Goal: Task Accomplishment & Management: Manage account settings

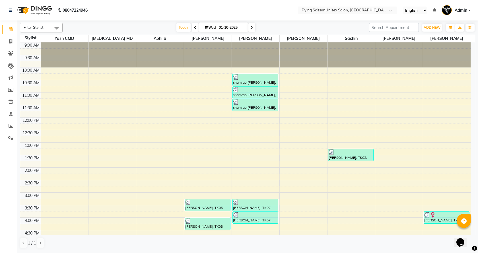
scroll to position [133, 0]
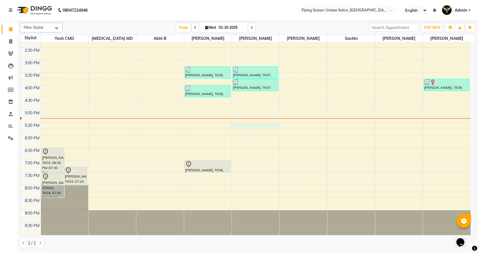
click at [244, 126] on div "9:00 AM 9:30 AM 10:00 AM 10:30 AM 11:00 AM 11:30 AM 12:00 PM 12:30 PM 1:00 PM 1…" at bounding box center [245, 73] width 451 height 326
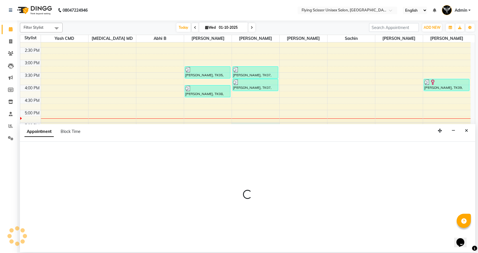
select select "18390"
select select "tentative"
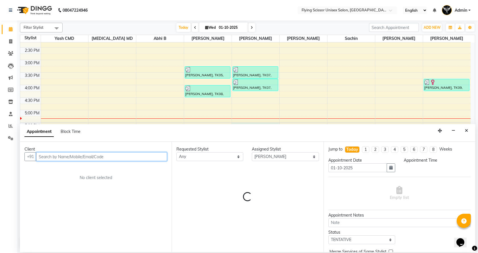
select select "1050"
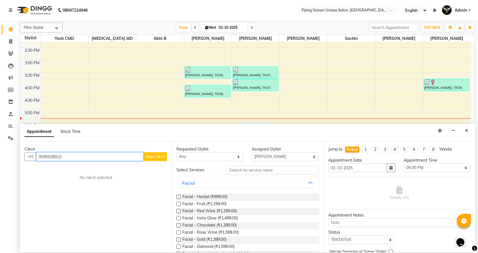
type input "9595928910"
click at [158, 157] on span "Add Client" at bounding box center [155, 156] width 19 height 5
select select "22"
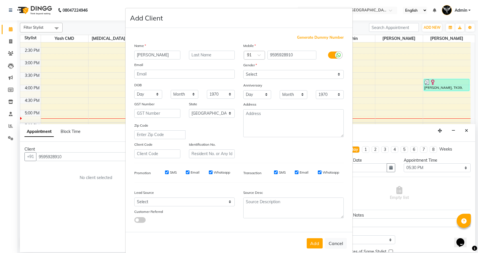
type input "[PERSON_NAME]"
click at [195, 57] on input "text" at bounding box center [212, 55] width 46 height 9
type input "patil"
drag, startPoint x: 263, startPoint y: 73, endPoint x: 264, endPoint y: 78, distance: 4.6
click at [264, 74] on select "Select [DEMOGRAPHIC_DATA] [DEMOGRAPHIC_DATA] Other Prefer Not To Say" at bounding box center [293, 74] width 101 height 9
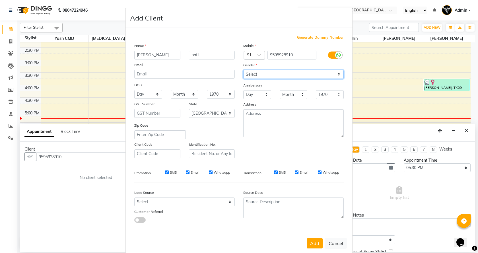
select select "[DEMOGRAPHIC_DATA]"
click at [243, 70] on select "Select [DEMOGRAPHIC_DATA] [DEMOGRAPHIC_DATA] Other Prefer Not To Say" at bounding box center [293, 74] width 101 height 9
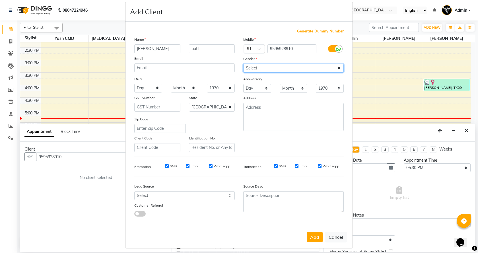
scroll to position [10, 0]
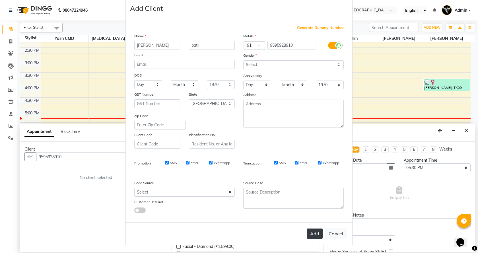
click at [316, 233] on button "Add" at bounding box center [315, 234] width 16 height 10
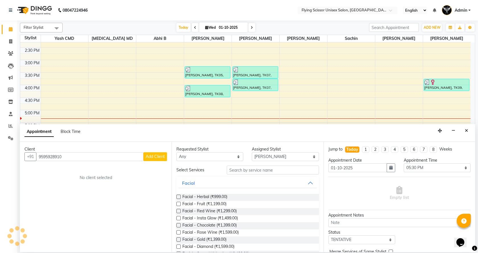
select select
select select "null"
select select
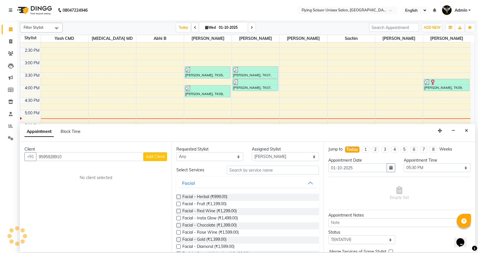
select select
checkbox input "false"
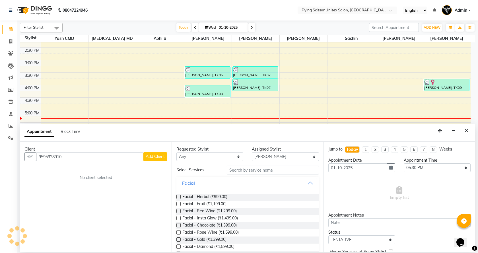
checkbox input "false"
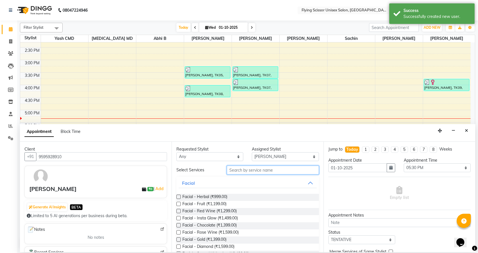
click at [269, 173] on input "text" at bounding box center [273, 170] width 92 height 9
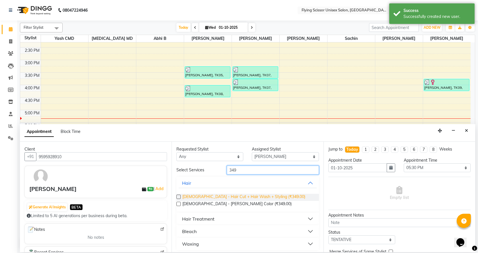
type input "349"
click at [250, 199] on span "[DEMOGRAPHIC_DATA] - Hair Cut + Hair Wash + Styling (₹349.00)" at bounding box center [244, 197] width 123 height 7
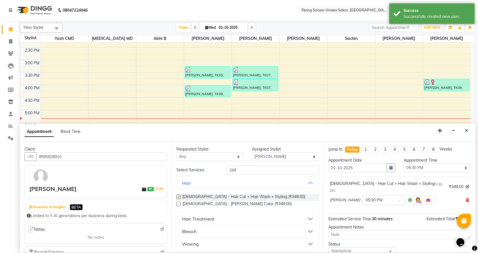
checkbox input "false"
click at [259, 169] on input "349" at bounding box center [273, 170] width 92 height 9
type input "3"
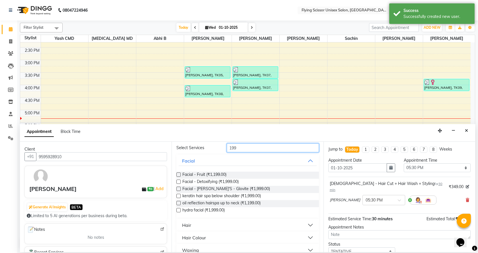
scroll to position [28, 0]
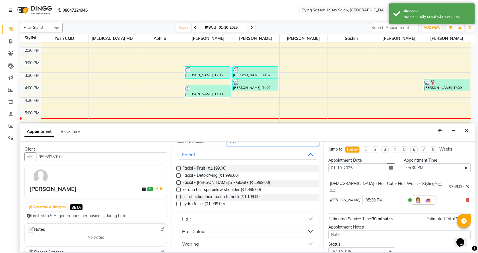
type input "199"
click at [202, 216] on button "Hair" at bounding box center [248, 219] width 138 height 10
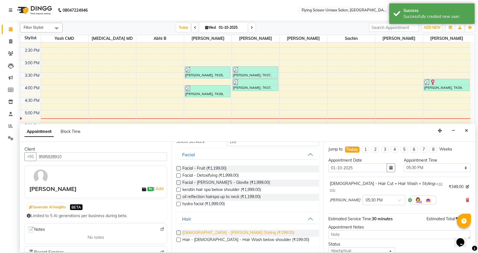
click at [208, 231] on span "[DEMOGRAPHIC_DATA] - [PERSON_NAME] Styling (₹199.00)" at bounding box center [239, 233] width 112 height 7
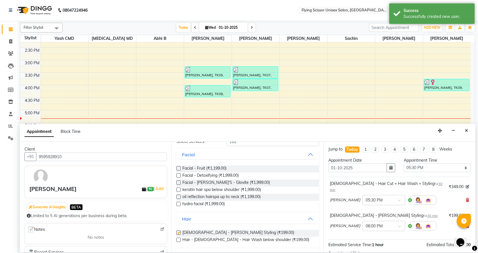
checkbox input "false"
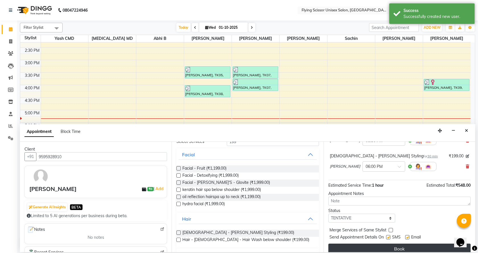
scroll to position [60, 0]
click at [356, 243] on button "Book" at bounding box center [400, 248] width 142 height 10
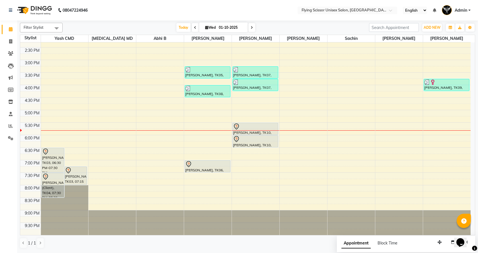
click at [336, 131] on div "9:00 AM 9:30 AM 10:00 AM 10:30 AM 11:00 AM 11:30 AM 12:00 PM 12:30 PM 1:00 PM 1…" at bounding box center [245, 73] width 451 height 326
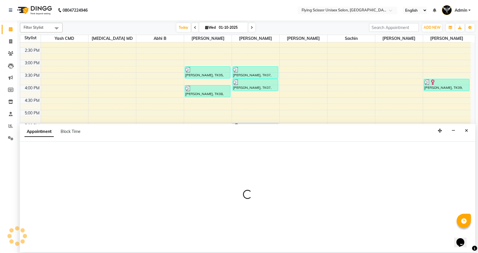
select select "67686"
select select "1065"
select select "tentative"
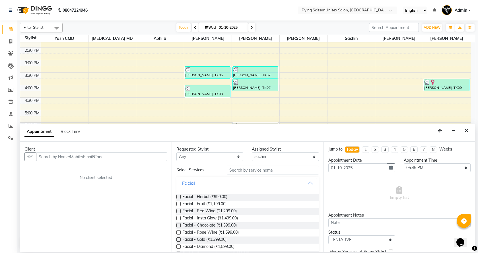
click at [107, 152] on input "text" at bounding box center [101, 156] width 131 height 9
click at [108, 156] on input "text" at bounding box center [101, 156] width 131 height 9
type input "7020014028"
click at [145, 156] on button "Add Client" at bounding box center [156, 156] width 24 height 9
select select "22"
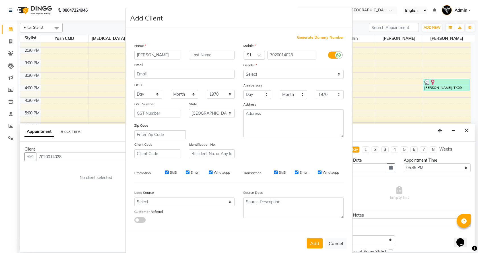
type input "[PERSON_NAME]"
click at [191, 56] on input "text" at bounding box center [212, 55] width 46 height 9
type input "ware"
click at [308, 76] on select "Select [DEMOGRAPHIC_DATA] [DEMOGRAPHIC_DATA] Other Prefer Not To Say" at bounding box center [293, 74] width 101 height 9
select select "[DEMOGRAPHIC_DATA]"
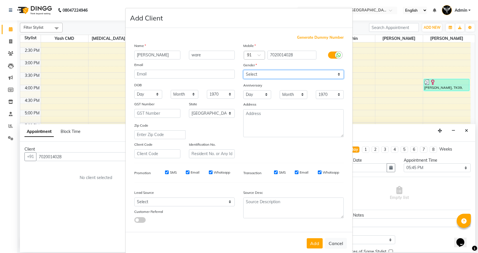
click at [243, 70] on select "Select [DEMOGRAPHIC_DATA] [DEMOGRAPHIC_DATA] Other Prefer Not To Say" at bounding box center [293, 74] width 101 height 9
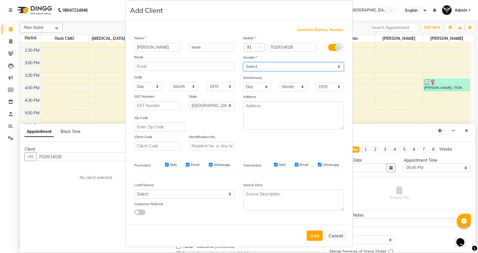
scroll to position [10, 0]
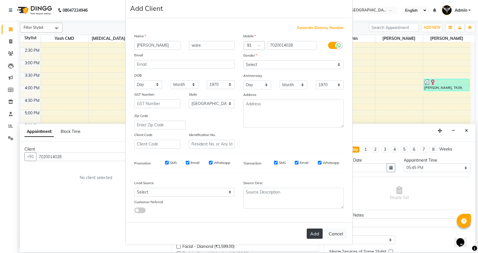
click at [313, 233] on button "Add" at bounding box center [315, 234] width 16 height 10
select select
select select "null"
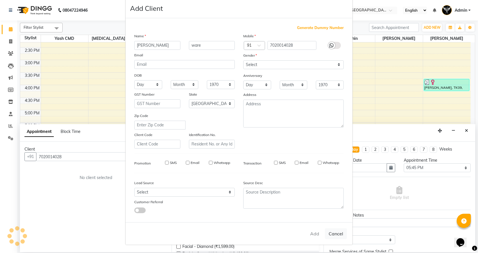
select select
checkbox input "false"
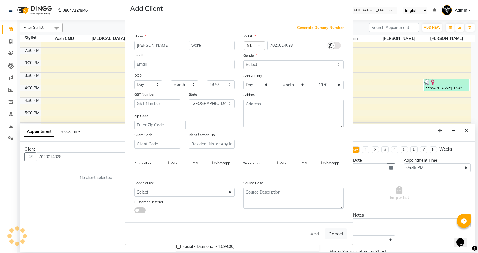
checkbox input "false"
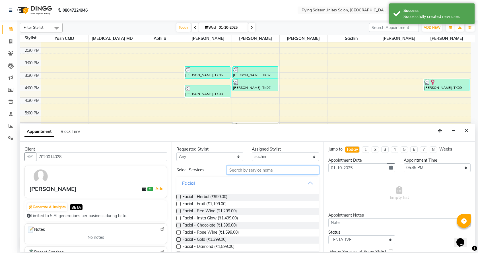
click at [244, 168] on input "text" at bounding box center [273, 170] width 92 height 9
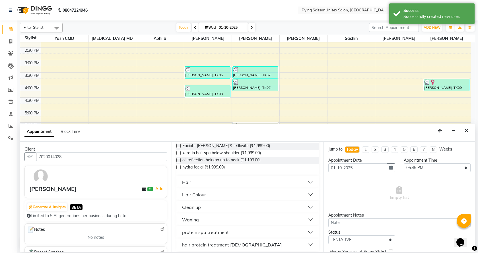
scroll to position [69, 0]
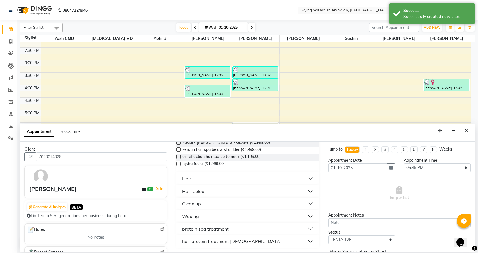
type input "199"
drag, startPoint x: 204, startPoint y: 176, endPoint x: 200, endPoint y: 183, distance: 8.2
click at [203, 177] on button "Hair" at bounding box center [248, 179] width 138 height 10
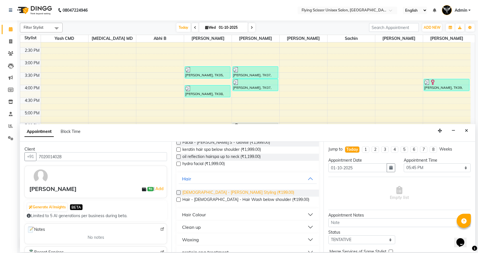
click at [200, 191] on span "[DEMOGRAPHIC_DATA] - [PERSON_NAME] Styling (₹199.00)" at bounding box center [239, 193] width 112 height 7
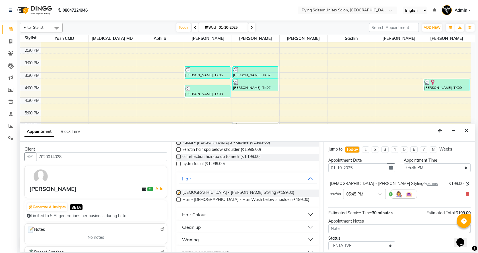
checkbox input "false"
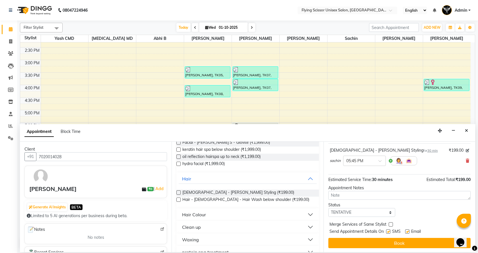
scroll to position [34, 0]
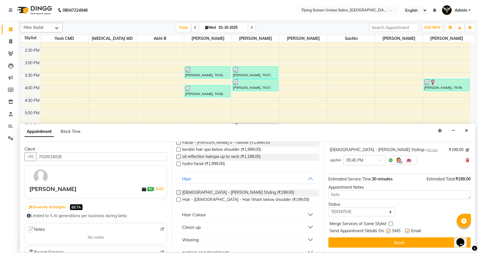
click at [404, 243] on button "Book" at bounding box center [400, 243] width 142 height 10
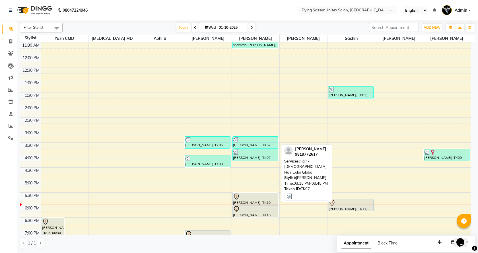
scroll to position [133, 0]
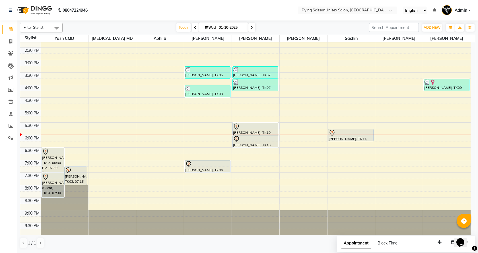
click at [403, 126] on div "9:00 AM 9:30 AM 10:00 AM 10:30 AM 11:00 AM 11:30 AM 12:00 PM 12:30 PM 1:00 PM 1…" at bounding box center [245, 73] width 451 height 326
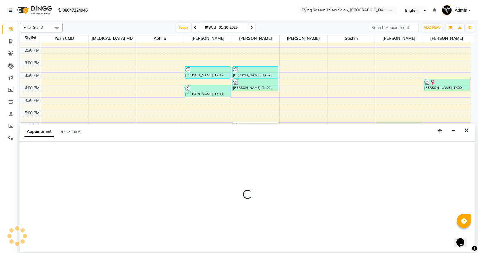
select select "70618"
select select "tentative"
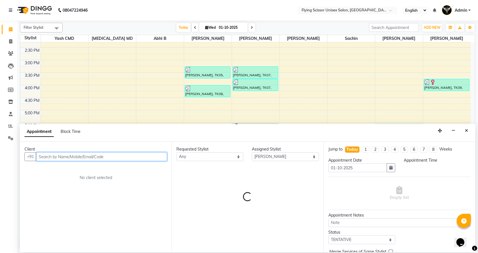
select select "1050"
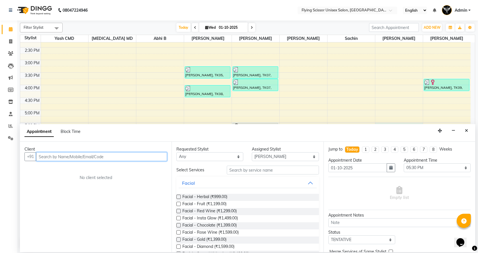
click at [91, 157] on input "text" at bounding box center [101, 156] width 131 height 9
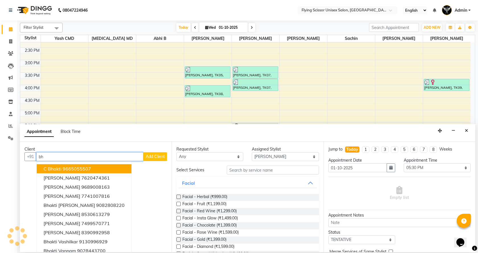
type input "b"
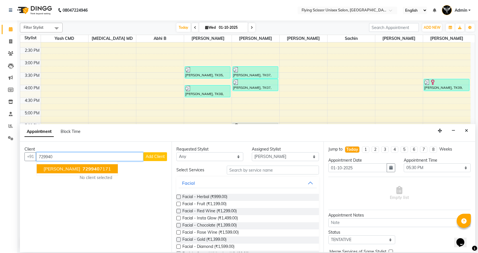
click at [86, 172] on button "bhakti joshi 729940 7171" at bounding box center [77, 168] width 81 height 9
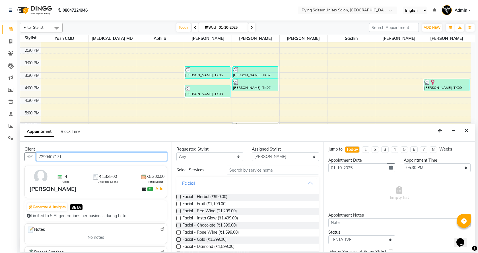
type input "7299407171"
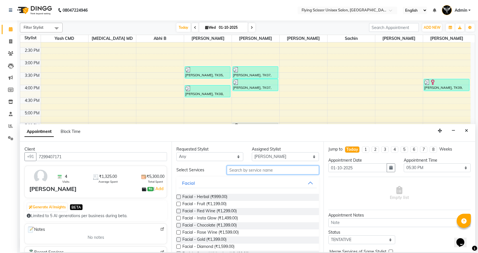
click at [251, 169] on input "text" at bounding box center [273, 170] width 92 height 9
type input "3"
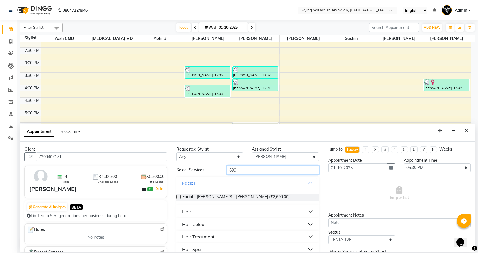
type input "699"
click at [190, 209] on div "Hair" at bounding box center [186, 211] width 9 height 7
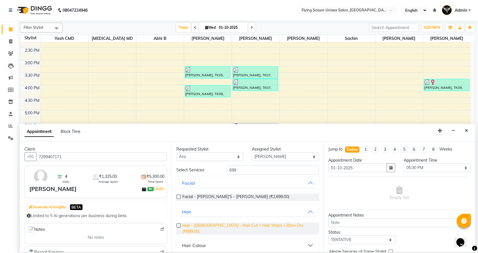
click at [217, 226] on span "Hair - [DEMOGRAPHIC_DATA] - Hair Cut + Hair Wash + Blow Dry (₹699.00)" at bounding box center [249, 229] width 132 height 12
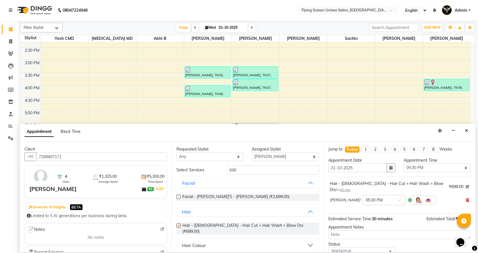
checkbox input "false"
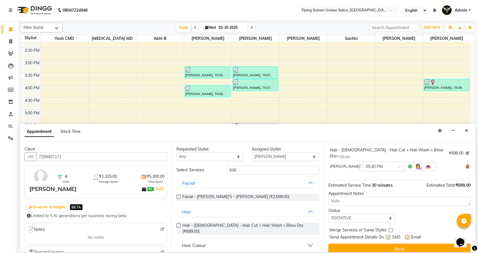
scroll to position [34, 0]
click at [346, 249] on div "Jump to Today 1 2 3 4 5 6 7 8 Weeks Appointment Date 01-10-2025 Appointment Tim…" at bounding box center [400, 197] width 152 height 110
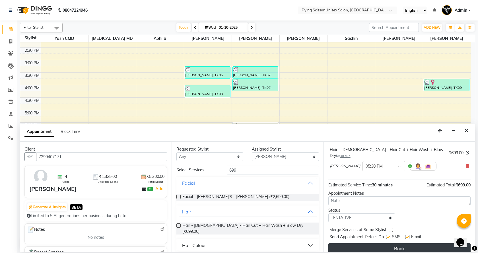
click at [346, 244] on button "Book" at bounding box center [400, 248] width 142 height 10
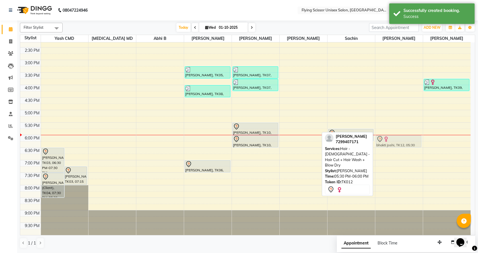
drag, startPoint x: 390, startPoint y: 128, endPoint x: 389, endPoint y: 140, distance: 11.4
click at [389, 139] on div "bhakti joshi, TK12, 05:30 PM-06:00 PM, Hair - Female - Hair Cut + Hair Wash + B…" at bounding box center [400, 73] width 48 height 326
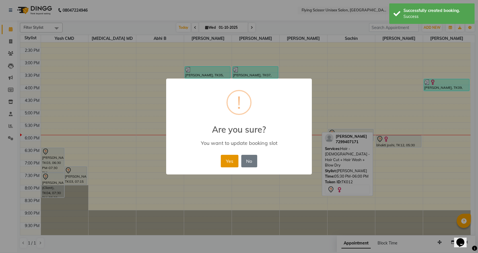
click at [233, 161] on button "Yes" at bounding box center [229, 161] width 17 height 13
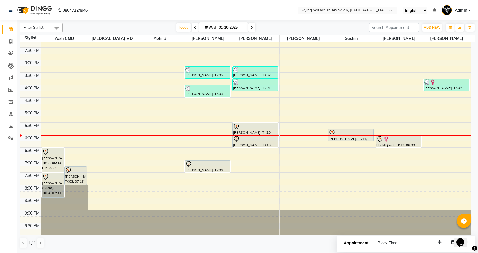
click at [58, 116] on div "9:00 AM 9:30 AM 10:00 AM 10:30 AM 11:00 AM 11:30 AM 12:00 PM 12:30 PM 1:00 PM 1…" at bounding box center [245, 73] width 451 height 326
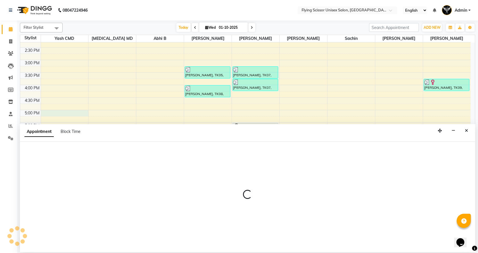
select select "1679"
select select "1020"
select select "tentative"
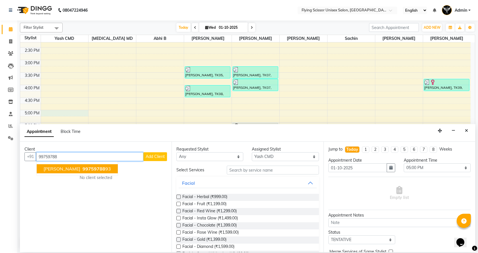
click at [59, 168] on span "[PERSON_NAME]" at bounding box center [62, 169] width 37 height 6
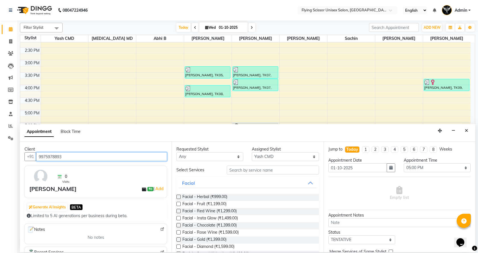
type input "9975978893"
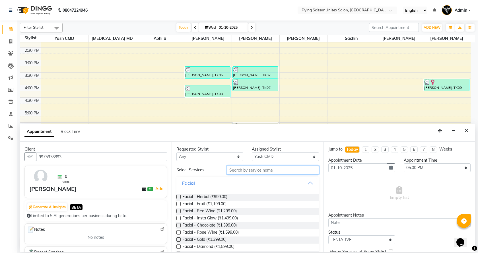
click at [288, 171] on input "text" at bounding box center [273, 170] width 92 height 9
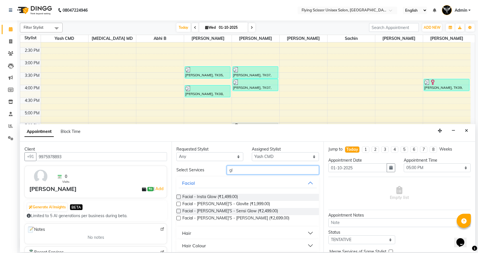
type input "g"
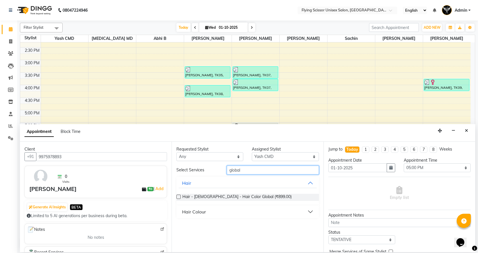
type input "global"
click at [208, 212] on button "Hair Colour" at bounding box center [248, 212] width 138 height 10
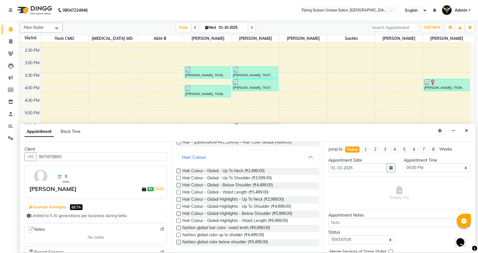
scroll to position [57, 0]
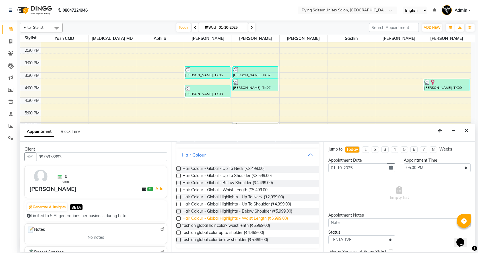
click at [227, 218] on span "Hair Colour - Global Highlights - Waist Length (₹6,999.00)" at bounding box center [236, 219] width 106 height 7
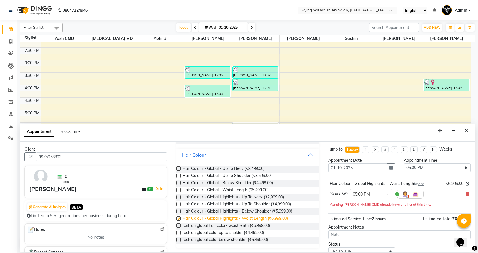
checkbox input "false"
click at [237, 211] on span "Hair Colour - Global Highlights - Below Shoulder (₹5,999.00)" at bounding box center [238, 211] width 110 height 7
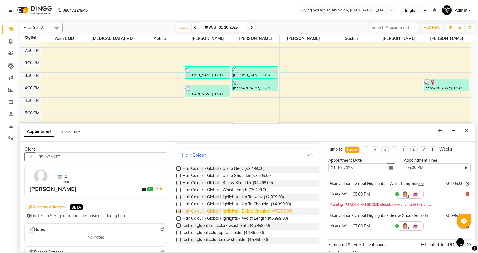
checkbox input "false"
click at [464, 198] on div "Yash CMD × 05:00 PM" at bounding box center [400, 194] width 140 height 15
click at [466, 196] on icon at bounding box center [467, 194] width 3 height 4
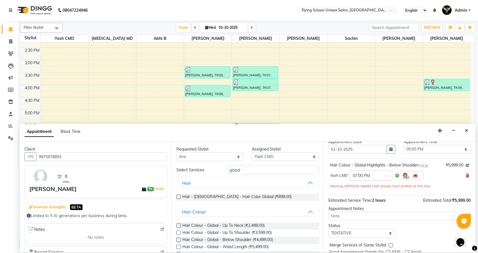
scroll to position [40, 0]
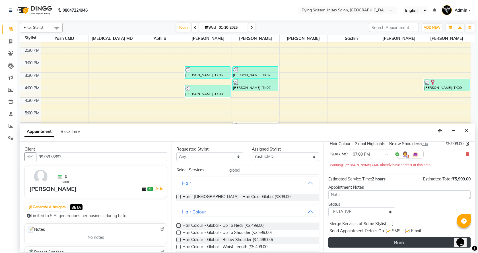
click at [362, 239] on button "Book" at bounding box center [400, 243] width 142 height 10
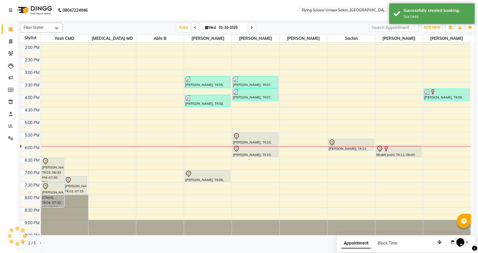
scroll to position [133, 0]
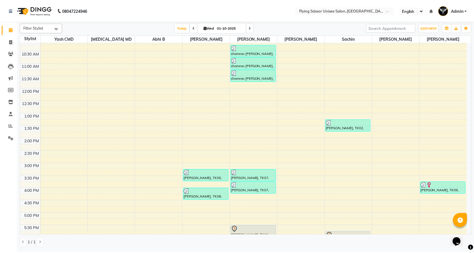
scroll to position [133, 0]
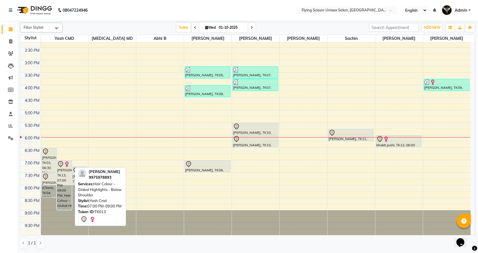
click at [60, 178] on div "[PERSON_NAME], TK13, 07:00 PM-09:00 PM, Hair Colour - Global Highlights - Below…" at bounding box center [64, 185] width 15 height 49
select select "7"
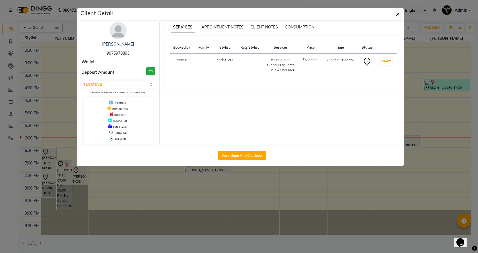
click at [105, 183] on ngb-modal-window "Client Detail [PERSON_NAME] 9975978893 Wallet Deposit Amount ₹0 Select IN SERVI…" at bounding box center [239, 126] width 478 height 253
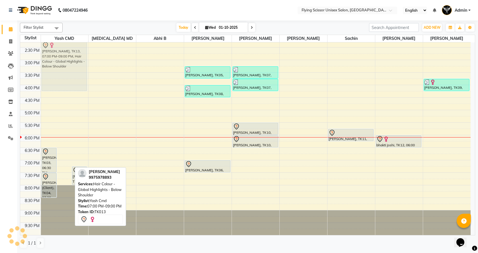
drag, startPoint x: 62, startPoint y: 175, endPoint x: 73, endPoint y: 58, distance: 118.4
click at [73, 58] on div "[PERSON_NAME], TK03, 06:30 PM-07:30 PM, [DEMOGRAPHIC_DATA] Hair cut + hair wash…" at bounding box center [65, 73] width 48 height 326
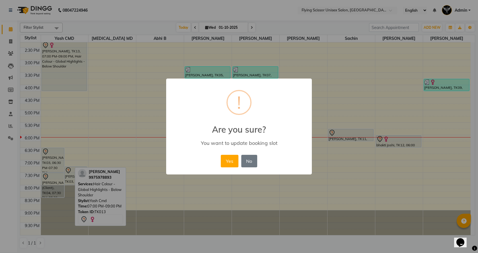
click at [223, 160] on button "Yes" at bounding box center [229, 161] width 17 height 13
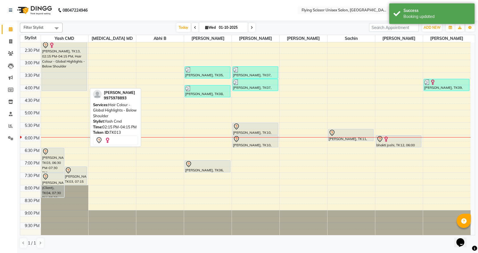
click at [69, 68] on div "[PERSON_NAME], TK13, 02:15 PM-04:15 PM, Hair Colour - Global Highlights - Below…" at bounding box center [64, 66] width 45 height 49
click at [60, 76] on div "[PERSON_NAME], TK13, 02:15 PM-04:15 PM, Hair Colour - Global Highlights - Below…" at bounding box center [64, 66] width 45 height 49
select select "7"
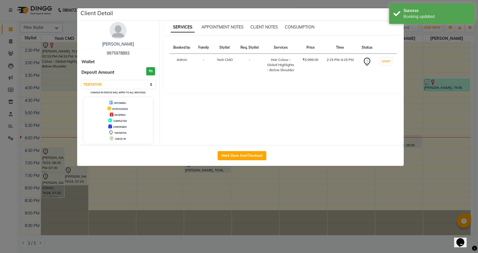
click at [235, 151] on div "Mark Done And Checkout" at bounding box center [242, 155] width 324 height 21
click at [235, 153] on button "Mark Done And Checkout" at bounding box center [242, 155] width 49 height 9
select select "46"
select select "service"
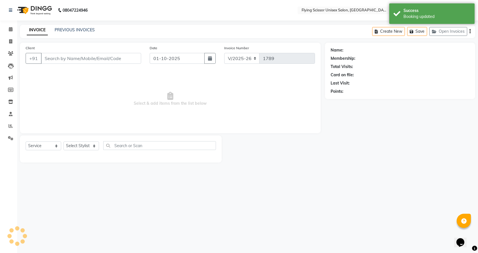
select select "3"
select select "membership"
type input "9975978893"
select select "18390"
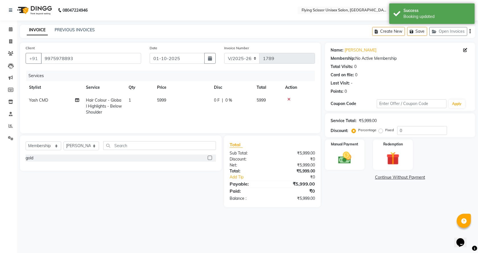
click at [185, 99] on td "5999" at bounding box center [182, 106] width 57 height 25
select select "1679"
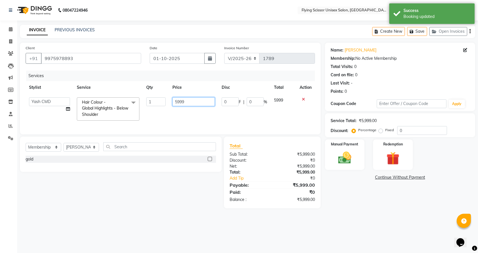
click at [195, 100] on input "5999" at bounding box center [194, 101] width 42 height 9
type input "5"
type input "7000"
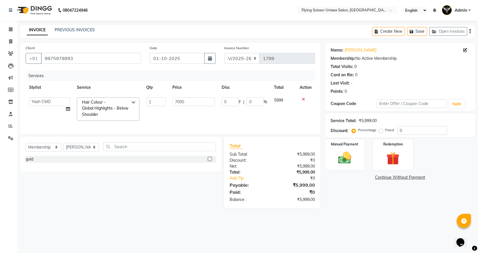
click at [245, 107] on td "0 F | 0 %" at bounding box center [244, 109] width 52 height 30
select select "1679"
click at [235, 105] on input "0" at bounding box center [230, 101] width 17 height 9
type input "5"
type input "2000"
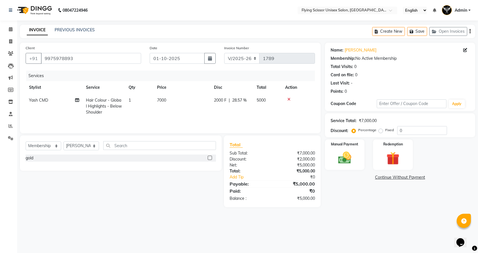
click at [188, 118] on td "7000" at bounding box center [182, 106] width 57 height 25
select select "1679"
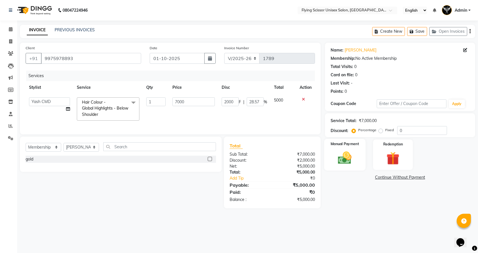
click at [337, 146] on label "Manual Payment" at bounding box center [345, 143] width 28 height 5
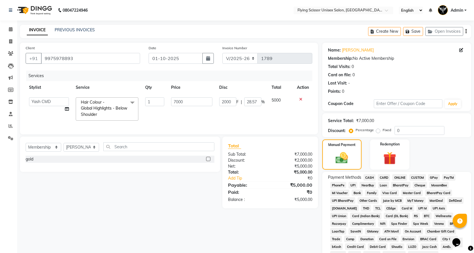
click at [394, 177] on span "ONLINE" at bounding box center [399, 177] width 15 height 7
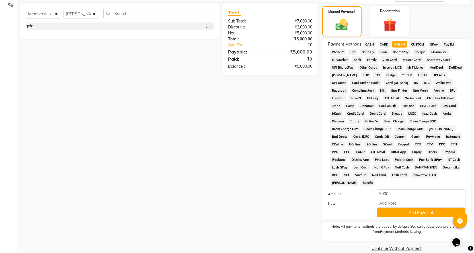
scroll to position [134, 0]
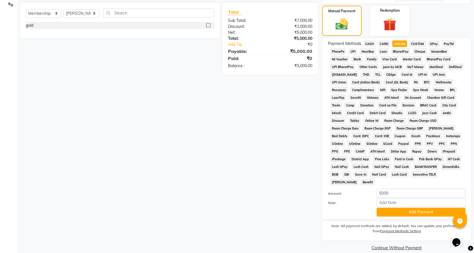
drag, startPoint x: 395, startPoint y: 207, endPoint x: 300, endPoint y: 191, distance: 96.4
click at [308, 195] on div "Client [PHONE_NUMBER] Date [DATE] Invoice Number V/2025 V/[PHONE_NUMBER] Servic…" at bounding box center [246, 80] width 460 height 343
drag, startPoint x: 300, startPoint y: 191, endPoint x: 298, endPoint y: 181, distance: 11.0
click at [298, 191] on div "Client [PHONE_NUMBER] Date [DATE] Invoice Number V/2025 V/[PHONE_NUMBER] Servic…" at bounding box center [169, 80] width 307 height 343
click at [386, 44] on span "CARD" at bounding box center [384, 43] width 12 height 7
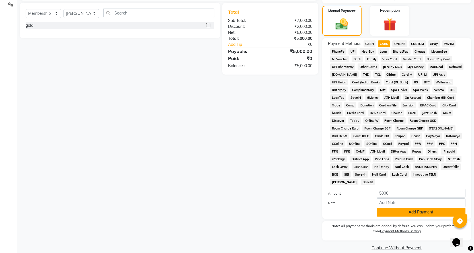
click at [406, 208] on button "Add Payment" at bounding box center [421, 212] width 89 height 9
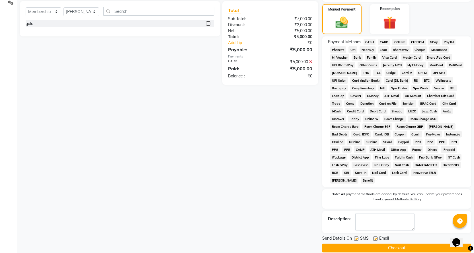
scroll to position [136, 0]
click at [403, 243] on button "Checkout" at bounding box center [396, 247] width 149 height 9
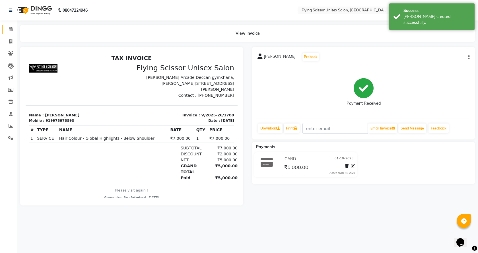
click at [3, 29] on link "Calendar" at bounding box center [9, 29] width 14 height 9
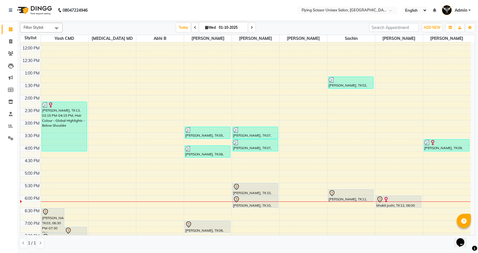
scroll to position [133, 0]
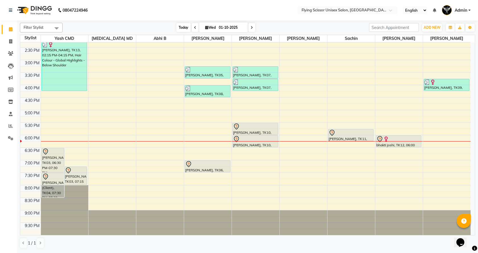
click at [177, 28] on span "Today" at bounding box center [184, 27] width 14 height 9
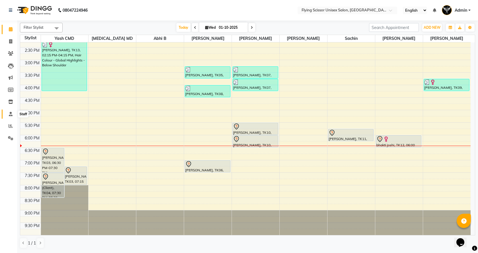
click at [12, 112] on icon at bounding box center [11, 114] width 4 height 4
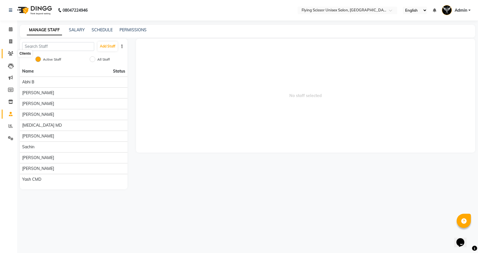
click at [10, 51] on icon at bounding box center [10, 53] width 5 height 4
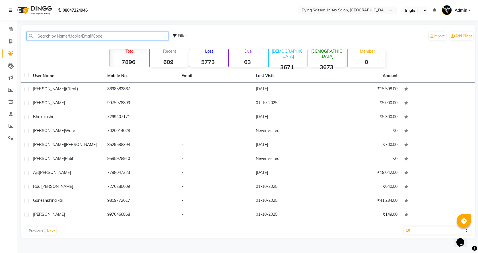
click at [67, 35] on input "text" at bounding box center [97, 36] width 142 height 9
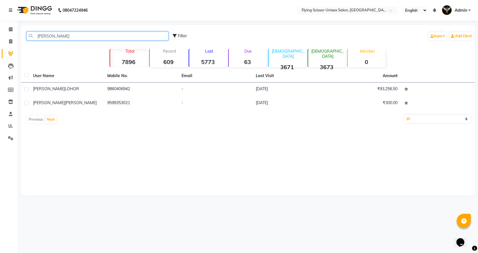
click at [55, 35] on input "[PERSON_NAME]" at bounding box center [97, 36] width 142 height 9
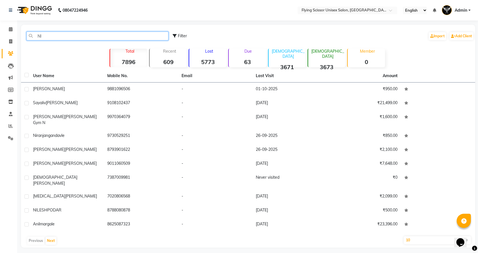
type input "N"
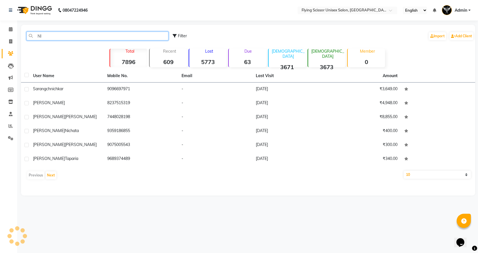
type input "N"
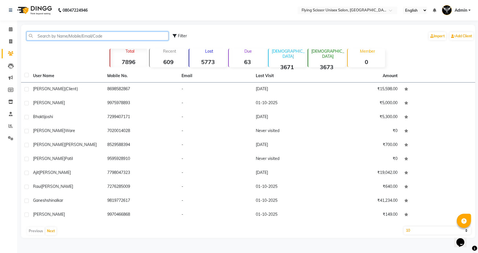
type input "N"
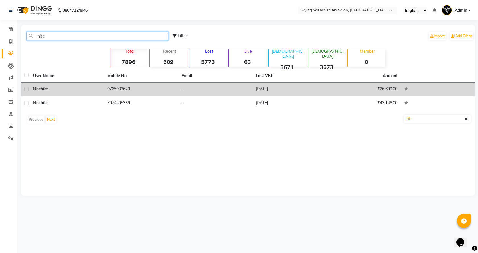
type input "nisc"
click at [158, 90] on td "9765903623" at bounding box center [141, 90] width 74 height 14
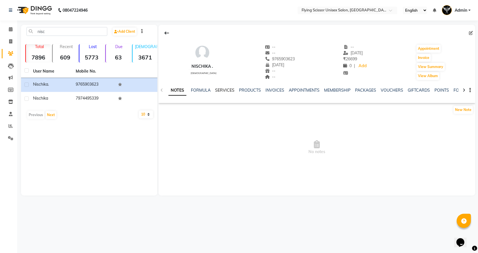
click at [223, 88] on link "SERVICES" at bounding box center [224, 90] width 19 height 5
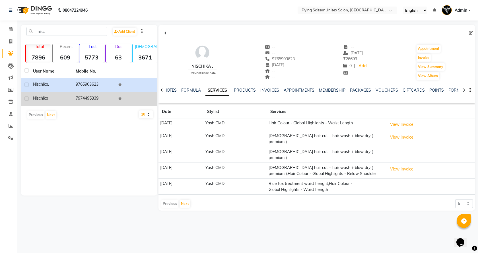
click at [47, 102] on td "Nischika" at bounding box center [51, 99] width 43 height 14
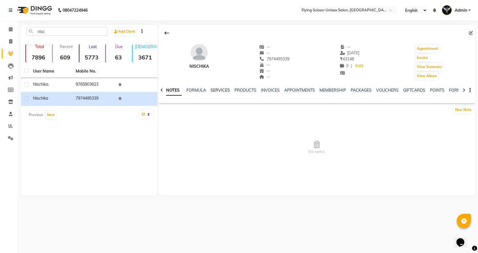
click at [222, 91] on link "SERVICES" at bounding box center [220, 90] width 19 height 5
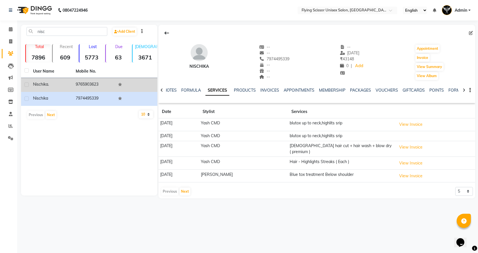
click at [89, 89] on td "9765903623" at bounding box center [93, 85] width 43 height 14
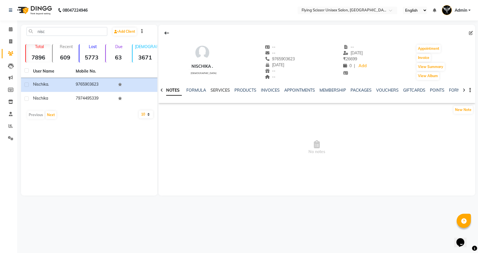
click at [225, 89] on link "SERVICES" at bounding box center [220, 90] width 19 height 5
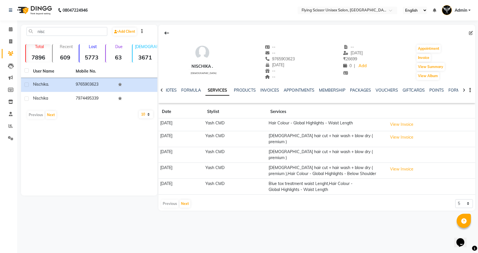
click at [353, 179] on td "Blue tox treatment waist Lenght,Hair Colour - Global Highlights - Waist Length" at bounding box center [326, 187] width 119 height 16
click at [379, 179] on td "Blue tox treatment waist Lenght,Hair Colour - Global Highlights - Waist Length" at bounding box center [326, 187] width 119 height 16
click at [183, 200] on button "Next" at bounding box center [185, 204] width 11 height 8
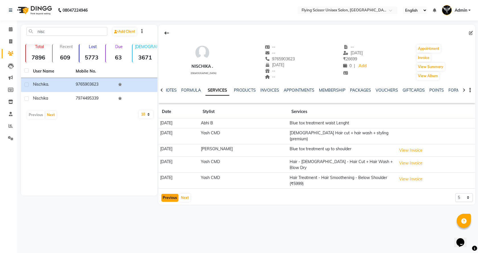
click at [166, 194] on button "Previous" at bounding box center [169, 198] width 17 height 8
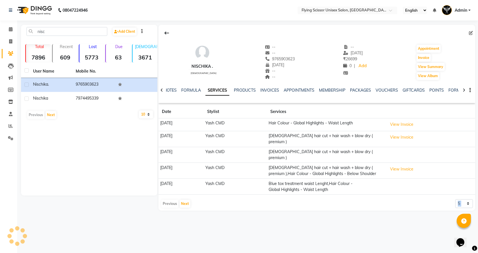
click at [166, 187] on app-client-history "Date Stylist Services [DATE] Yash CMD Hair Colour - Global Highlights - Waist L…" at bounding box center [317, 156] width 317 height 103
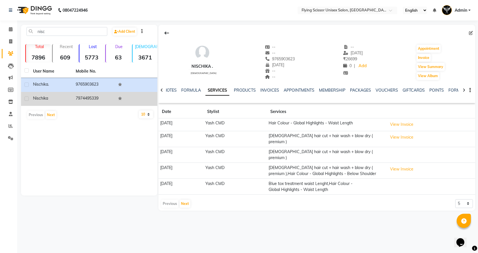
drag, startPoint x: 49, startPoint y: 96, endPoint x: 52, endPoint y: 99, distance: 4.0
click at [49, 97] on div "Nischika" at bounding box center [51, 98] width 36 height 6
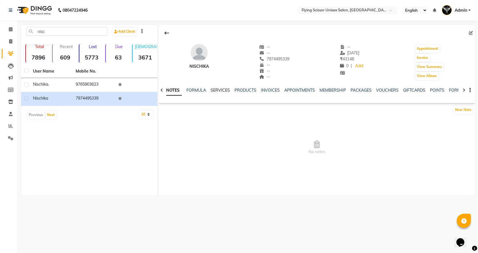
click at [214, 89] on link "SERVICES" at bounding box center [220, 90] width 19 height 5
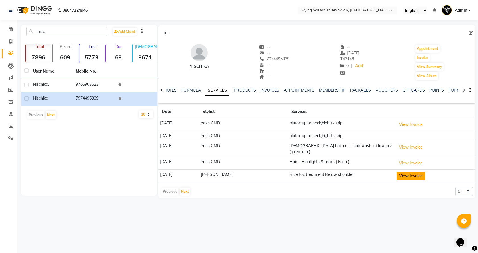
click at [413, 173] on button "View Invoice" at bounding box center [411, 176] width 28 height 9
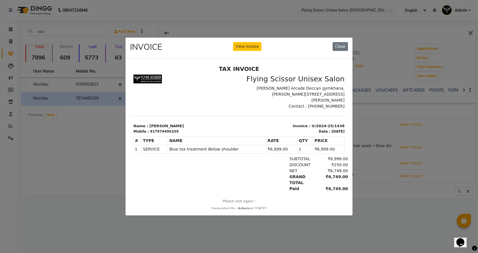
click at [363, 211] on ngb-modal-window "INVOICE View Invoice Close" at bounding box center [239, 126] width 478 height 253
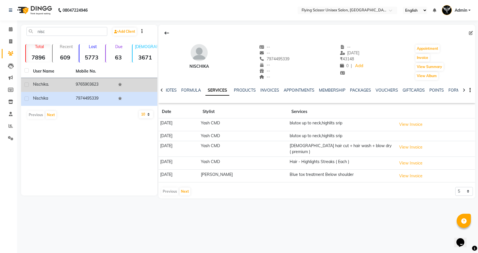
click at [84, 86] on td "9765903623" at bounding box center [93, 85] width 43 height 14
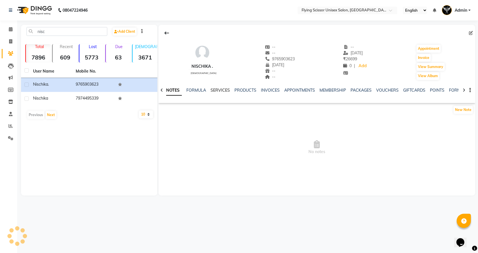
click at [224, 90] on link "SERVICES" at bounding box center [220, 90] width 19 height 5
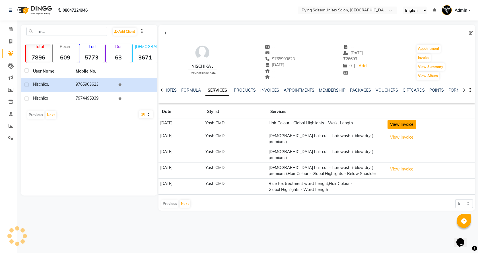
click at [407, 126] on button "View Invoice" at bounding box center [402, 124] width 28 height 9
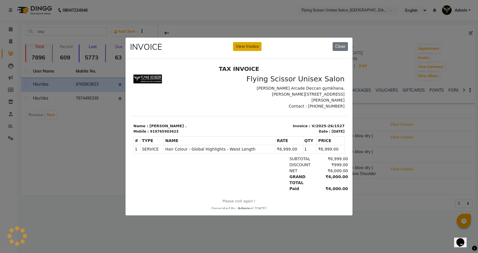
click at [248, 43] on button "View Invoice" at bounding box center [247, 46] width 28 height 9
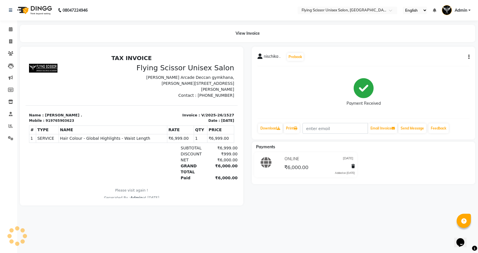
click at [470, 57] on div "nischika . Prebook Payment Received Download Print Email Invoice Send Message F…" at bounding box center [364, 93] width 224 height 93
click at [469, 57] on icon "button" at bounding box center [469, 57] width 1 height 0
click at [455, 52] on div "Split Service Amount" at bounding box center [440, 49] width 39 height 7
select select "1679"
select select "15730"
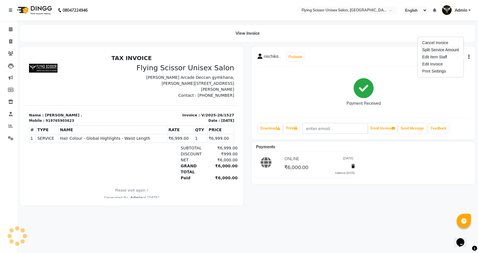
select select "10517"
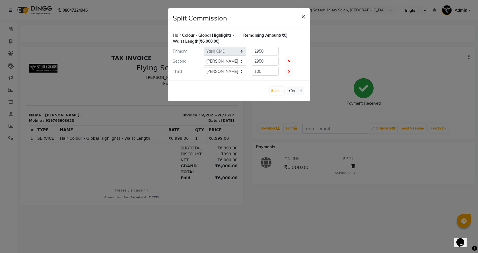
click at [302, 18] on span "×" at bounding box center [304, 16] width 4 height 9
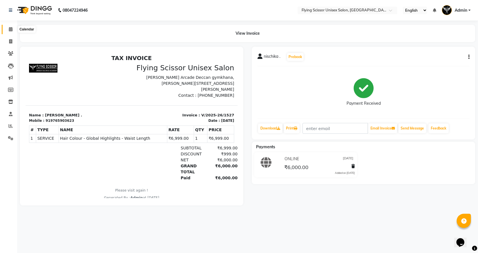
click at [9, 28] on icon at bounding box center [11, 29] width 4 height 4
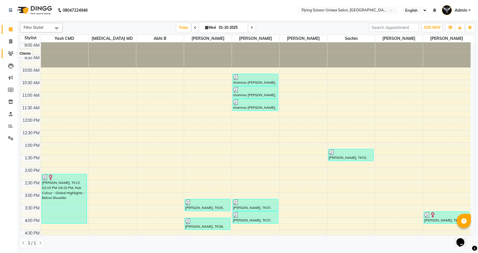
click at [10, 52] on icon at bounding box center [10, 53] width 5 height 4
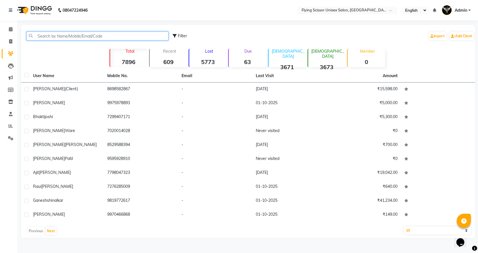
click at [132, 37] on input "text" at bounding box center [97, 36] width 142 height 9
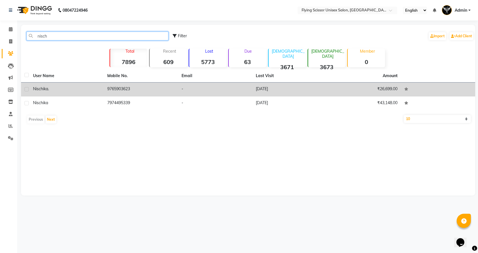
type input "nisch"
click at [160, 87] on td "9765903623" at bounding box center [141, 90] width 74 height 14
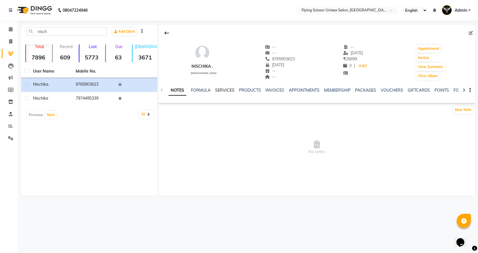
click at [226, 91] on link "SERVICES" at bounding box center [224, 90] width 19 height 5
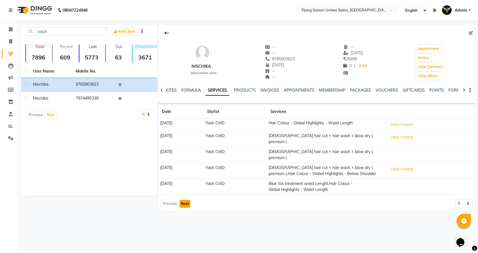
click at [189, 200] on button "Next" at bounding box center [185, 204] width 11 height 8
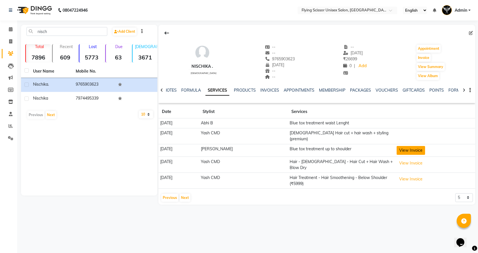
click at [414, 146] on button "View Invoice" at bounding box center [411, 150] width 28 height 9
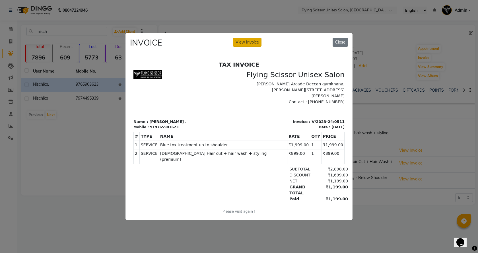
click at [246, 39] on button "View Invoice" at bounding box center [247, 42] width 28 height 9
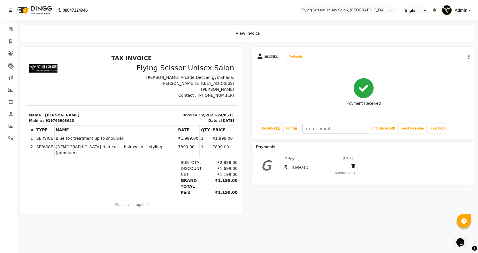
click at [469, 57] on icon "button" at bounding box center [469, 57] width 1 height 0
click at [452, 52] on div "Split Service Amount" at bounding box center [440, 49] width 39 height 7
select select "15730"
select select "1679"
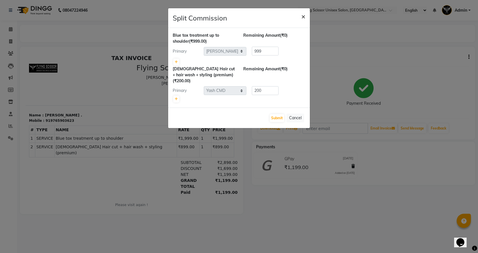
click at [303, 17] on span "×" at bounding box center [304, 16] width 4 height 9
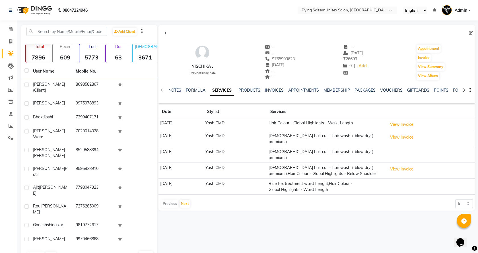
click at [322, 179] on td "Blue tox treatment waist Lenght,Hair Colour - Global Highlights - Waist Length" at bounding box center [326, 187] width 119 height 16
click at [186, 200] on button "Next" at bounding box center [185, 204] width 11 height 8
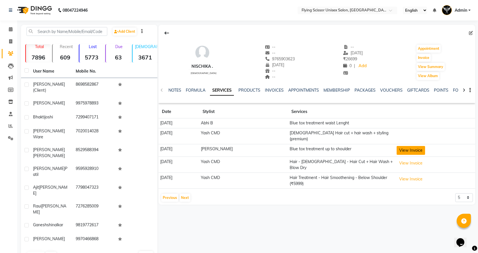
click at [411, 146] on button "View Invoice" at bounding box center [411, 150] width 28 height 9
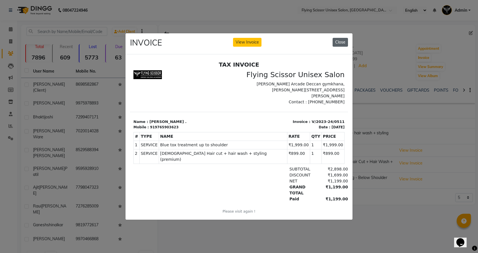
click at [344, 40] on button "Close" at bounding box center [340, 42] width 15 height 9
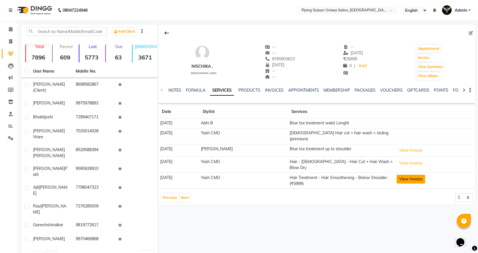
click at [413, 175] on button "View Invoice" at bounding box center [411, 179] width 28 height 9
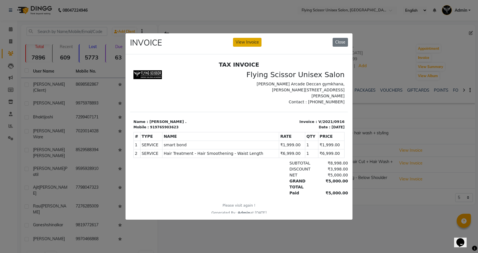
click at [250, 38] on button "View Invoice" at bounding box center [247, 42] width 28 height 9
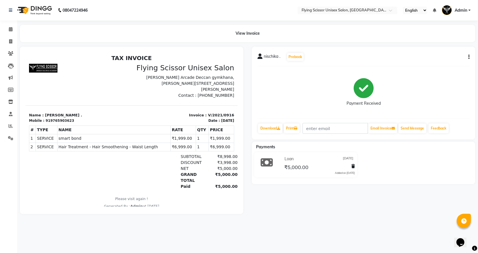
click at [468, 55] on button "button" at bounding box center [467, 57] width 3 height 6
click at [439, 49] on div "Split Service Amount" at bounding box center [440, 49] width 39 height 7
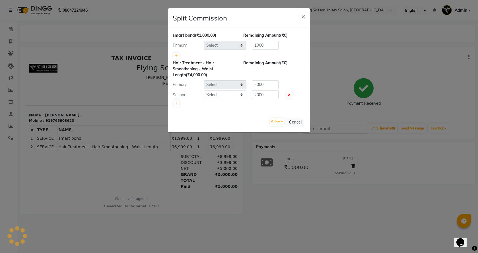
select select "1679"
select select
click at [304, 15] on span "×" at bounding box center [304, 16] width 4 height 9
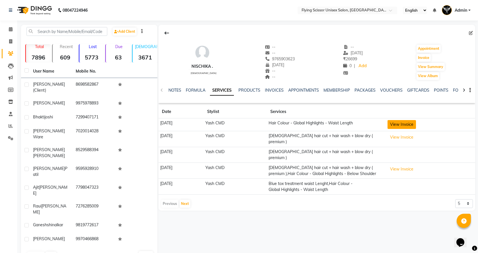
click at [414, 123] on button "View Invoice" at bounding box center [402, 124] width 28 height 9
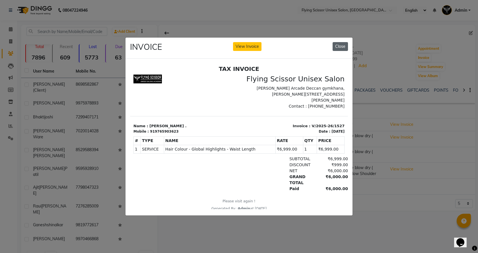
click at [338, 45] on button "Close" at bounding box center [340, 46] width 15 height 9
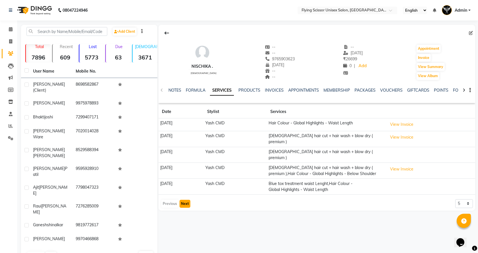
click at [185, 200] on button "Next" at bounding box center [185, 204] width 11 height 8
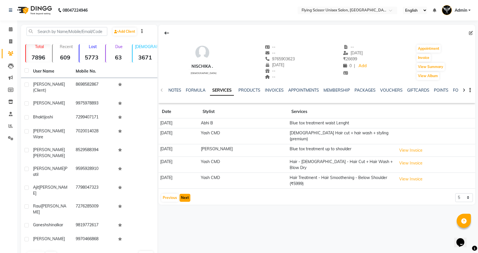
click at [187, 194] on button "Next" at bounding box center [185, 198] width 11 height 8
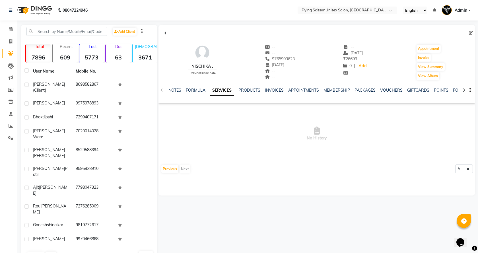
click at [162, 89] on div "NOTES FORMULA SERVICES PRODUCTS INVOICES APPOINTMENTS MEMBERSHIP PACKAGES VOUCH…" at bounding box center [317, 91] width 317 height 20
click at [171, 170] on button "Previous" at bounding box center [169, 169] width 17 height 8
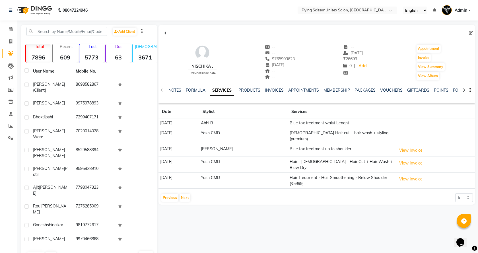
click at [322, 122] on td "Blue tox treatment waist Lenght" at bounding box center [341, 123] width 107 height 10
click at [401, 146] on button "View Invoice" at bounding box center [411, 150] width 28 height 9
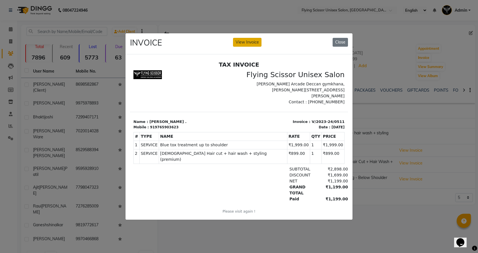
click at [250, 43] on button "View Invoice" at bounding box center [247, 42] width 28 height 9
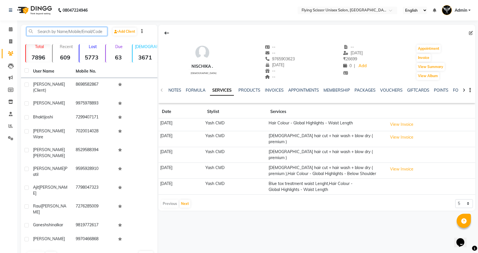
click at [68, 33] on input "text" at bounding box center [66, 31] width 81 height 9
click at [188, 200] on button "Next" at bounding box center [185, 204] width 11 height 8
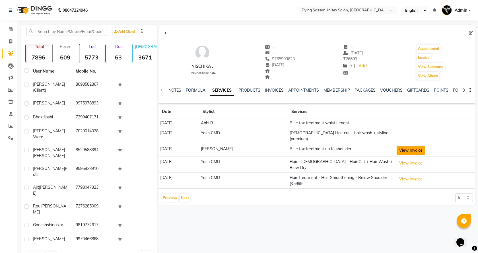
click at [412, 147] on button "View Invoice" at bounding box center [411, 150] width 28 height 9
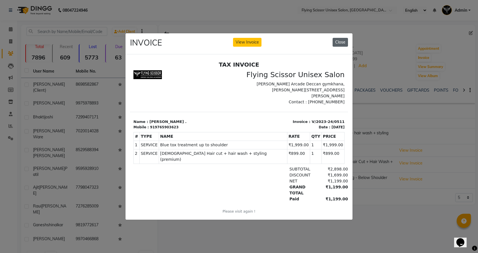
click at [343, 39] on button "Close" at bounding box center [340, 42] width 15 height 9
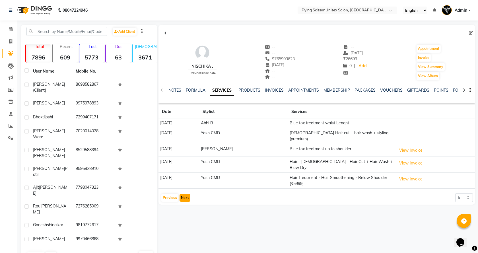
click at [189, 194] on button "Next" at bounding box center [185, 198] width 11 height 8
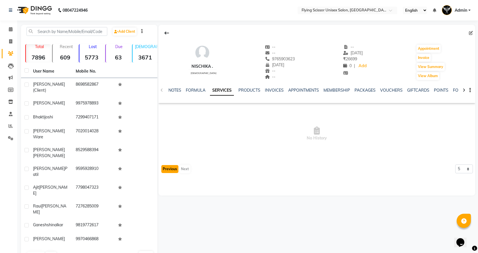
click at [174, 169] on button "Previous" at bounding box center [169, 169] width 17 height 8
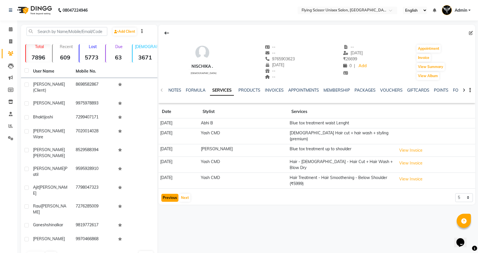
click at [173, 194] on button "Previous" at bounding box center [169, 198] width 17 height 8
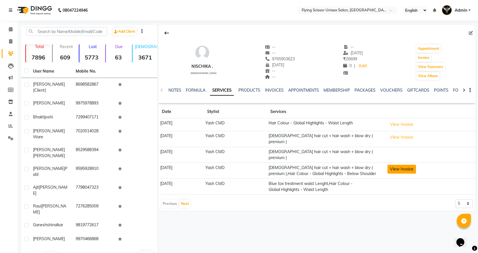
click at [403, 165] on button "View Invoice" at bounding box center [402, 169] width 28 height 9
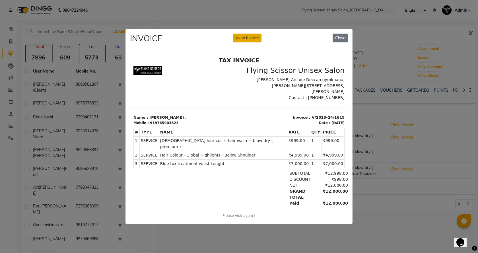
click at [250, 36] on button "View Invoice" at bounding box center [247, 38] width 28 height 9
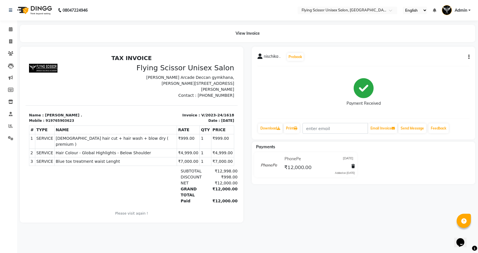
click at [469, 57] on icon "button" at bounding box center [469, 57] width 1 height 0
click at [433, 52] on div "Split Service Amount" at bounding box center [440, 49] width 39 height 7
select select "1679"
select select "13959"
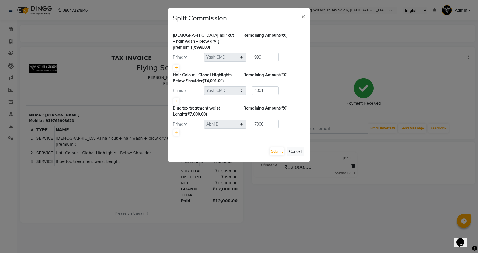
drag, startPoint x: 303, startPoint y: 18, endPoint x: 259, endPoint y: 31, distance: 45.3
click at [302, 18] on span "×" at bounding box center [304, 16] width 4 height 9
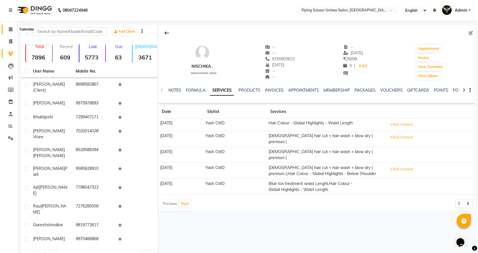
click at [12, 28] on icon at bounding box center [11, 29] width 4 height 4
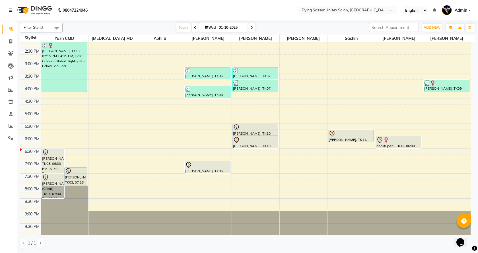
scroll to position [133, 0]
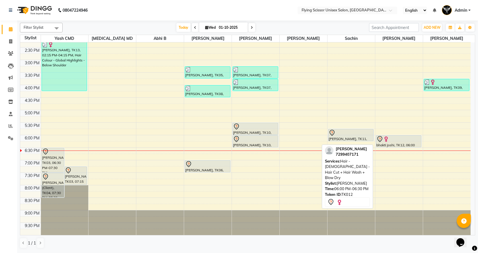
click at [393, 144] on div "bhakti joshi, TK12, 06:00 PM-06:30 PM, Hair - [DEMOGRAPHIC_DATA] - Hair Cut + H…" at bounding box center [398, 142] width 45 height 12
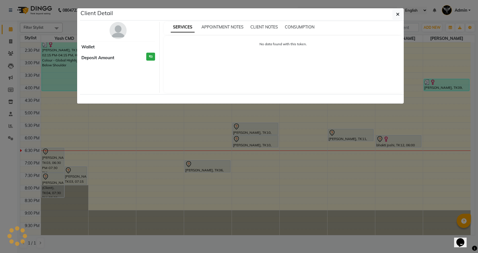
select select "7"
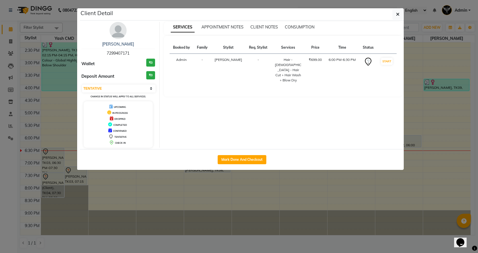
click at [112, 28] on img at bounding box center [118, 30] width 17 height 17
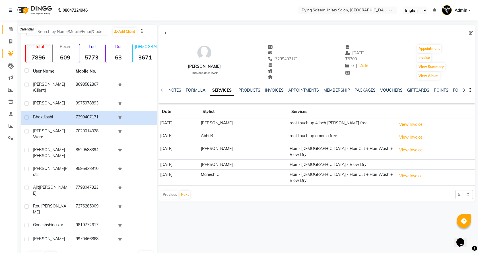
click at [14, 30] on span at bounding box center [11, 29] width 10 height 7
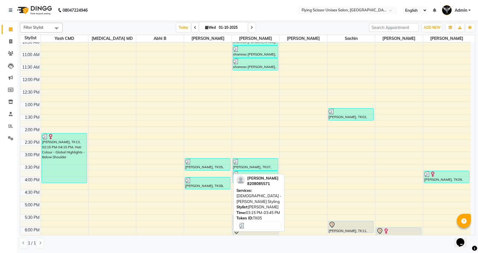
scroll to position [133, 0]
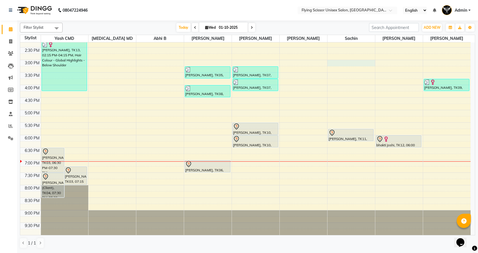
click at [373, 63] on div "9:00 AM 9:30 AM 10:00 AM 10:30 AM 11:00 AM 11:30 AM 12:00 PM 12:30 PM 1:00 PM 1…" at bounding box center [245, 73] width 451 height 326
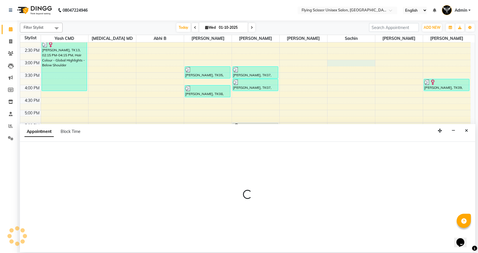
select select "67686"
select select "tentative"
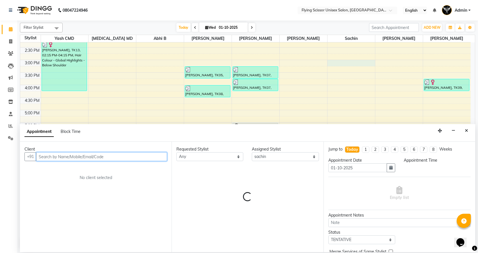
select select "900"
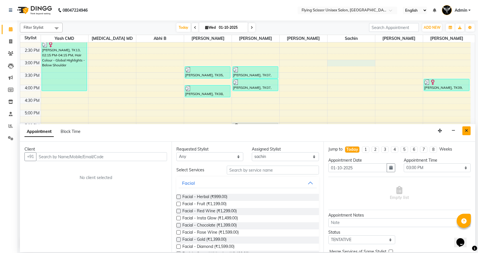
click at [469, 129] on button "Close" at bounding box center [467, 130] width 8 height 9
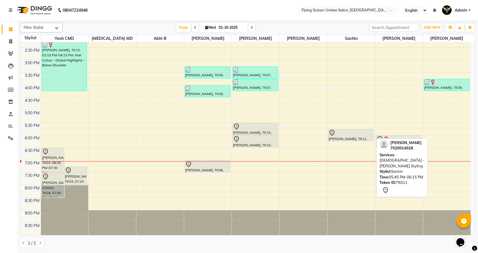
click at [354, 140] on div at bounding box center [351, 141] width 45 height 2
select select "7"
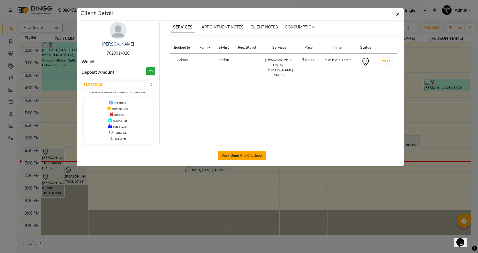
click at [247, 156] on button "Mark Done And Checkout" at bounding box center [242, 155] width 49 height 9
select select "46"
select select "service"
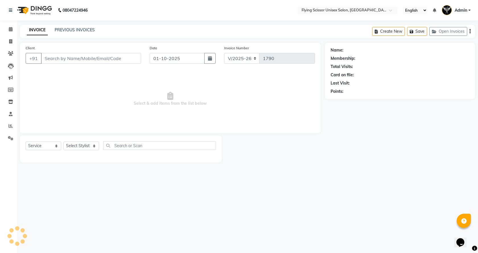
select select "3"
select select "membership"
type input "7020014028"
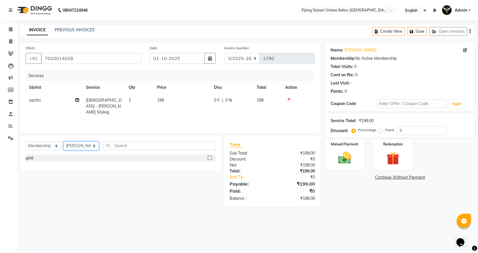
click at [93, 146] on select "Select Stylist Abhi B [PERSON_NAME] K [PERSON_NAME] [PERSON_NAME] MD [PERSON_NA…" at bounding box center [82, 146] width 36 height 9
select select "67686"
click at [64, 142] on select "Select Stylist Abhi B [PERSON_NAME] K [PERSON_NAME] [PERSON_NAME] MD [PERSON_NA…" at bounding box center [82, 146] width 36 height 9
click at [55, 144] on select "Select Service Product Membership Package Voucher Prepaid Gift Card" at bounding box center [44, 146] width 36 height 9
select select "service"
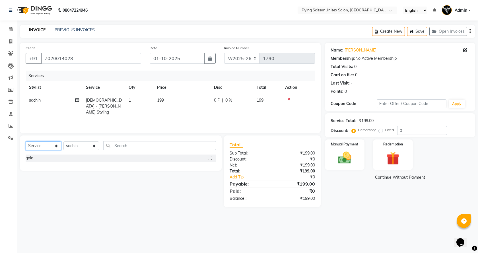
click at [26, 142] on select "Select Service Product Membership Package Voucher Prepaid Gift Card" at bounding box center [44, 146] width 36 height 9
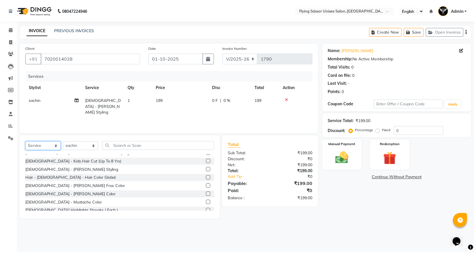
scroll to position [199, 0]
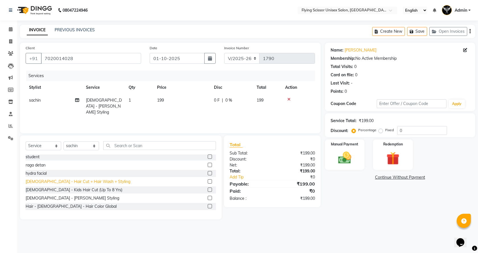
click at [80, 182] on div "[DEMOGRAPHIC_DATA] - Hair Cut + Hair Wash + Styling" at bounding box center [78, 182] width 105 height 6
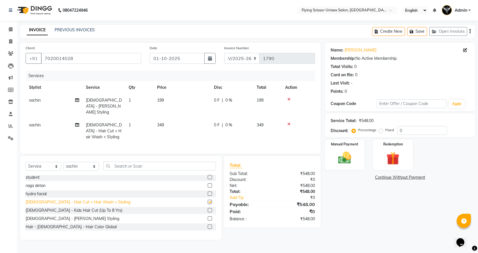
checkbox input "false"
click at [218, 99] on span "0 F" at bounding box center [217, 100] width 6 height 6
select select "67686"
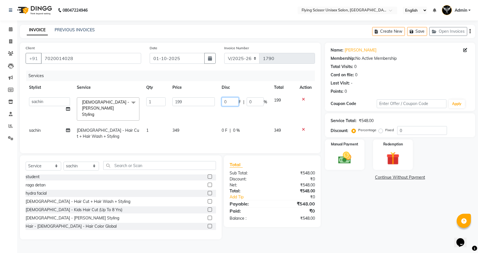
click at [225, 102] on input "0" at bounding box center [230, 101] width 17 height 9
click at [226, 102] on input "0" at bounding box center [230, 101] width 17 height 9
type input "48"
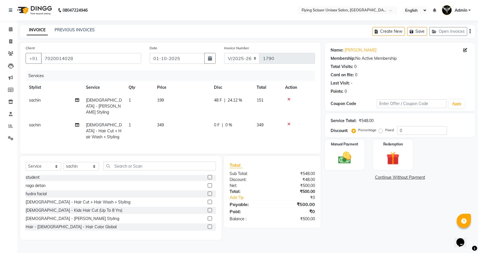
click at [250, 138] on div "Services Stylist Service Qty Price Disc Total Action sachin [DEMOGRAPHIC_DATA] …" at bounding box center [171, 109] width 290 height 77
click at [352, 151] on img at bounding box center [345, 158] width 22 height 16
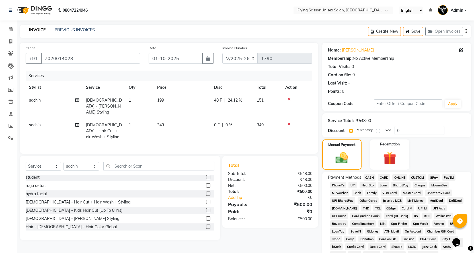
click at [403, 178] on span "ONLINE" at bounding box center [399, 177] width 15 height 7
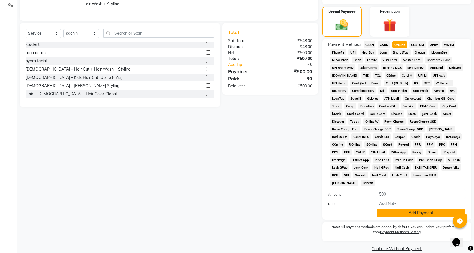
scroll to position [134, 0]
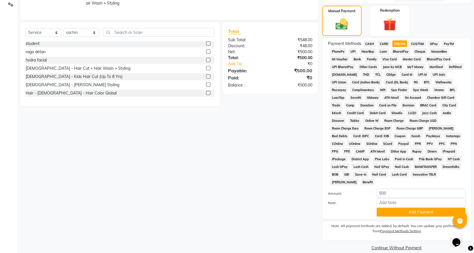
click at [393, 208] on button "Add Payment" at bounding box center [421, 212] width 89 height 9
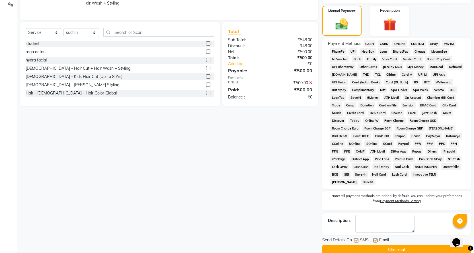
click at [395, 245] on button "Checkout" at bounding box center [396, 249] width 149 height 9
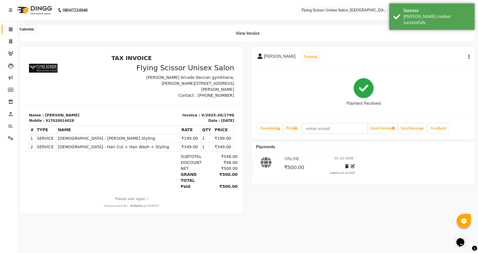
click at [10, 30] on icon at bounding box center [11, 29] width 4 height 4
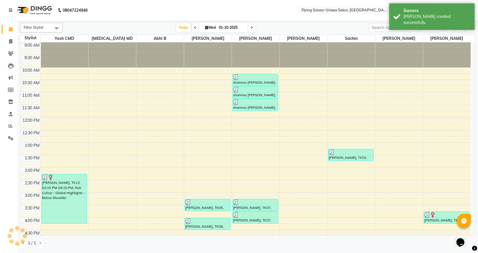
scroll to position [122, 0]
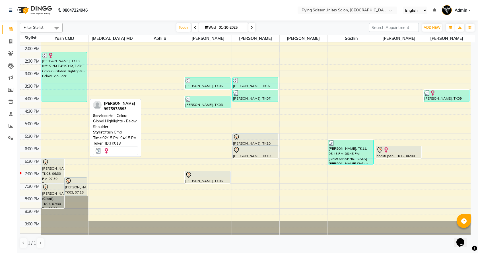
click at [79, 83] on div "[PERSON_NAME], TK13, 02:15 PM-04:15 PM, Hair Colour - Global Highlights - Below…" at bounding box center [64, 76] width 45 height 49
select select "3"
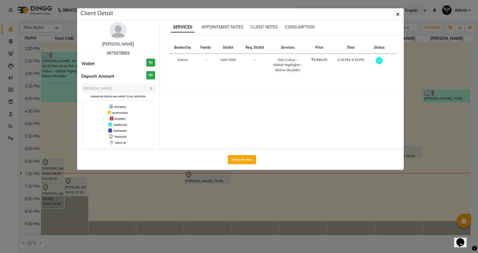
click at [236, 154] on div "View Invoice" at bounding box center [242, 159] width 324 height 21
click at [240, 156] on button "View Invoice" at bounding box center [242, 159] width 28 height 9
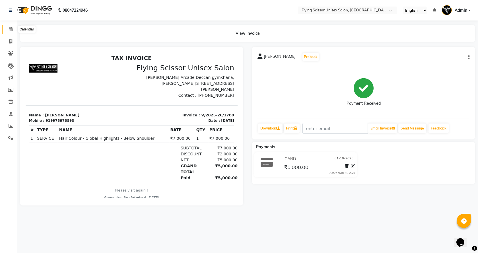
click at [12, 29] on icon at bounding box center [11, 29] width 4 height 4
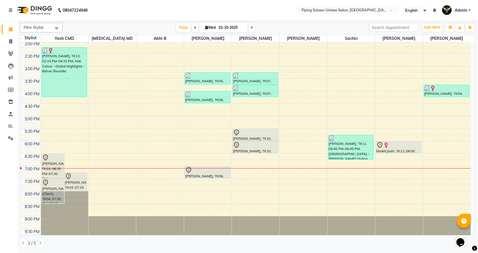
scroll to position [133, 0]
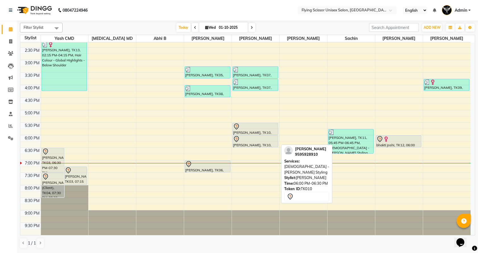
click at [264, 136] on div at bounding box center [255, 139] width 45 height 7
select select "7"
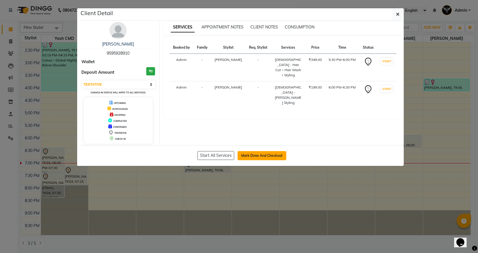
click at [261, 152] on button "Mark Done And Checkout" at bounding box center [262, 155] width 49 height 9
select select "service"
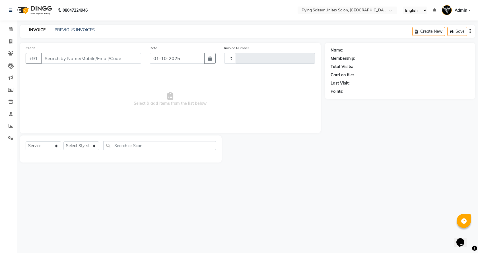
type input "1791"
select select "46"
select select "membership"
type input "9595928910"
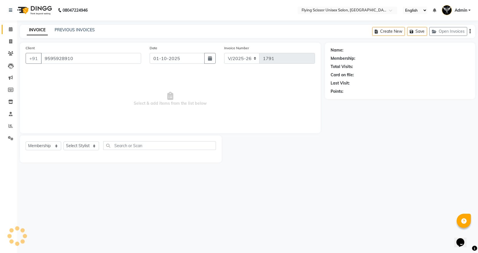
select select "18390"
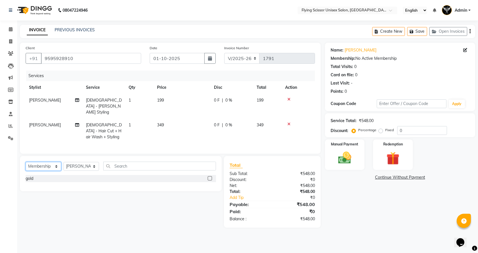
click at [55, 162] on select "Select Service Product Membership Package Voucher Prepaid Gift Card" at bounding box center [44, 166] width 36 height 9
select select "service"
click at [26, 162] on select "Select Service Product Membership Package Voucher Prepaid Gift Card" at bounding box center [44, 166] width 36 height 9
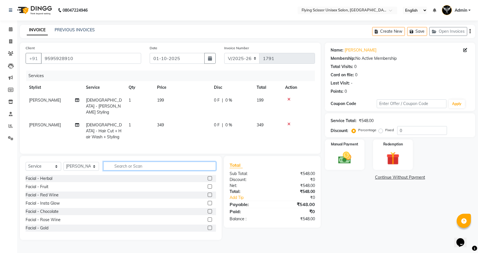
click at [133, 162] on input "text" at bounding box center [159, 166] width 113 height 9
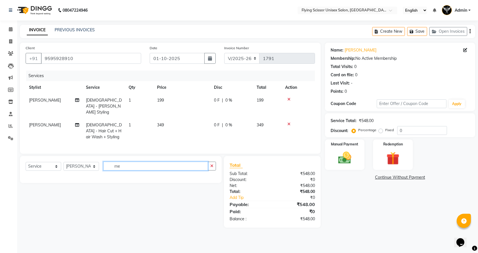
type input "m"
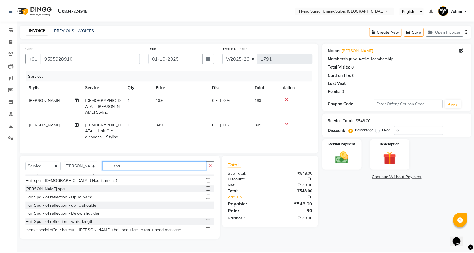
scroll to position [142, 0]
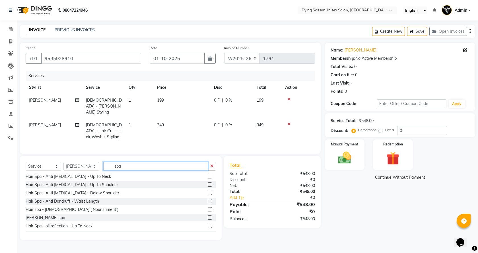
type input "spa"
click at [208, 207] on label at bounding box center [210, 209] width 4 height 4
click at [208, 208] on input "checkbox" at bounding box center [210, 210] width 4 height 4
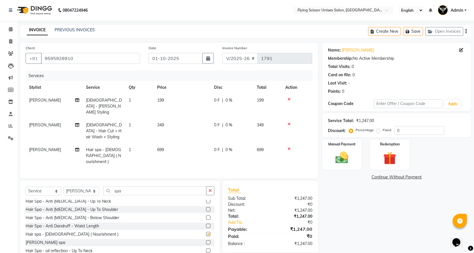
checkbox input "false"
click at [226, 147] on span "0 %" at bounding box center [229, 150] width 7 height 6
select select "18390"
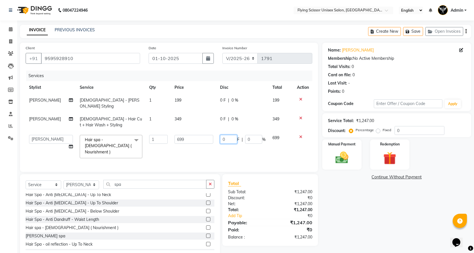
click at [230, 135] on input "0" at bounding box center [228, 139] width 17 height 9
type input "199"
click at [243, 145] on td "199 F | 0 %" at bounding box center [243, 147] width 52 height 30
select select "18390"
click at [193, 113] on td "349" at bounding box center [194, 122] width 46 height 19
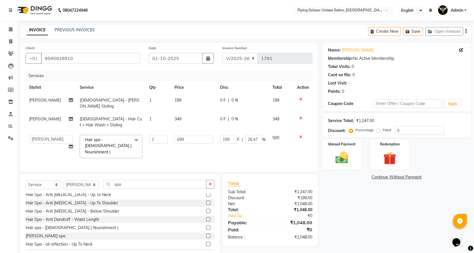
select select "18390"
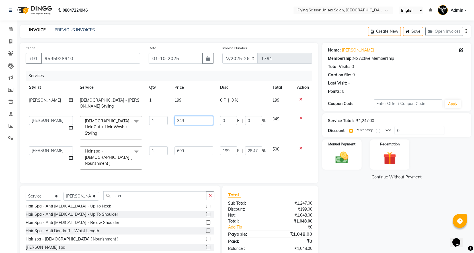
click at [195, 116] on input "349" at bounding box center [194, 120] width 39 height 9
type input "350"
click at [195, 130] on tbody "[PERSON_NAME] [DEMOGRAPHIC_DATA] - [PERSON_NAME] Styling 1 199 0 F | 0 % 199 Ab…" at bounding box center [169, 133] width 287 height 79
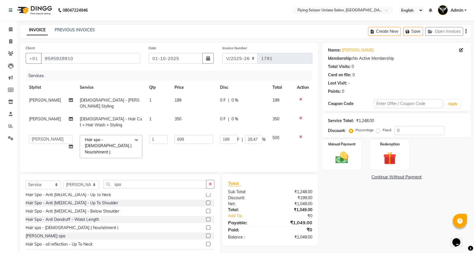
click at [218, 100] on td "0 F | 0 %" at bounding box center [243, 103] width 52 height 19
select select "18390"
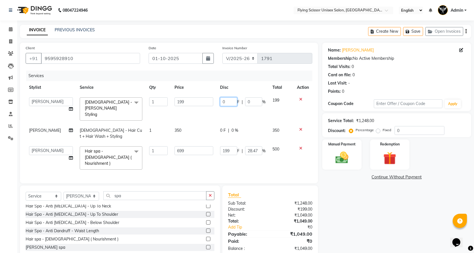
click at [227, 99] on input "0" at bounding box center [228, 101] width 17 height 9
type input "49"
click at [227, 109] on tbody "Abhi B [PERSON_NAME] K [PERSON_NAME] [PERSON_NAME] MD [PERSON_NAME] L sachin [P…" at bounding box center [169, 133] width 287 height 79
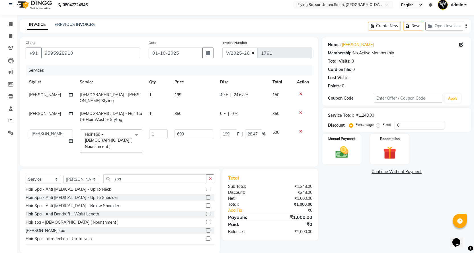
scroll to position [6, 0]
click at [355, 155] on div "Manual Payment" at bounding box center [342, 149] width 41 height 32
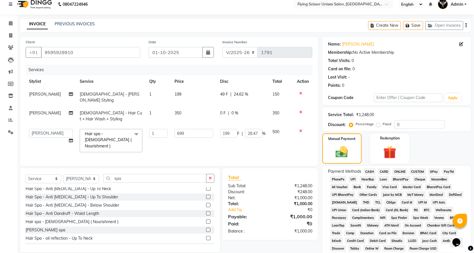
click at [402, 171] on span "ONLINE" at bounding box center [399, 171] width 15 height 7
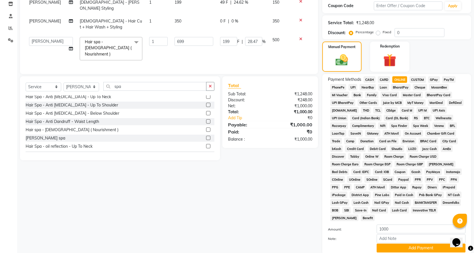
scroll to position [120, 0]
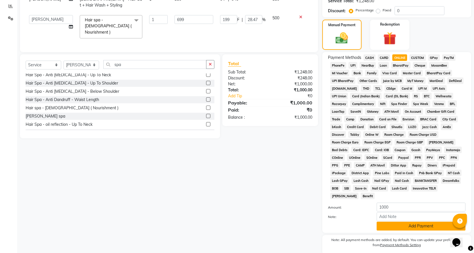
click at [403, 222] on button "Add Payment" at bounding box center [421, 226] width 89 height 9
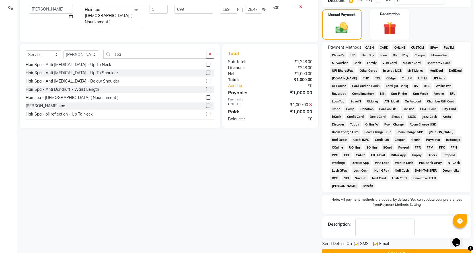
scroll to position [136, 0]
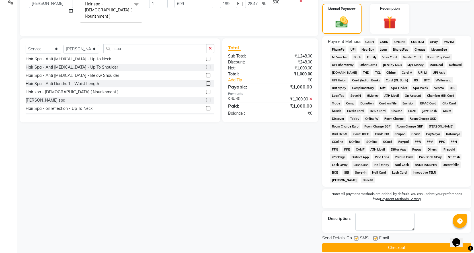
click at [392, 243] on button "Checkout" at bounding box center [396, 247] width 149 height 9
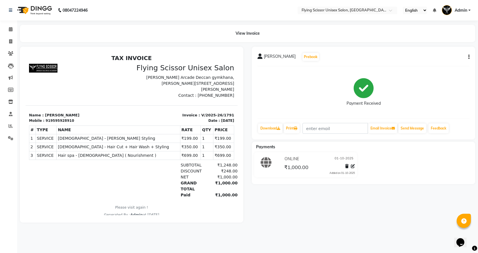
click at [469, 57] on icon "button" at bounding box center [469, 57] width 1 height 0
click at [456, 49] on div "Split Service Amount" at bounding box center [440, 49] width 39 height 7
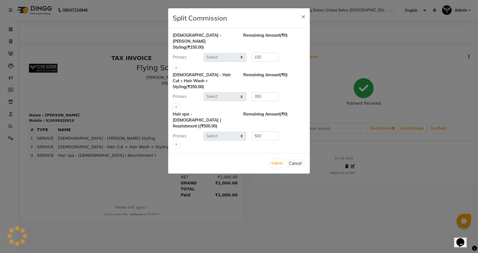
select select "18390"
click at [453, 60] on ngb-modal-window "Split Commission × [DEMOGRAPHIC_DATA] - [PERSON_NAME] Styling (₹150.00) Remaini…" at bounding box center [239, 126] width 478 height 253
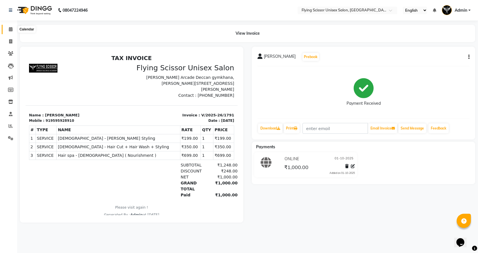
click at [10, 31] on icon at bounding box center [11, 29] width 4 height 4
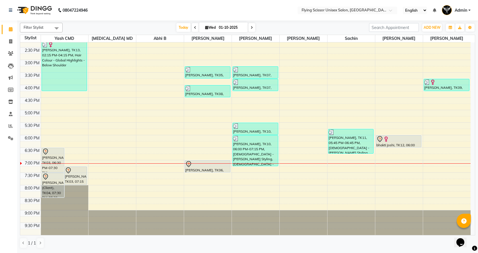
scroll to position [104, 0]
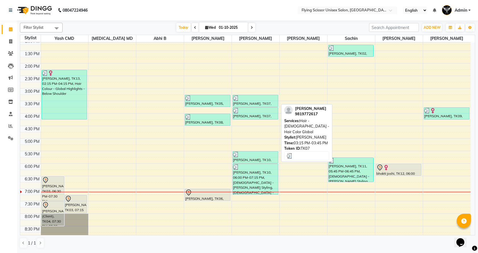
click at [245, 105] on div "[PERSON_NAME], TK07, 03:15 PM-03:45 PM, Hair - [DEMOGRAPHIC_DATA] - Hair Color …" at bounding box center [255, 101] width 45 height 12
select select "3"
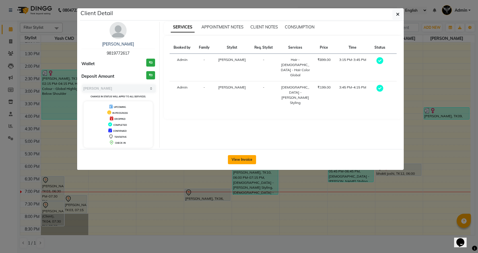
click at [234, 157] on button "View Invoice" at bounding box center [242, 159] width 28 height 9
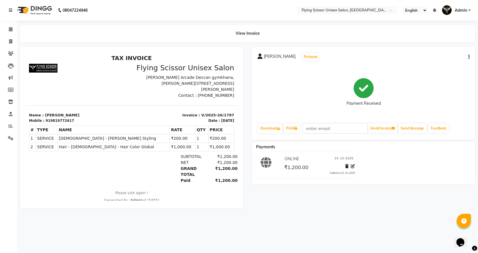
drag, startPoint x: 470, startPoint y: 57, endPoint x: 466, endPoint y: 57, distance: 4.0
click at [470, 57] on div "[PERSON_NAME] Prebook Payment Received Download Print Email Invoice Send Messag…" at bounding box center [364, 93] width 224 height 93
click at [468, 56] on button "button" at bounding box center [467, 57] width 3 height 6
click at [460, 50] on div "Split Service Amount" at bounding box center [440, 49] width 39 height 7
select select "18390"
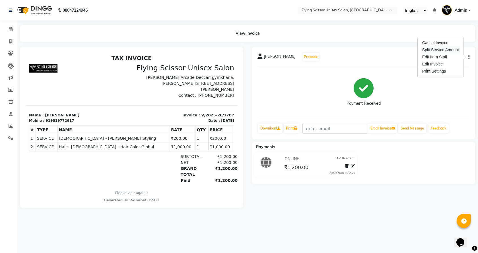
select select "18390"
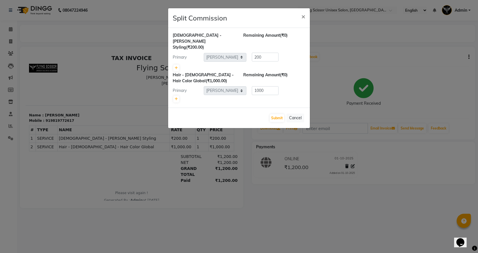
click at [455, 60] on ngb-modal-window "Split Commission × [DEMOGRAPHIC_DATA] - [PERSON_NAME] Styling (₹200.00) Remaini…" at bounding box center [239, 126] width 478 height 253
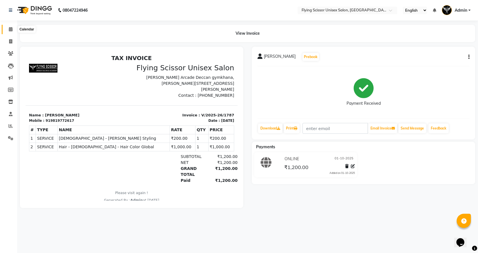
click at [9, 28] on icon at bounding box center [11, 29] width 4 height 4
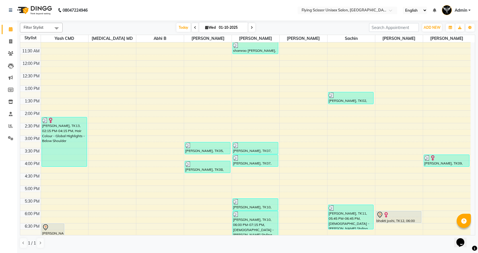
scroll to position [28, 0]
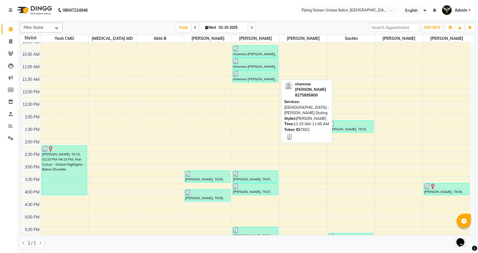
click at [258, 72] on div at bounding box center [255, 74] width 45 height 6
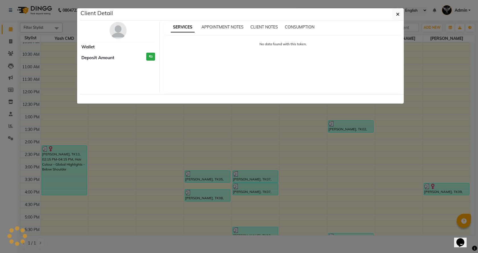
select select "3"
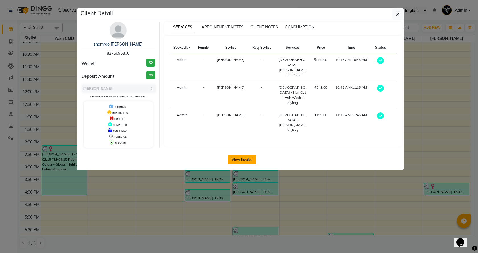
click at [236, 157] on button "View Invoice" at bounding box center [242, 159] width 28 height 9
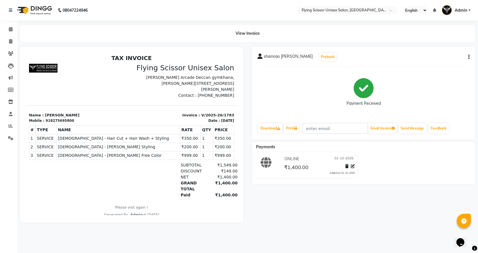
click at [469, 57] on icon "button" at bounding box center [469, 57] width 1 height 0
click at [438, 50] on div "Split Service Amount" at bounding box center [440, 49] width 39 height 7
select select "18390"
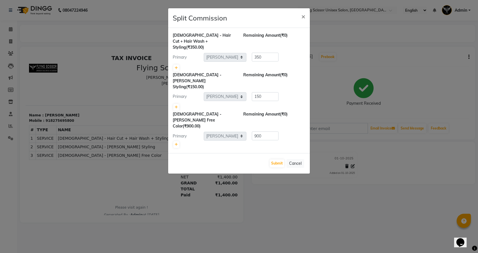
click at [433, 58] on ngb-modal-window "Split Commission × [DEMOGRAPHIC_DATA] - Hair Cut + Hair Wash + Styling (₹350.00…" at bounding box center [239, 126] width 478 height 253
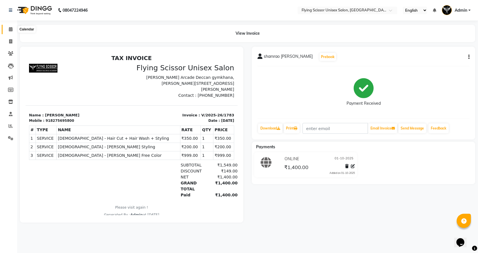
click at [10, 27] on icon at bounding box center [11, 29] width 4 height 4
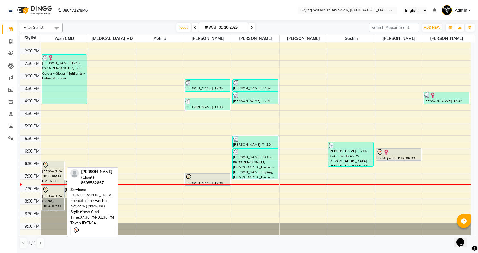
scroll to position [133, 0]
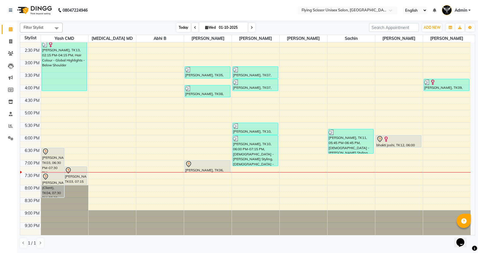
click at [181, 27] on span "Today" at bounding box center [184, 27] width 14 height 9
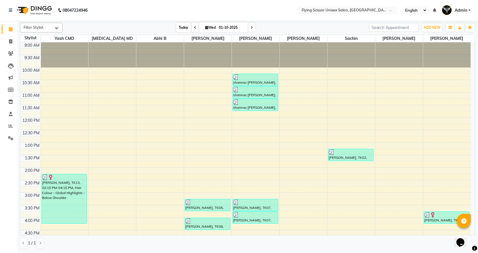
click at [180, 26] on span "Today" at bounding box center [184, 27] width 14 height 9
click at [180, 24] on span "Today" at bounding box center [184, 27] width 14 height 9
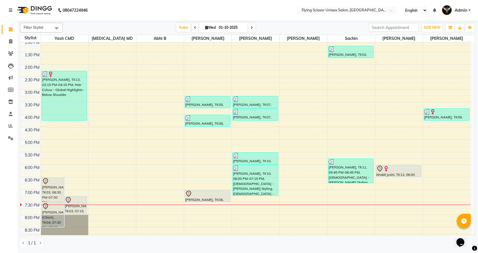
scroll to position [133, 0]
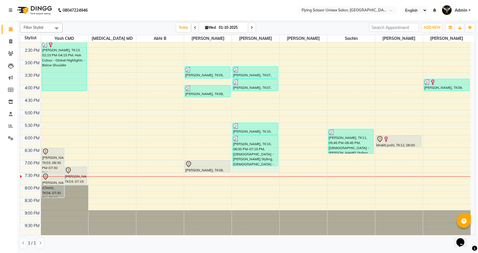
click at [235, 170] on div "9:00 AM 9:30 AM 10:00 AM 10:30 AM 11:00 AM 11:30 AM 12:00 PM 12:30 PM 1:00 PM 1…" at bounding box center [245, 73] width 451 height 326
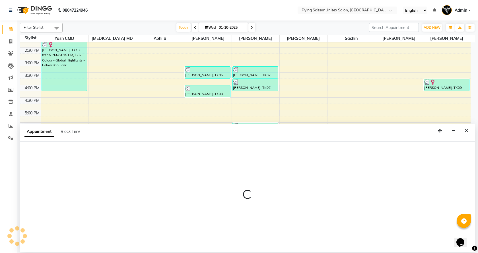
select select "18390"
select select "1155"
select select "tentative"
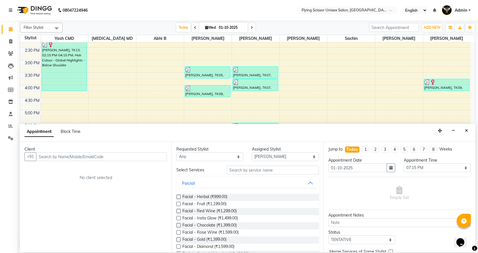
click at [73, 158] on input "text" at bounding box center [101, 156] width 131 height 9
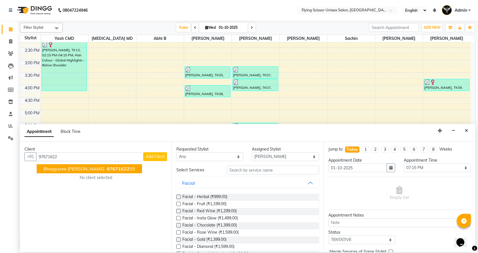
click at [72, 171] on span "bhagysree [PERSON_NAME]" at bounding box center [74, 169] width 61 height 6
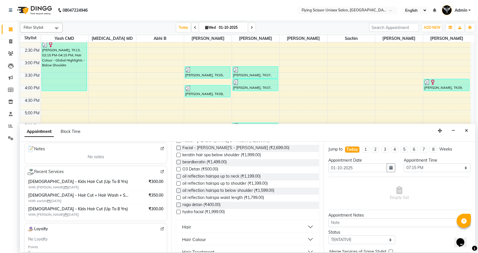
scroll to position [171, 0]
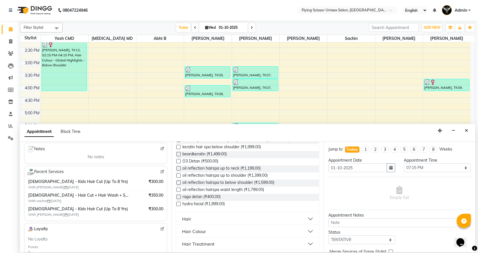
type input "9767162255"
click at [185, 218] on div "Hair" at bounding box center [186, 219] width 9 height 7
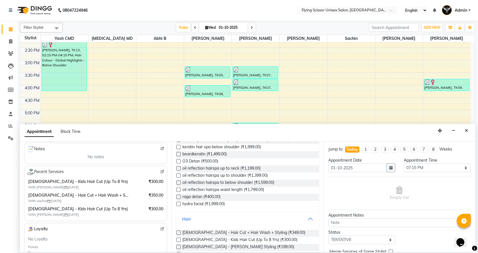
scroll to position [199, 0]
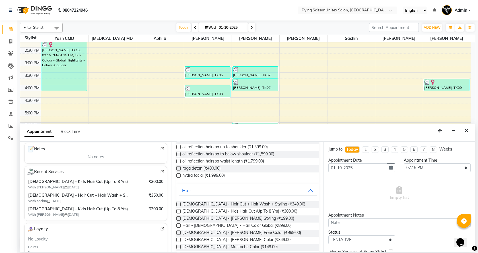
click at [177, 211] on label at bounding box center [179, 211] width 4 height 4
click at [177, 211] on input "checkbox" at bounding box center [179, 212] width 4 height 4
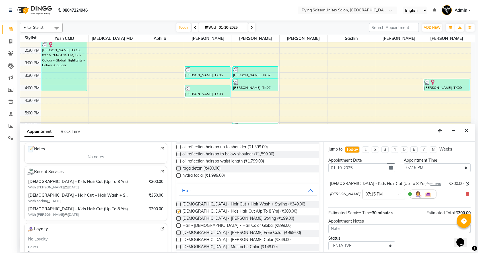
checkbox input "false"
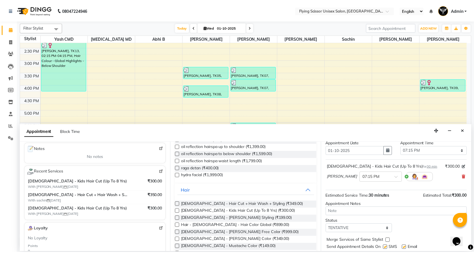
scroll to position [34, 0]
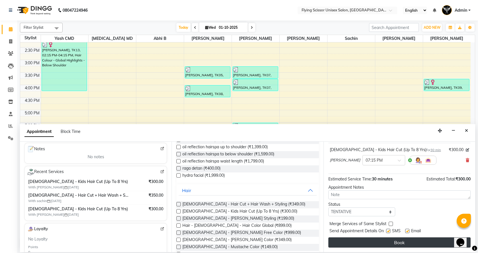
click at [389, 245] on button "Book" at bounding box center [400, 243] width 142 height 10
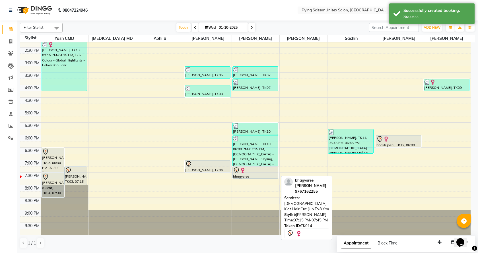
click at [250, 173] on div at bounding box center [255, 170] width 45 height 7
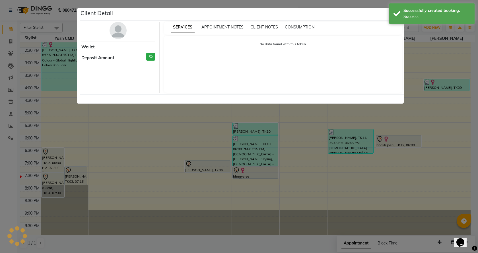
select select "7"
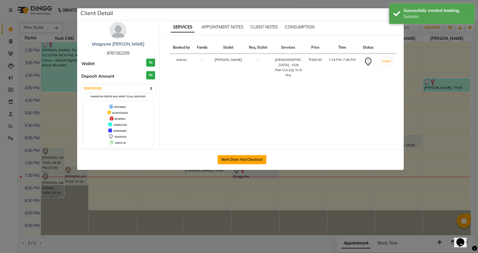
click at [248, 159] on button "Mark Done And Checkout" at bounding box center [242, 159] width 49 height 9
select select "service"
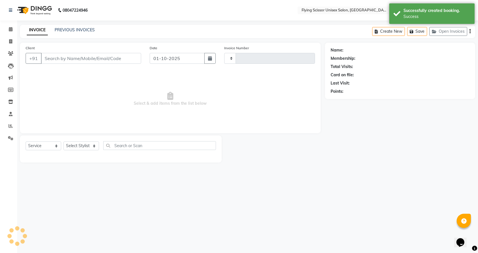
type input "1792"
select select "46"
select select "membership"
type input "9767162255"
select select "18390"
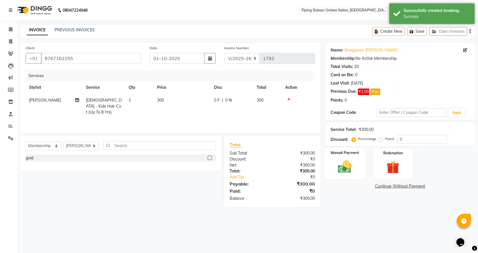
click at [345, 168] on img at bounding box center [345, 167] width 22 height 16
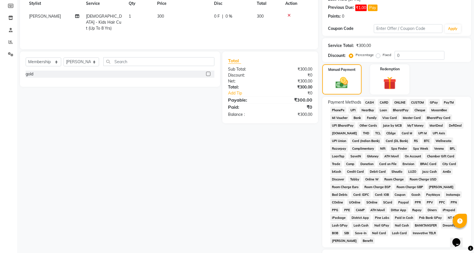
scroll to position [27, 0]
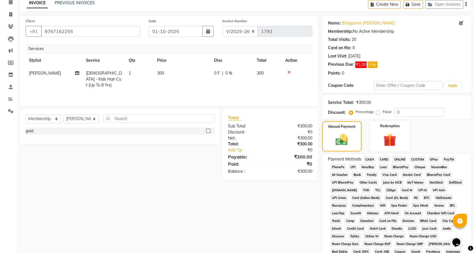
click at [404, 158] on span "ONLINE" at bounding box center [399, 159] width 15 height 7
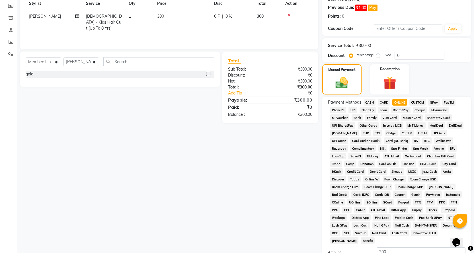
scroll to position [143, 0]
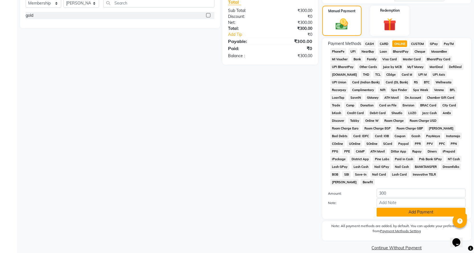
click at [392, 208] on button "Add Payment" at bounding box center [421, 212] width 89 height 9
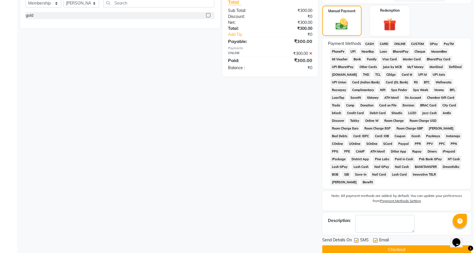
scroll to position [145, 0]
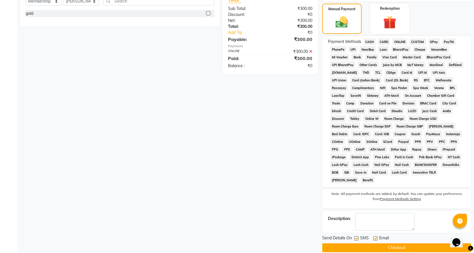
click at [391, 243] on button "Checkout" at bounding box center [396, 247] width 149 height 9
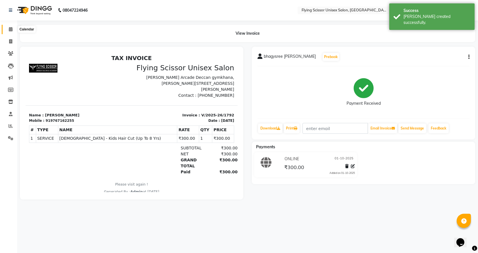
click at [12, 29] on icon at bounding box center [11, 29] width 4 height 4
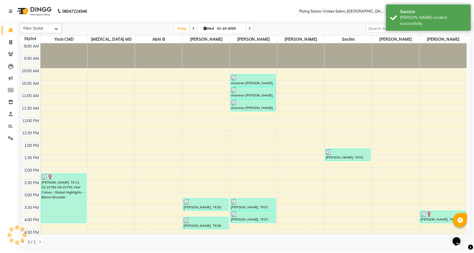
scroll to position [114, 0]
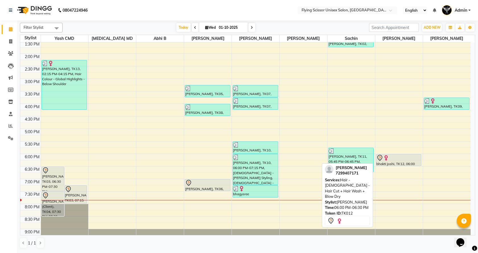
click at [396, 161] on div at bounding box center [399, 158] width 45 height 7
select select "7"
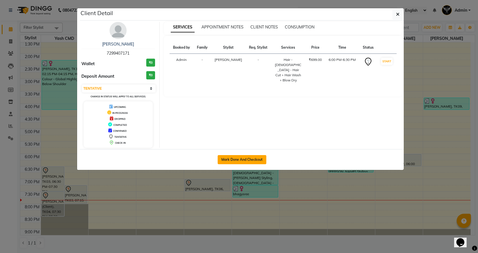
click at [226, 159] on button "Mark Done And Checkout" at bounding box center [242, 159] width 49 height 9
select select "service"
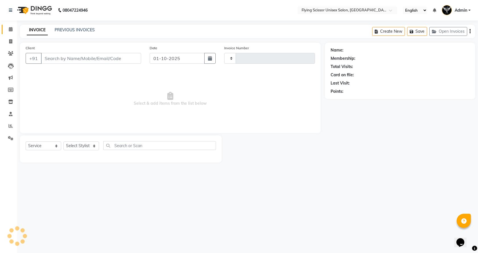
type input "1793"
select select "46"
select select "membership"
type input "7299407171"
select select "18390"
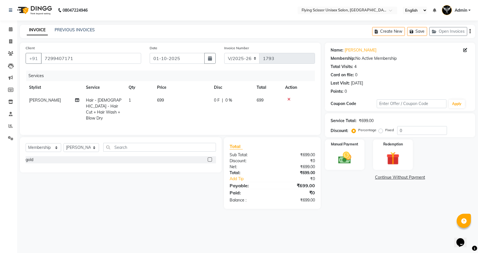
click at [184, 101] on td "699" at bounding box center [182, 109] width 57 height 31
select select "70618"
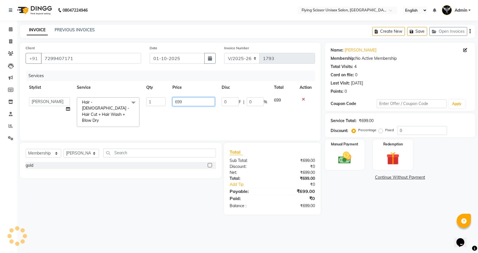
drag, startPoint x: 5, startPoint y: 148, endPoint x: 0, endPoint y: 149, distance: 5.1
click at [0, 149] on app-home "08047224946 Select Location × Flying Scissor Unisex Salon, Shivaji Nagar Englis…" at bounding box center [239, 111] width 478 height 223
type input "700"
click at [362, 198] on div "Name: [PERSON_NAME] Membership: No Active Membership Total Visits: 4 Card on fi…" at bounding box center [402, 129] width 155 height 172
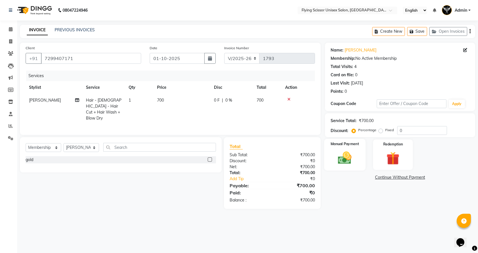
click at [343, 154] on img at bounding box center [345, 158] width 22 height 16
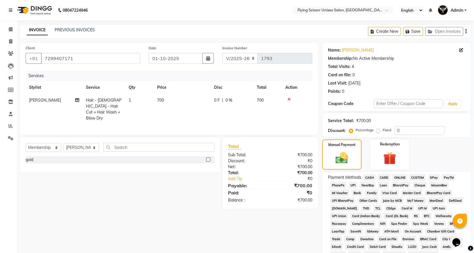
click at [395, 177] on span "ONLINE" at bounding box center [399, 177] width 15 height 7
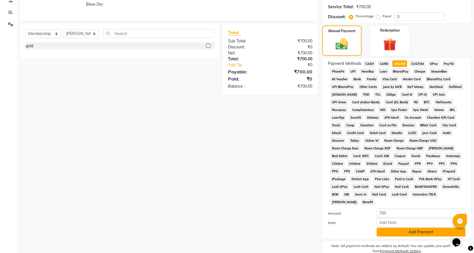
click at [409, 228] on button "Add Payment" at bounding box center [421, 232] width 89 height 9
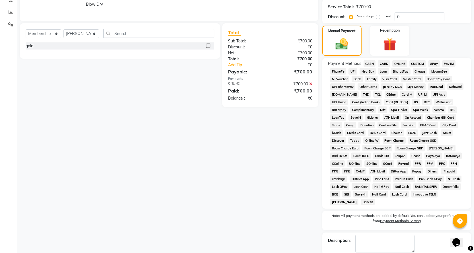
scroll to position [136, 0]
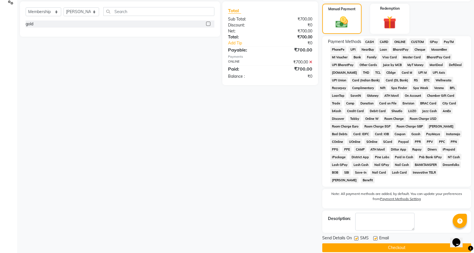
click at [401, 243] on button "Checkout" at bounding box center [396, 247] width 149 height 9
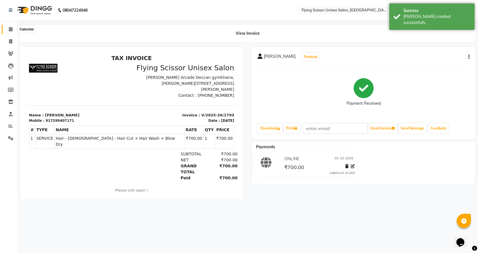
click at [10, 29] on icon at bounding box center [11, 29] width 4 height 4
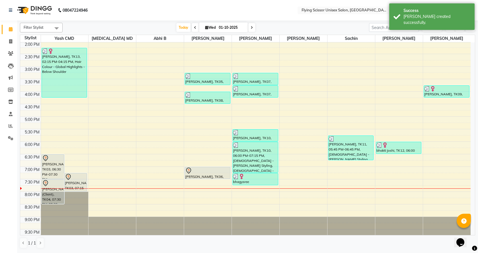
scroll to position [133, 0]
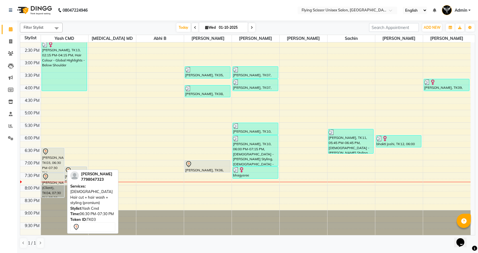
click at [44, 163] on div "[PERSON_NAME], TK03, 06:30 PM-07:30 PM, [DEMOGRAPHIC_DATA] Hair cut + hair wash…" at bounding box center [53, 160] width 22 height 24
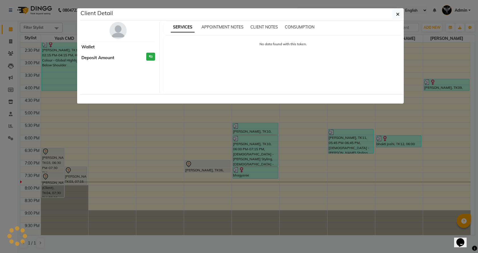
select select "7"
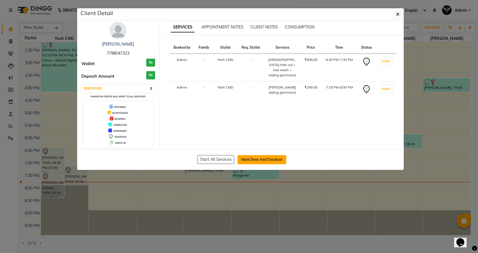
click at [254, 157] on button "Mark Done And Checkout" at bounding box center [262, 159] width 49 height 9
select select "service"
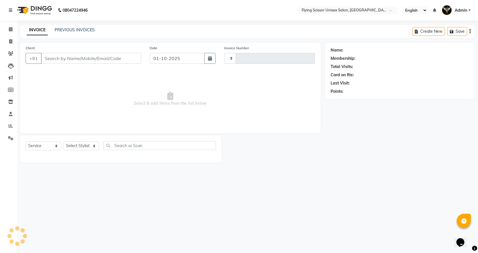
type input "1794"
select select "46"
select select "membership"
type input "7798047323"
select select "18390"
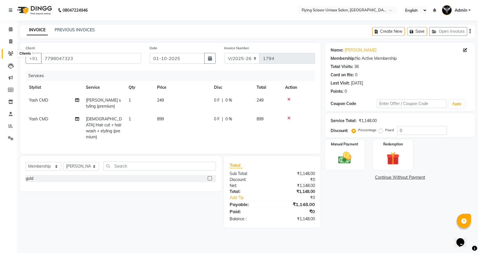
click at [10, 52] on icon at bounding box center [10, 53] width 5 height 4
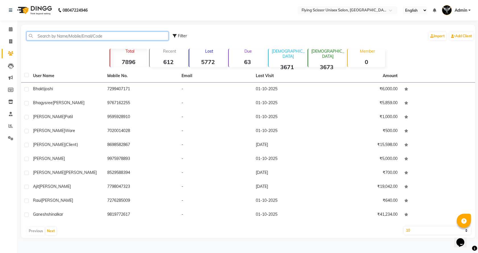
click at [45, 36] on input "text" at bounding box center [97, 36] width 142 height 9
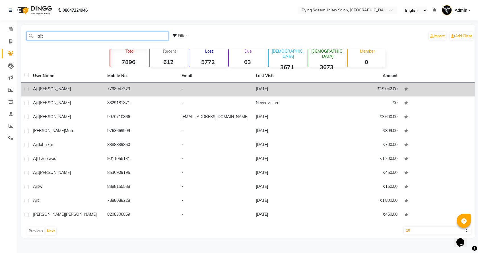
type input "ajit"
click at [71, 88] on div "[PERSON_NAME]" at bounding box center [66, 89] width 67 height 6
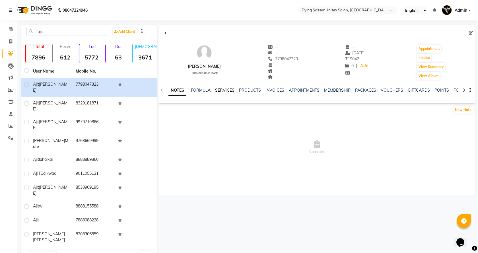
click at [222, 90] on link "SERVICES" at bounding box center [224, 90] width 19 height 5
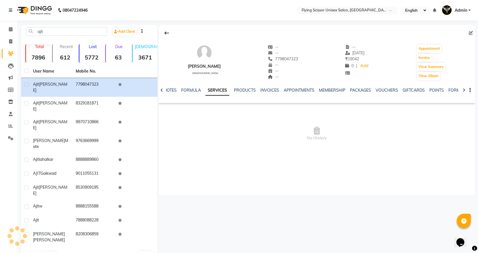
click at [218, 89] on link "SERVICES" at bounding box center [218, 90] width 24 height 10
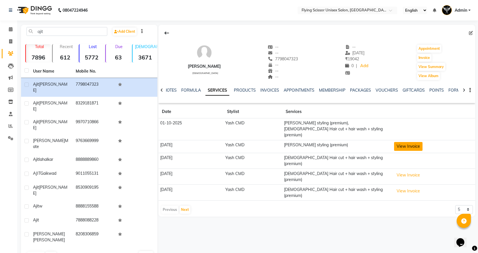
click at [408, 142] on button "View Invoice" at bounding box center [408, 146] width 28 height 9
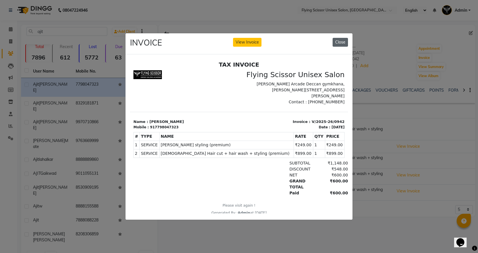
click at [342, 39] on button "Close" at bounding box center [340, 42] width 15 height 9
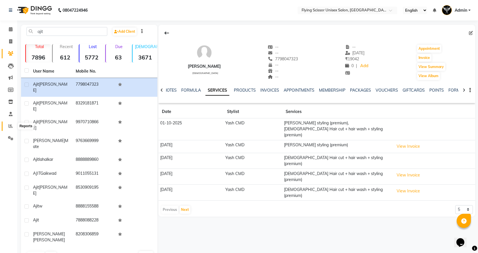
click at [11, 124] on icon at bounding box center [11, 126] width 4 height 4
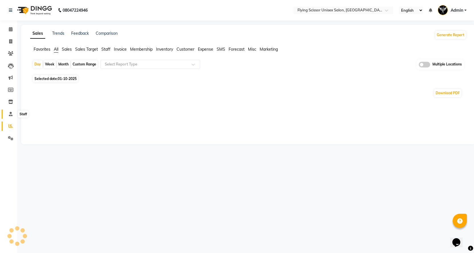
click at [11, 114] on icon at bounding box center [11, 114] width 4 height 4
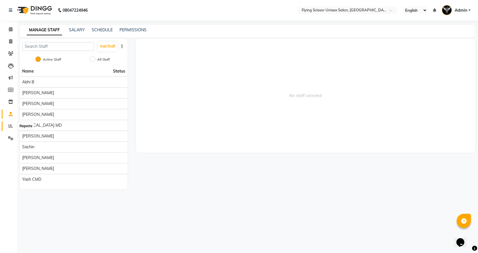
click at [10, 126] on icon at bounding box center [11, 126] width 4 height 4
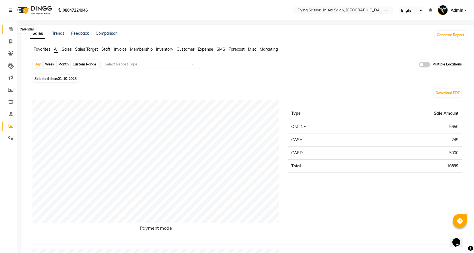
click at [10, 30] on icon at bounding box center [11, 29] width 4 height 4
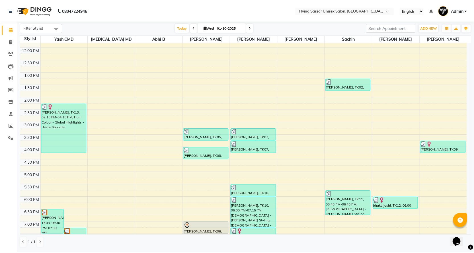
scroll to position [114, 0]
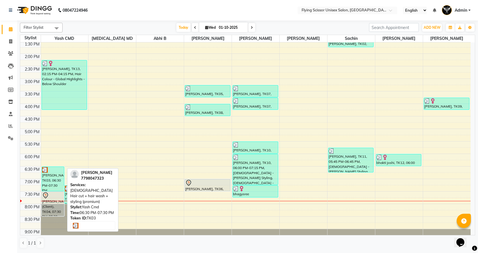
click at [54, 177] on div "[PERSON_NAME], TK03, 06:30 PM-07:30 PM, [DEMOGRAPHIC_DATA] Hair cut + hair wash…" at bounding box center [53, 179] width 22 height 24
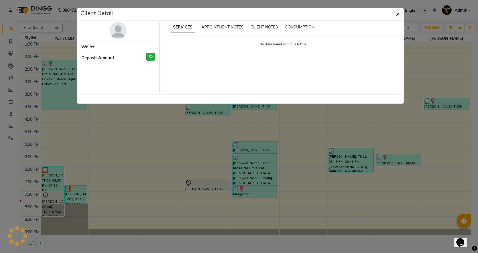
select select "3"
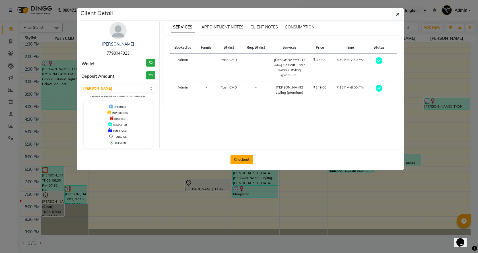
click at [251, 160] on button "Checkout" at bounding box center [242, 159] width 23 height 9
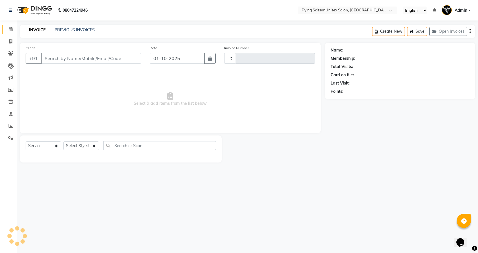
select select "membership"
type input "7798047323"
select select "18390"
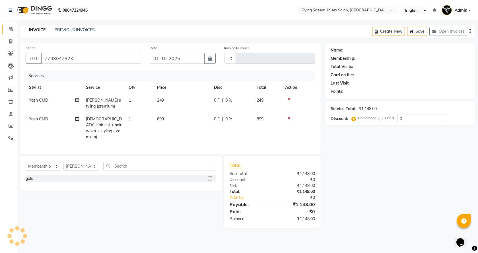
type input "1794"
select select "46"
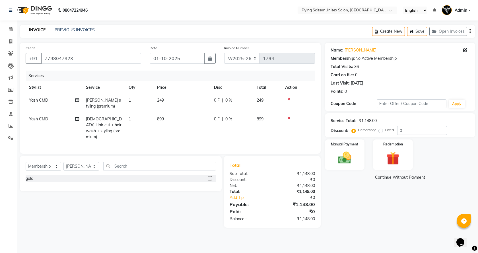
click at [177, 100] on td "249" at bounding box center [182, 103] width 57 height 19
select select "1679"
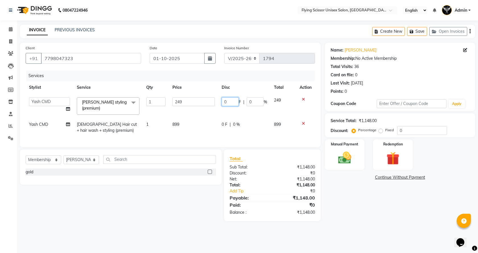
click at [229, 103] on input "0" at bounding box center [230, 101] width 17 height 9
type input "49"
click at [367, 221] on div "Name: [PERSON_NAME] Membership: No Active Membership Total Visits: 36 Card on f…" at bounding box center [402, 132] width 155 height 179
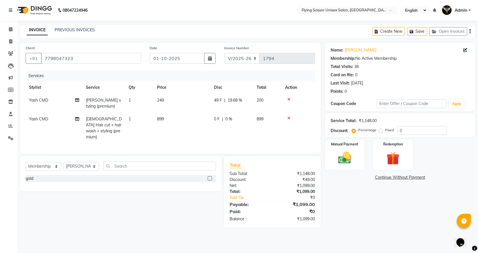
click at [216, 119] on span "0 F" at bounding box center [217, 119] width 6 height 6
select select "1679"
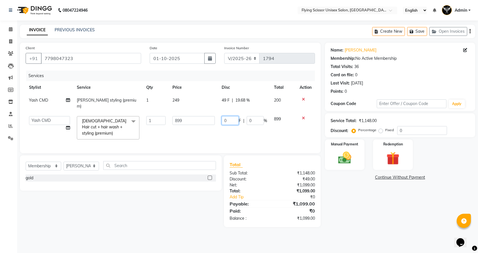
click at [228, 116] on input "0" at bounding box center [230, 120] width 17 height 9
type input "499"
click at [345, 198] on div "Name: [PERSON_NAME] Membership: No Active Membership Total Visits: 36 Card on f…" at bounding box center [402, 135] width 155 height 185
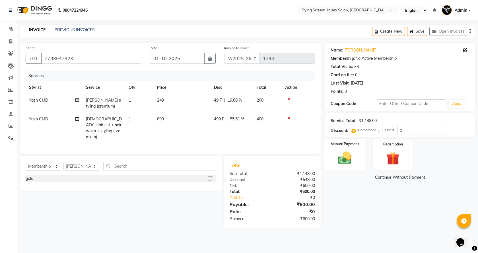
click at [341, 158] on img at bounding box center [345, 158] width 22 height 16
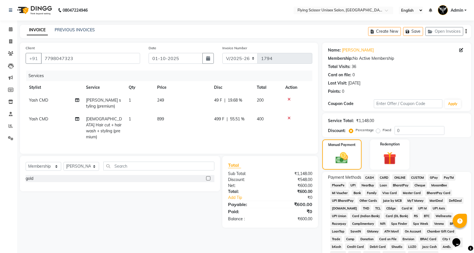
scroll to position [104, 0]
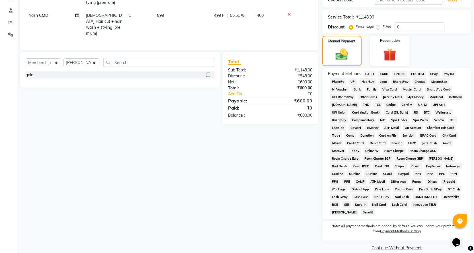
click at [402, 72] on span "ONLINE" at bounding box center [399, 74] width 15 height 7
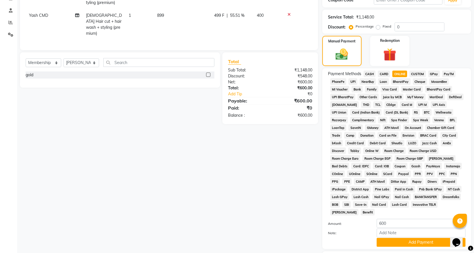
scroll to position [134, 0]
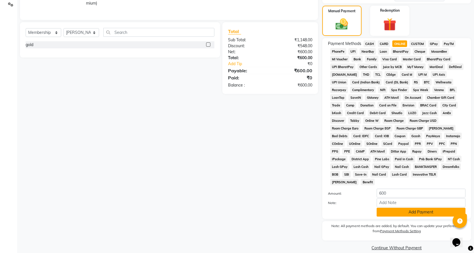
click at [396, 208] on button "Add Payment" at bounding box center [421, 212] width 89 height 9
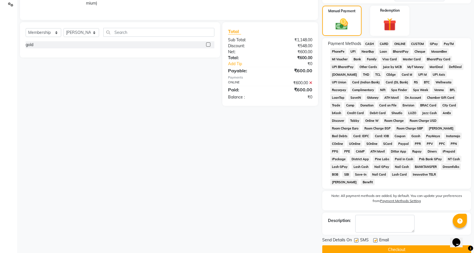
scroll to position [136, 0]
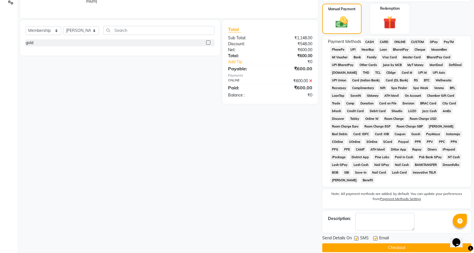
click at [385, 243] on button "Checkout" at bounding box center [396, 247] width 149 height 9
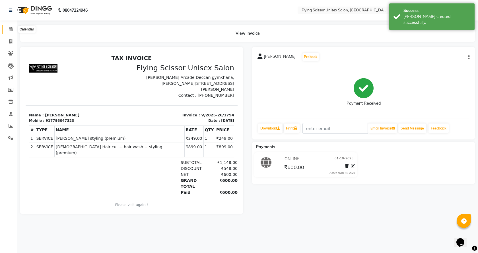
click at [12, 30] on icon at bounding box center [11, 29] width 4 height 4
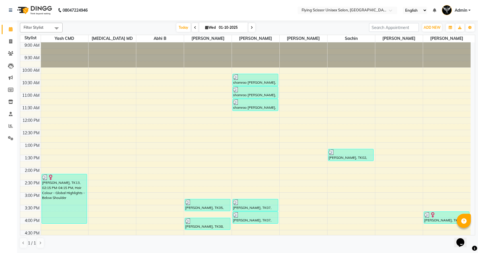
scroll to position [133, 0]
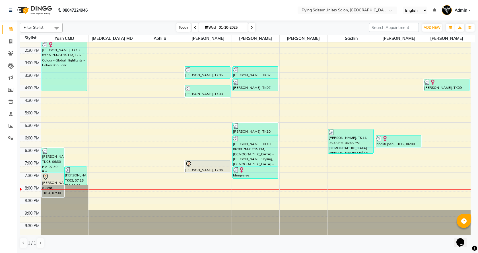
click at [184, 30] on span "Today" at bounding box center [184, 27] width 14 height 9
click at [177, 28] on span "Today" at bounding box center [184, 27] width 14 height 9
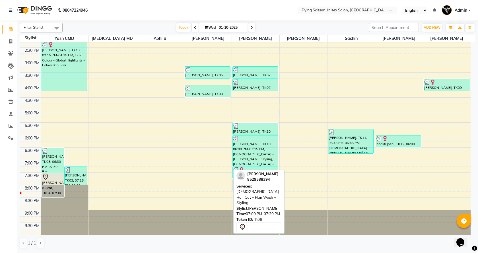
drag, startPoint x: 216, startPoint y: 168, endPoint x: 242, endPoint y: 185, distance: 31.4
click at [242, 185] on div "Filter Stylist Select All Yash CMD [MEDICAL_DATA] MD [PERSON_NAME] J [PERSON_NA…" at bounding box center [248, 136] width 456 height 230
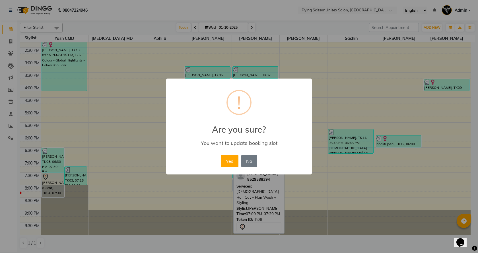
click at [229, 155] on div "Yes No No" at bounding box center [239, 161] width 39 height 15
click at [229, 157] on button "Yes" at bounding box center [229, 161] width 17 height 13
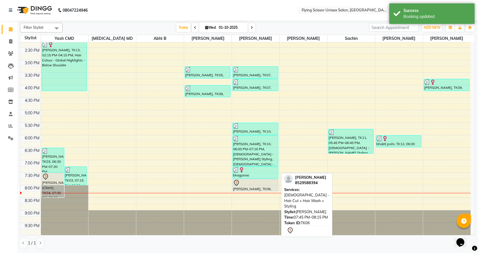
click at [256, 187] on div "[PERSON_NAME], TK06, 07:45 PM-08:15 PM, [DEMOGRAPHIC_DATA] - Hair Cut + Hair Wa…" at bounding box center [255, 185] width 45 height 12
click at [253, 191] on div at bounding box center [255, 191] width 45 height 2
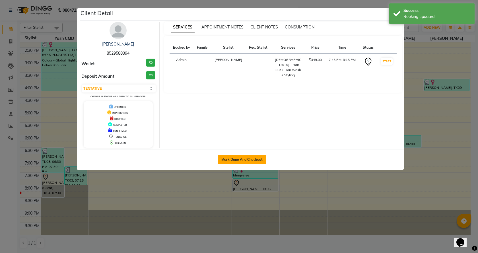
click at [251, 163] on button "Mark Done And Checkout" at bounding box center [242, 159] width 49 height 9
select select "3"
select select "46"
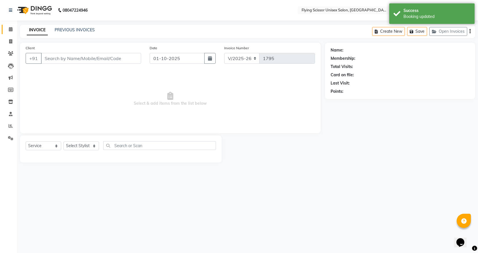
select select "membership"
type input "8529588394"
select select "18390"
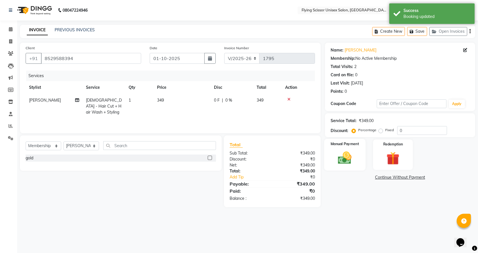
click at [353, 156] on img at bounding box center [345, 158] width 22 height 16
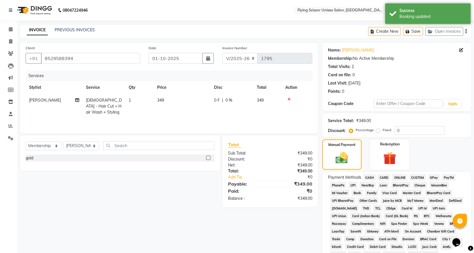
click at [399, 178] on span "ONLINE" at bounding box center [399, 177] width 15 height 7
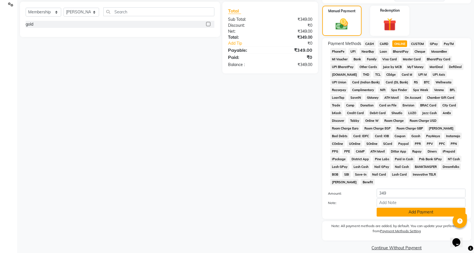
click at [404, 208] on button "Add Payment" at bounding box center [421, 212] width 89 height 9
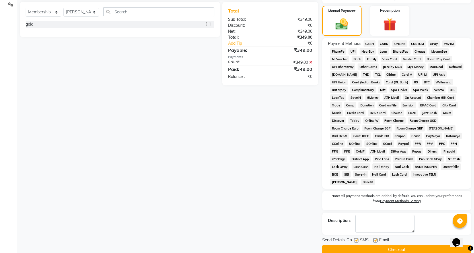
scroll to position [136, 0]
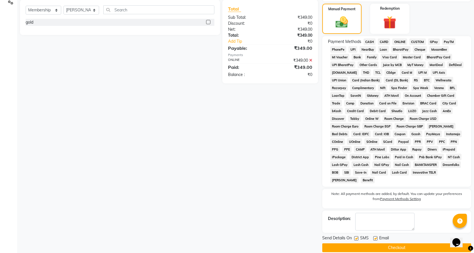
click at [380, 243] on button "Checkout" at bounding box center [396, 247] width 149 height 9
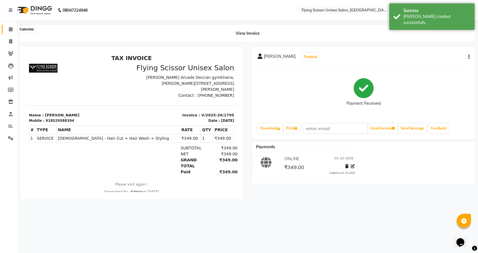
click at [12, 29] on icon at bounding box center [11, 29] width 4 height 4
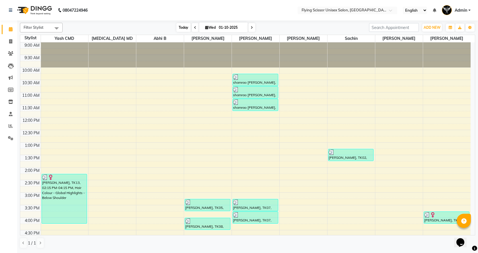
click at [181, 29] on span "Today" at bounding box center [184, 27] width 14 height 9
click at [9, 125] on icon at bounding box center [11, 126] width 4 height 4
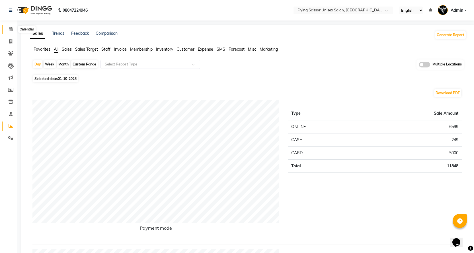
click at [13, 30] on span at bounding box center [11, 29] width 10 height 7
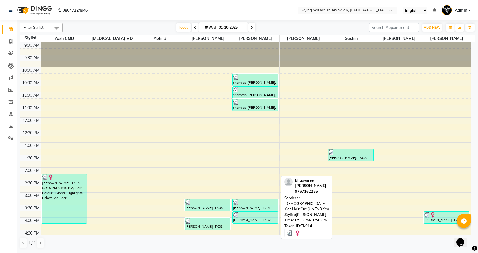
scroll to position [133, 0]
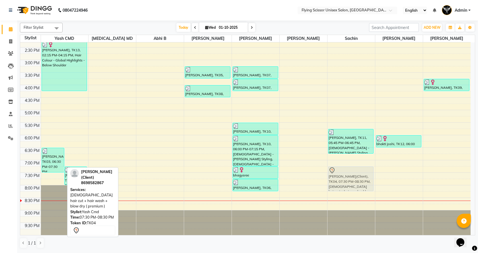
drag, startPoint x: 50, startPoint y: 184, endPoint x: 339, endPoint y: 180, distance: 289.1
click at [339, 180] on tr "[PERSON_NAME], TK03, 06:30 PM-07:30 PM, [DEMOGRAPHIC_DATA] Hair cut + hair wash…" at bounding box center [245, 73] width 451 height 326
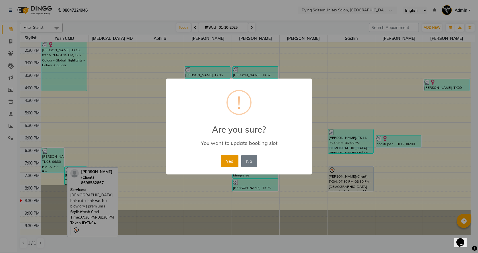
click at [232, 162] on button "Yes" at bounding box center [229, 161] width 17 height 13
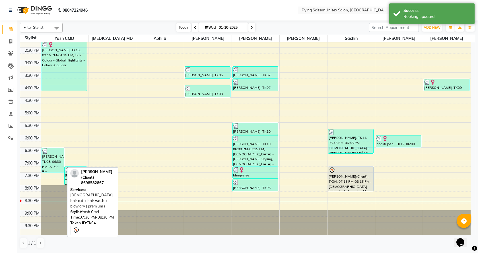
click at [178, 30] on span "Today" at bounding box center [184, 27] width 14 height 9
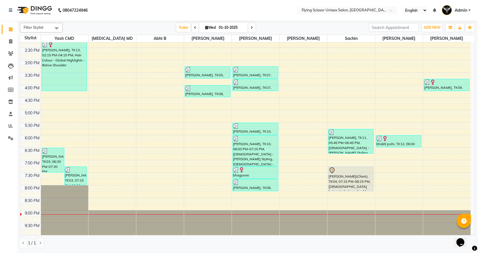
click at [382, 188] on div "9:00 AM 9:30 AM 10:00 AM 10:30 AM 11:00 AM 11:30 AM 12:00 PM 12:30 PM 1:00 PM 1…" at bounding box center [245, 73] width 451 height 326
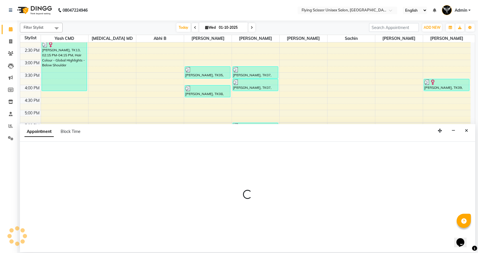
select select "70618"
select select "1200"
select select "tentative"
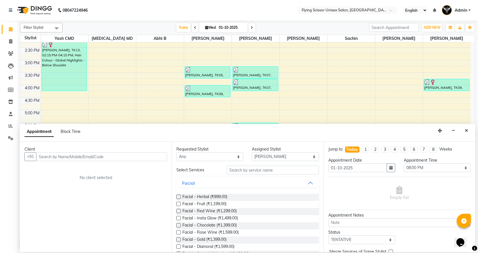
click at [43, 159] on input "text" at bounding box center [101, 156] width 131 height 9
type input "9309014133"
click at [155, 156] on span "Add Client" at bounding box center [155, 156] width 19 height 5
select select "22"
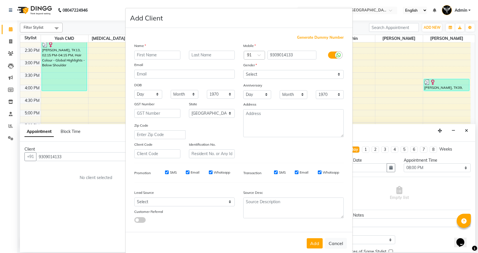
click at [155, 55] on input "text" at bounding box center [157, 55] width 46 height 9
type input "[PERSON_NAME]"
click at [256, 72] on select "Select [DEMOGRAPHIC_DATA] [DEMOGRAPHIC_DATA] Other Prefer Not To Say" at bounding box center [293, 74] width 101 height 9
select select "[DEMOGRAPHIC_DATA]"
click at [243, 70] on select "Select [DEMOGRAPHIC_DATA] [DEMOGRAPHIC_DATA] Other Prefer Not To Say" at bounding box center [293, 74] width 101 height 9
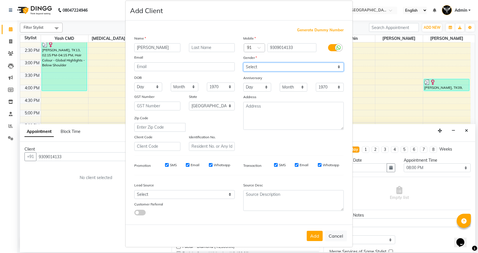
scroll to position [10, 0]
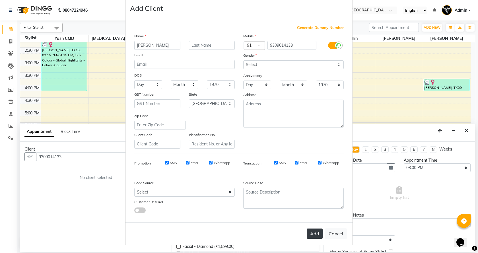
click at [315, 236] on button "Add" at bounding box center [315, 234] width 16 height 10
select select
select select "null"
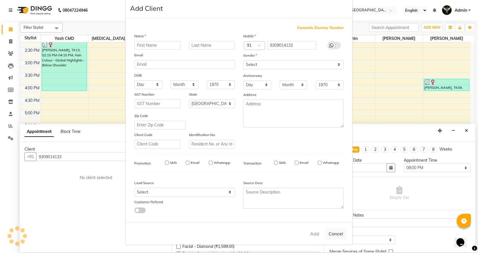
select select
checkbox input "false"
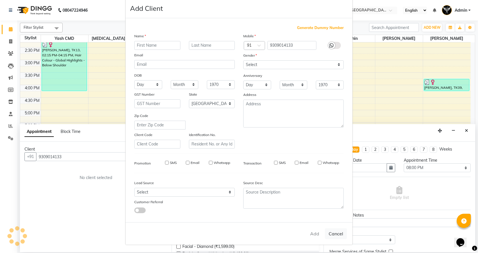
checkbox input "false"
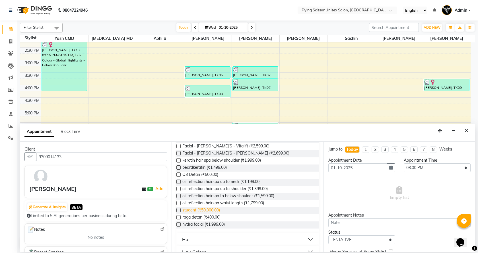
scroll to position [171, 0]
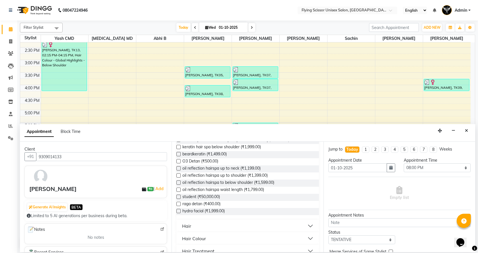
click at [185, 227] on div "Hair" at bounding box center [186, 226] width 9 height 7
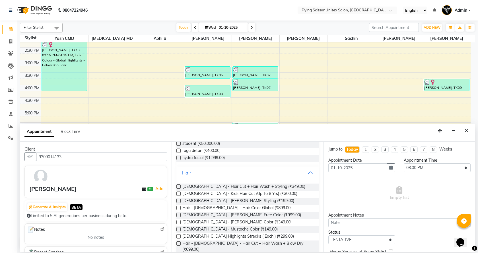
scroll to position [228, 0]
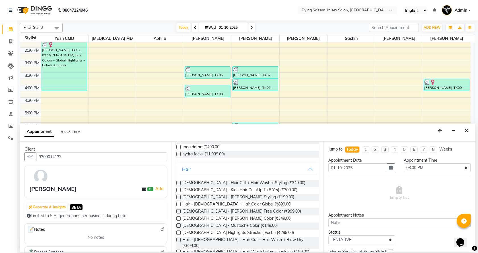
click at [179, 240] on label at bounding box center [179, 240] width 4 height 4
click at [179, 240] on input "checkbox" at bounding box center [179, 241] width 4 height 4
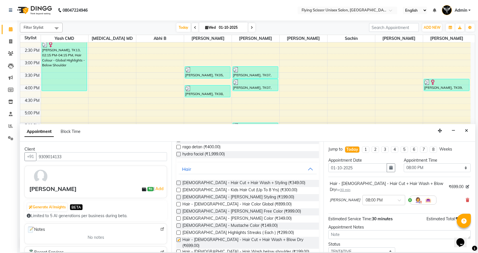
checkbox input "false"
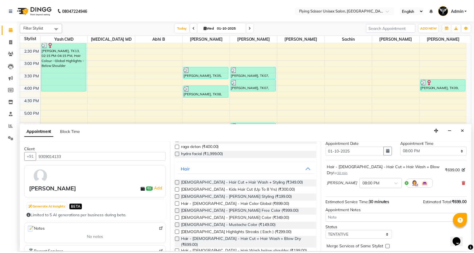
scroll to position [34, 0]
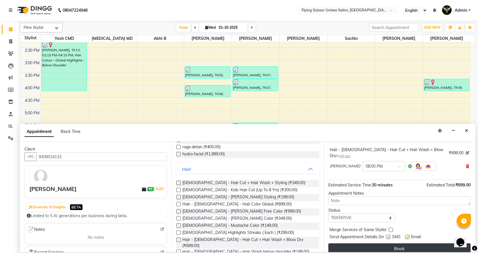
click at [391, 244] on button "Book" at bounding box center [400, 248] width 142 height 10
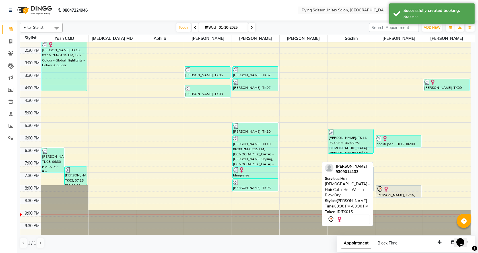
click at [407, 196] on div at bounding box center [398, 197] width 45 height 2
click at [392, 191] on div at bounding box center [399, 189] width 45 height 7
select select "7"
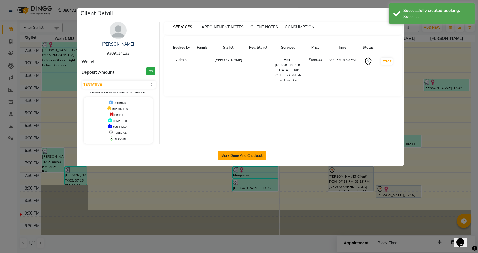
click at [256, 152] on button "Mark Done And Checkout" at bounding box center [242, 155] width 49 height 9
select select "service"
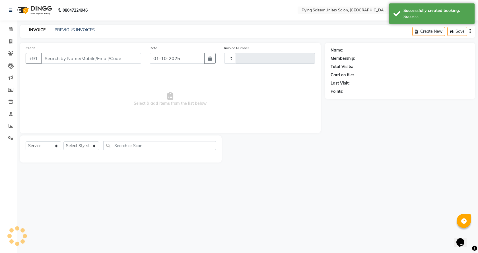
type input "1796"
select select "46"
select select "membership"
type input "9309014133"
select select "18390"
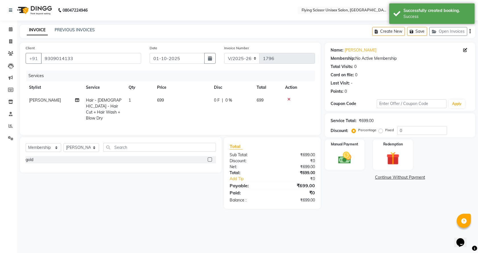
click at [219, 101] on span "0 F" at bounding box center [217, 100] width 6 height 6
select select "70618"
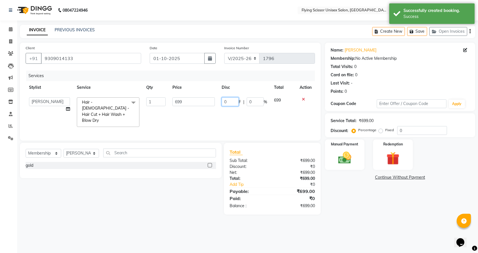
click at [226, 102] on input "0" at bounding box center [230, 101] width 17 height 9
type input "99"
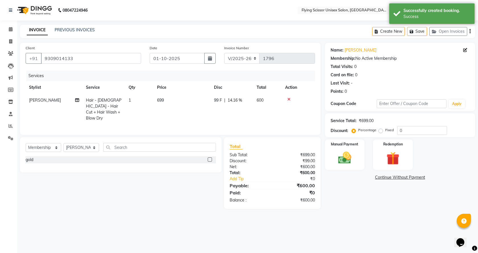
click at [226, 113] on td "99 F | 14.16 %" at bounding box center [232, 109] width 43 height 31
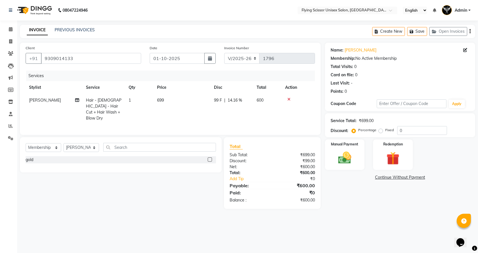
select select "70618"
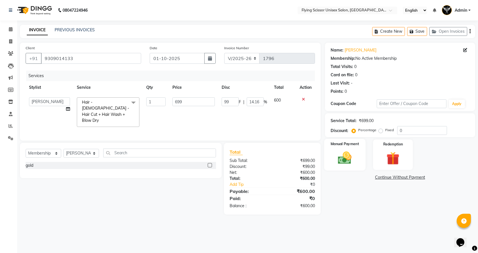
click at [341, 151] on img at bounding box center [345, 158] width 22 height 16
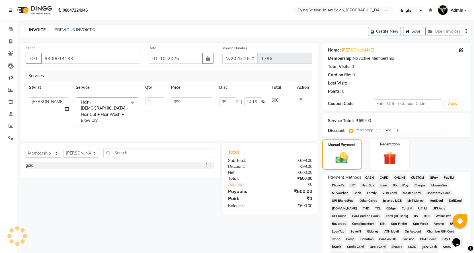
click at [398, 177] on span "ONLINE" at bounding box center [399, 177] width 15 height 7
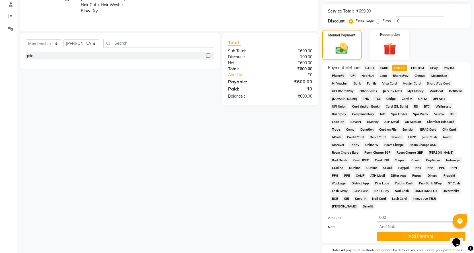
scroll to position [134, 0]
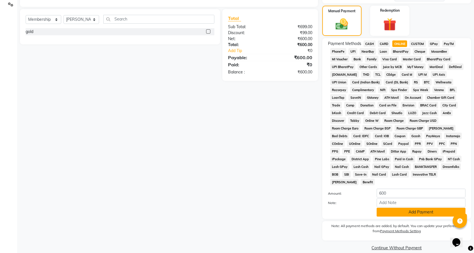
click at [398, 208] on button "Add Payment" at bounding box center [421, 212] width 89 height 9
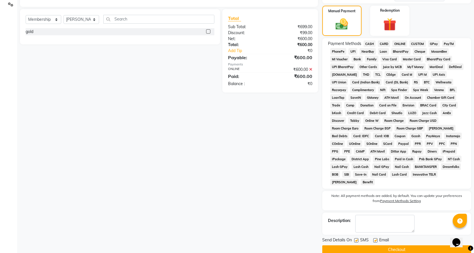
scroll to position [136, 0]
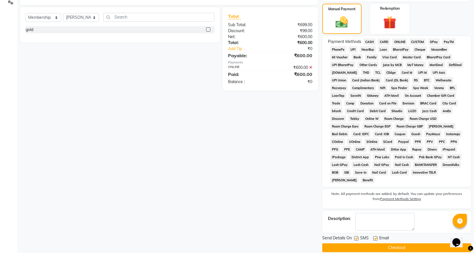
click at [393, 243] on button "Checkout" at bounding box center [396, 247] width 149 height 9
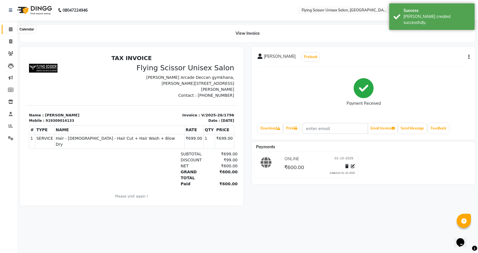
click at [10, 27] on icon at bounding box center [11, 29] width 4 height 4
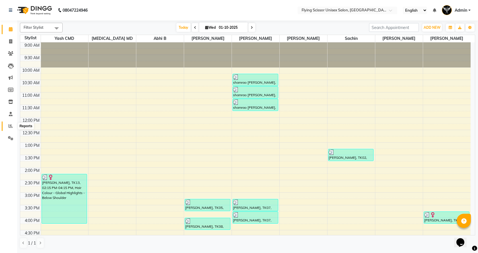
click at [6, 125] on span at bounding box center [11, 126] width 10 height 7
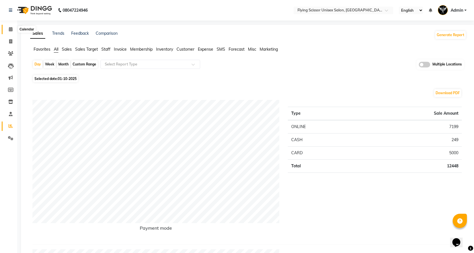
click at [11, 28] on icon at bounding box center [11, 29] width 4 height 4
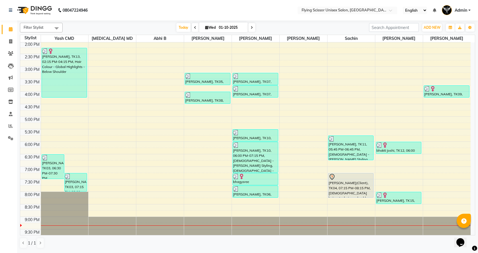
scroll to position [133, 0]
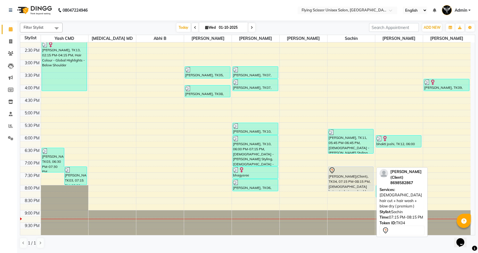
click at [345, 182] on div "[PERSON_NAME](Client), TK04, 07:15 PM-08:15 PM, [DEMOGRAPHIC_DATA] hair cut + h…" at bounding box center [351, 179] width 45 height 24
select select "7"
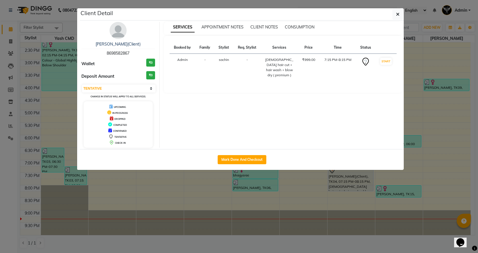
click at [311, 184] on ngb-modal-window "Client Detail [PERSON_NAME](Client) 8698582867 Wallet ₹0 Deposit Amount ₹0 Sele…" at bounding box center [239, 126] width 478 height 253
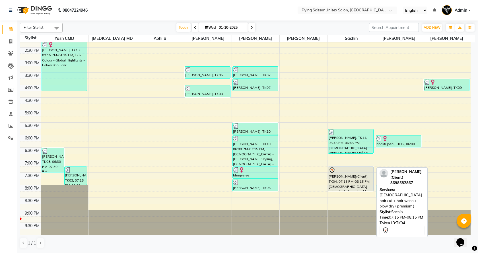
click at [344, 184] on div "[PERSON_NAME](Client), TK04, 07:15 PM-08:15 PM, [DEMOGRAPHIC_DATA] hair cut + h…" at bounding box center [351, 179] width 45 height 24
select select "7"
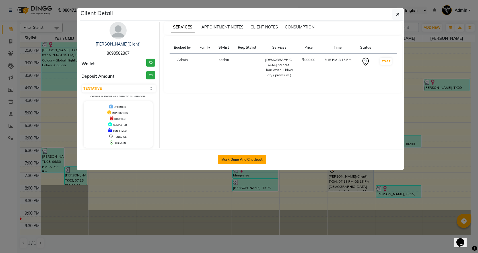
click at [258, 161] on button "Mark Done And Checkout" at bounding box center [242, 159] width 49 height 9
select select "46"
select select "service"
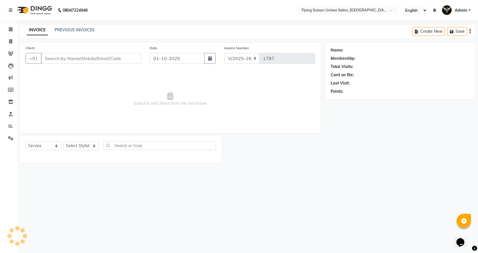
select select "3"
select select "membership"
type input "8698582867"
select select "18390"
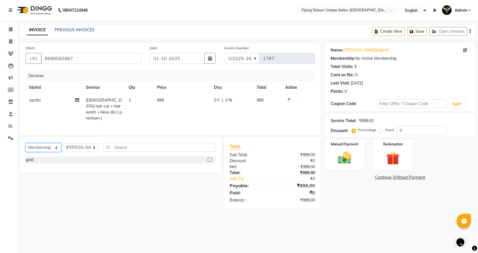
click at [46, 144] on select "Select Service Product Membership Package Voucher Prepaid Gift Card" at bounding box center [44, 147] width 36 height 9
select select "service"
click at [26, 143] on select "Select Service Product Membership Package Voucher Prepaid Gift Card" at bounding box center [44, 147] width 36 height 9
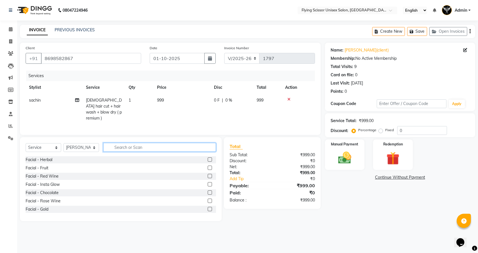
click at [121, 148] on input "text" at bounding box center [159, 147] width 113 height 9
type input "s"
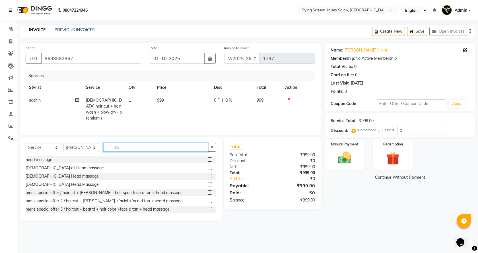
type input "s"
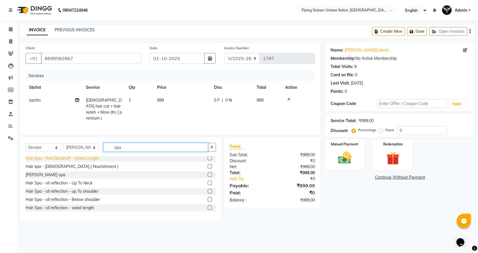
scroll to position [154, 0]
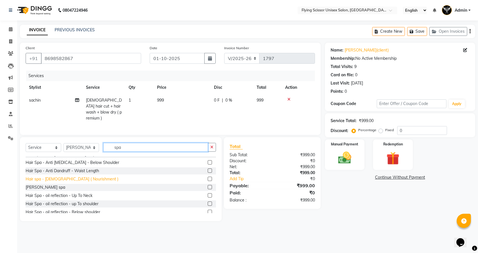
type input "spa"
click at [81, 179] on div "Hair spa - [DEMOGRAPHIC_DATA] ( Nourishment )" at bounding box center [72, 179] width 93 height 6
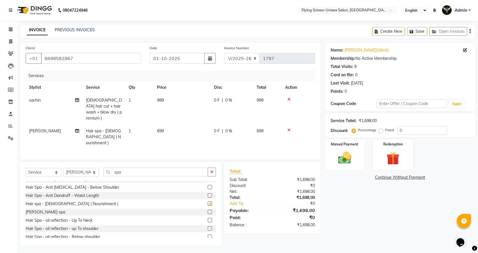
checkbox input "false"
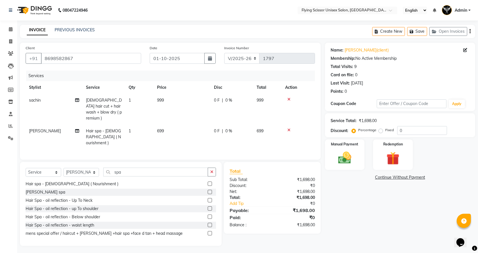
scroll to position [183, 0]
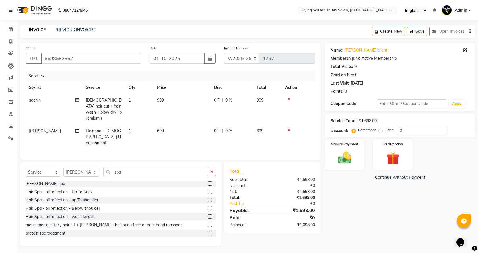
click at [174, 127] on td "699" at bounding box center [182, 137] width 57 height 25
select select "18390"
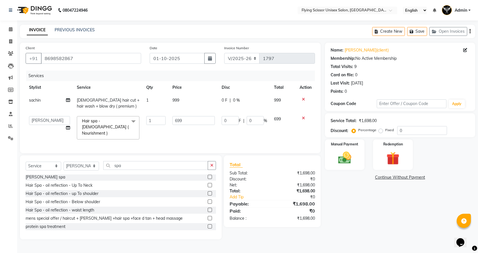
click at [110, 102] on span "[DEMOGRAPHIC_DATA] hair cut + hair wash + blow dry ( premium )" at bounding box center [108, 103] width 63 height 11
select select "67686"
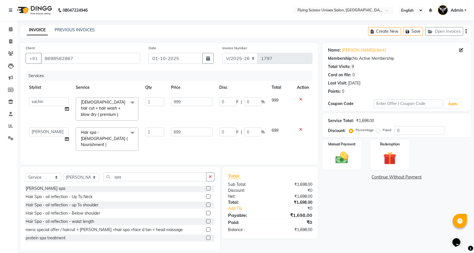
click at [300, 99] on icon at bounding box center [300, 99] width 3 height 4
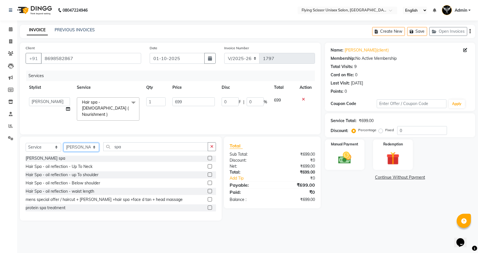
click at [73, 144] on select "Select Stylist Abhi B [PERSON_NAME] K [PERSON_NAME] [PERSON_NAME] MD [PERSON_NA…" at bounding box center [82, 147] width 36 height 9
select select "67686"
click at [64, 143] on select "Select Stylist Abhi B [PERSON_NAME] K [PERSON_NAME] [PERSON_NAME] MD [PERSON_NA…" at bounding box center [82, 147] width 36 height 9
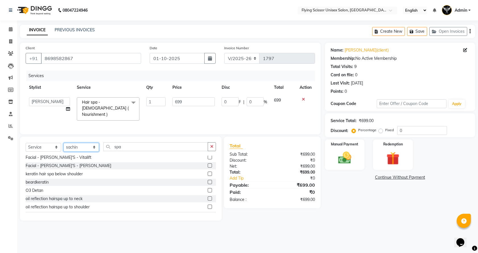
scroll to position [97, 0]
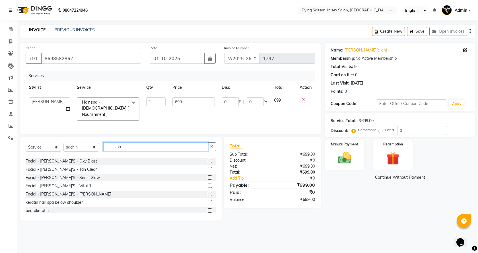
click at [137, 145] on input "spa" at bounding box center [155, 146] width 105 height 9
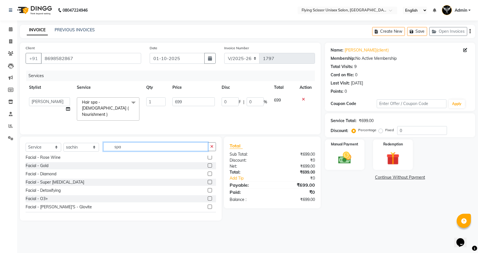
scroll to position [40, 0]
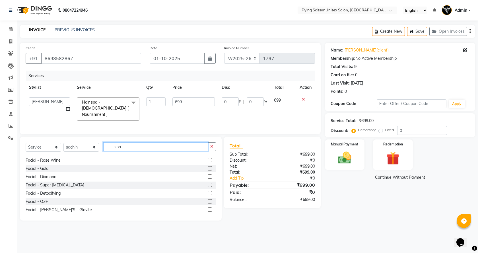
click at [137, 148] on input "spa" at bounding box center [155, 146] width 105 height 9
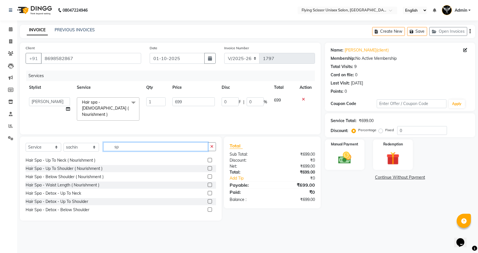
type input "s"
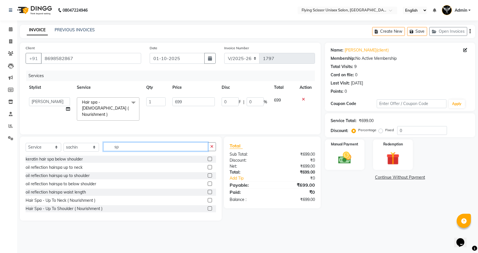
type input "spa"
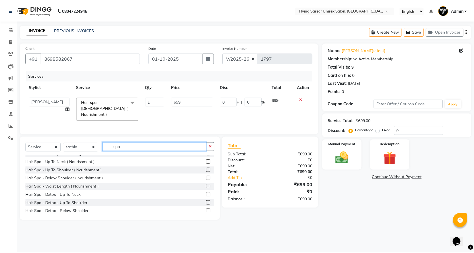
scroll to position [28, 0]
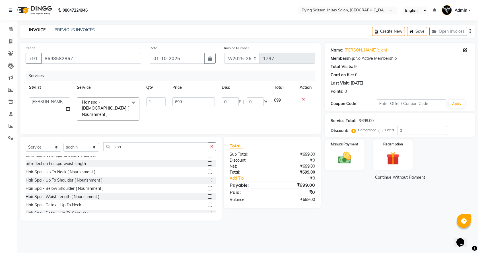
click at [208, 187] on label at bounding box center [210, 188] width 4 height 4
click at [208, 187] on input "checkbox" at bounding box center [210, 189] width 4 height 4
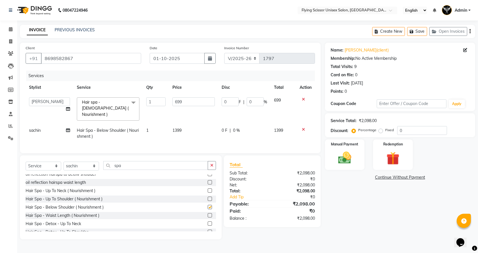
checkbox input "false"
click at [201, 126] on td "1399" at bounding box center [193, 133] width 49 height 19
select select "67686"
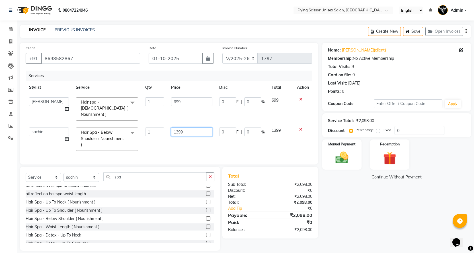
click at [201, 128] on input "1399" at bounding box center [191, 132] width 41 height 9
click at [192, 128] on input "1399" at bounding box center [191, 132] width 41 height 9
type input "1400"
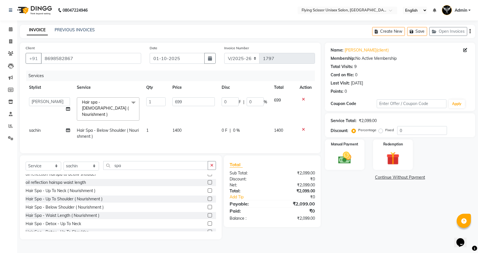
click at [190, 143] on div "Services Stylist Service Qty Price Disc Total Action Abhi B [PERSON_NAME] K [PE…" at bounding box center [171, 109] width 290 height 77
click at [192, 102] on input "699" at bounding box center [194, 101] width 42 height 9
type input "6"
type input "1000"
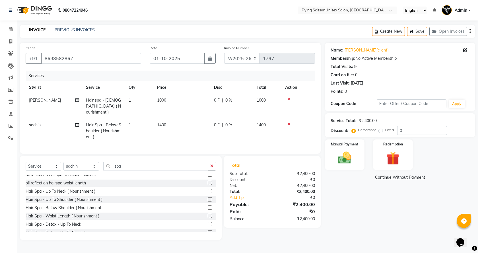
click at [193, 114] on tbody "[PERSON_NAME] Hair spa - [DEMOGRAPHIC_DATA] ( Nourishment ) 1 1000 0 F | 0 % 10…" at bounding box center [171, 119] width 290 height 50
click at [232, 98] on span "0 %" at bounding box center [229, 100] width 7 height 6
select select "18390"
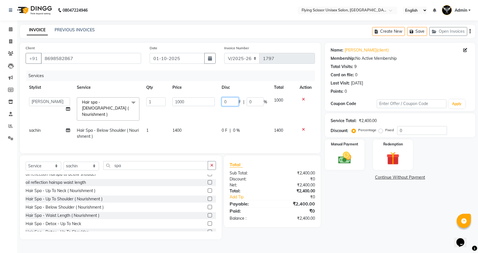
click at [230, 102] on input "0" at bounding box center [230, 101] width 17 height 9
type input "5"
type input "200"
click at [221, 110] on td "200 F | 0 %" at bounding box center [244, 109] width 52 height 30
select select "18390"
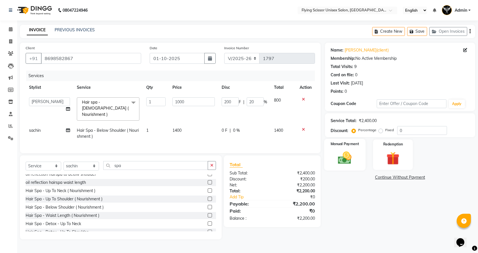
click at [349, 156] on img at bounding box center [345, 158] width 22 height 16
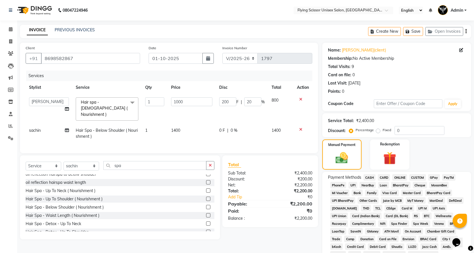
click at [397, 177] on span "ONLINE" at bounding box center [399, 177] width 15 height 7
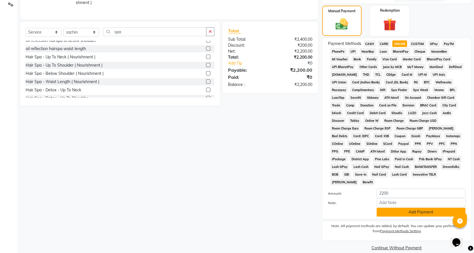
click at [391, 208] on button "Add Payment" at bounding box center [421, 212] width 89 height 9
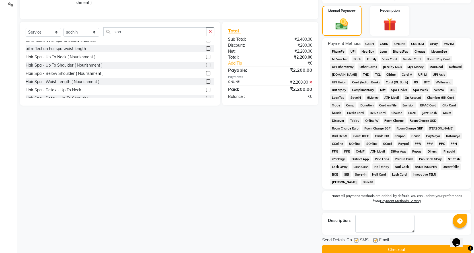
click at [381, 245] on button "Checkout" at bounding box center [396, 249] width 149 height 9
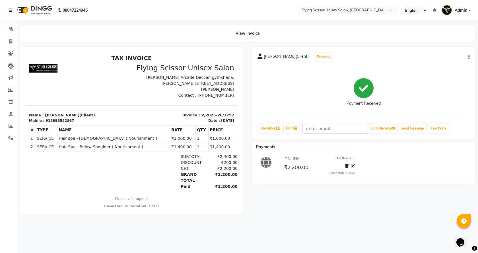
click at [469, 57] on icon "button" at bounding box center [469, 57] width 1 height 0
click at [456, 50] on div "Split Service Amount" at bounding box center [440, 49] width 39 height 7
select select "18390"
select select "67686"
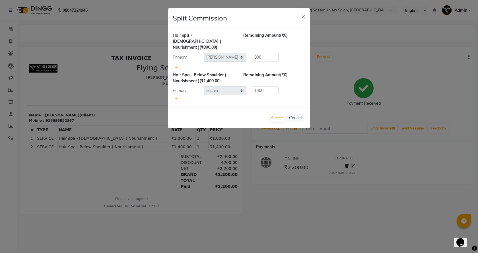
click at [446, 58] on ngb-modal-window "Split Commission × Hair spa - [DEMOGRAPHIC_DATA] ( Nourishment ) (₹800.00) Rema…" at bounding box center [239, 126] width 478 height 253
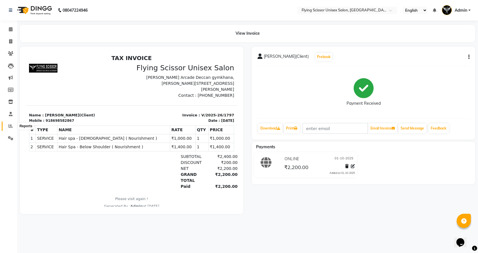
click at [11, 128] on icon at bounding box center [11, 126] width 4 height 4
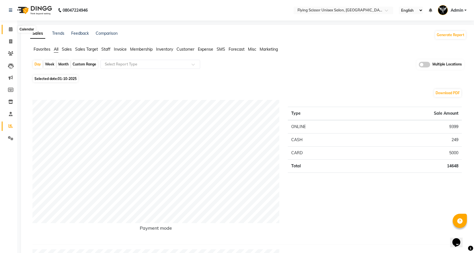
click at [11, 30] on icon at bounding box center [11, 29] width 4 height 4
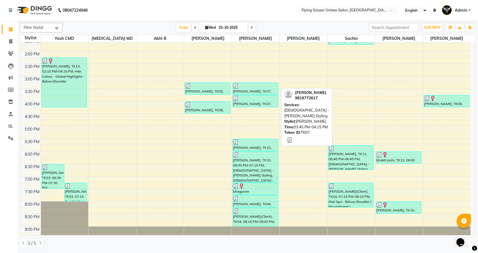
scroll to position [133, 0]
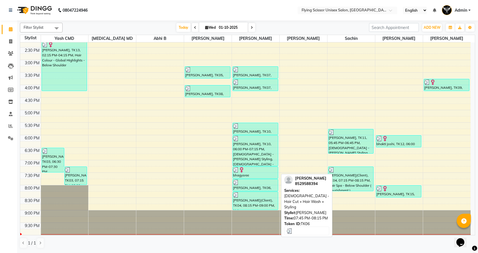
click at [251, 188] on div "[PERSON_NAME], TK06, 07:45 PM-08:15 PM, [DEMOGRAPHIC_DATA] - Hair Cut + Hair Wa…" at bounding box center [255, 185] width 45 height 12
select select "3"
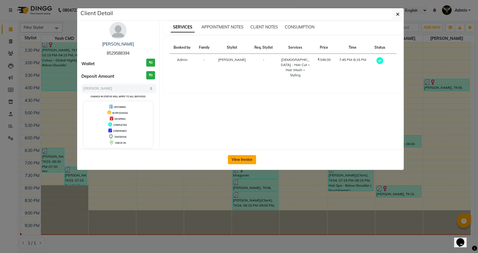
click at [234, 161] on button "View Invoice" at bounding box center [242, 159] width 28 height 9
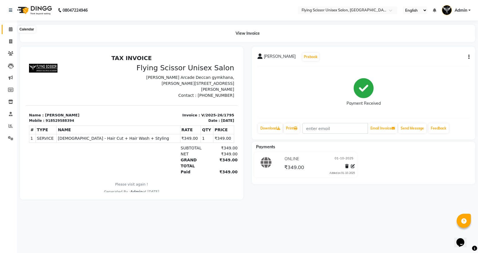
click at [12, 30] on icon at bounding box center [11, 29] width 4 height 4
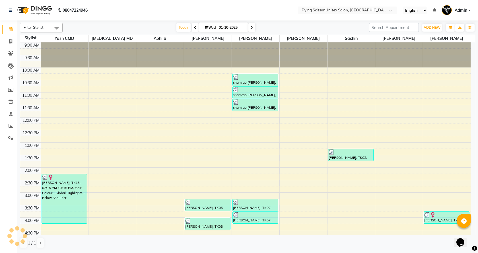
scroll to position [133, 0]
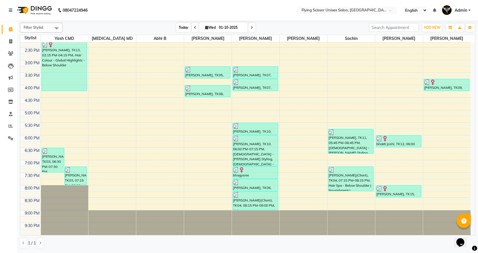
click at [179, 28] on span "Today" at bounding box center [184, 27] width 14 height 9
click at [197, 189] on div "9:00 AM 9:30 AM 10:00 AM 10:30 AM 11:00 AM 11:30 AM 12:00 PM 12:30 PM 1:00 PM 1…" at bounding box center [245, 73] width 451 height 326
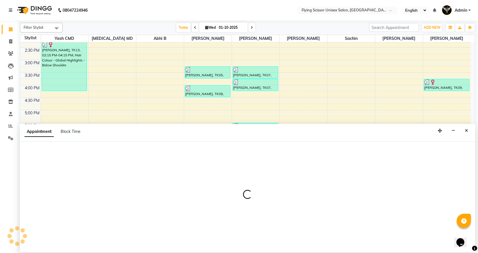
select select "15730"
select select "1200"
select select "tentative"
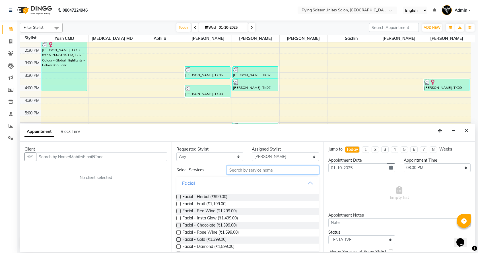
click at [233, 172] on input "text" at bounding box center [273, 170] width 92 height 9
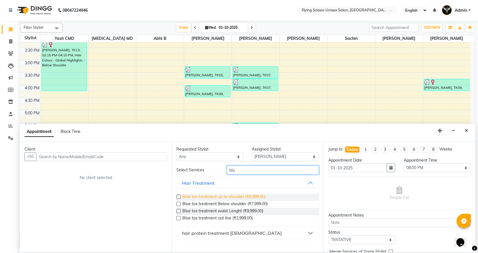
type input "blu"
click at [238, 197] on span "Blue tox treatment up to shoulder (₹6,999.00)" at bounding box center [224, 197] width 83 height 7
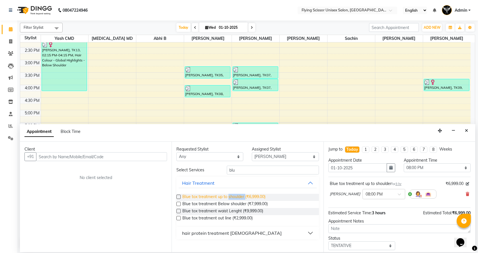
click at [238, 197] on span "Blue tox treatment up to shoulder (₹6,999.00)" at bounding box center [224, 197] width 83 height 7
checkbox input "false"
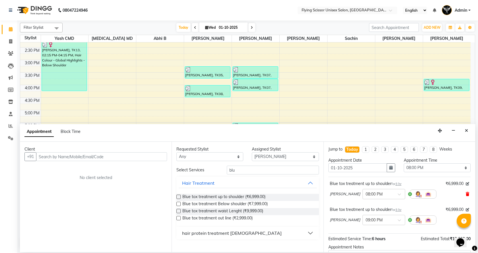
click at [466, 195] on icon at bounding box center [467, 194] width 3 height 4
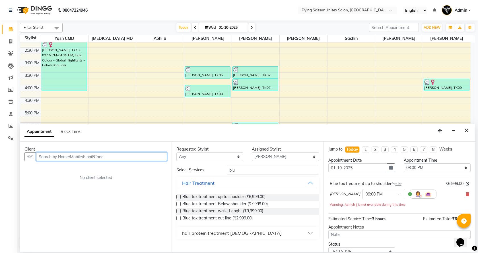
click at [47, 154] on input "text" at bounding box center [101, 156] width 131 height 9
type input "7620024838"
click at [152, 156] on span "Add Client" at bounding box center [155, 156] width 19 height 5
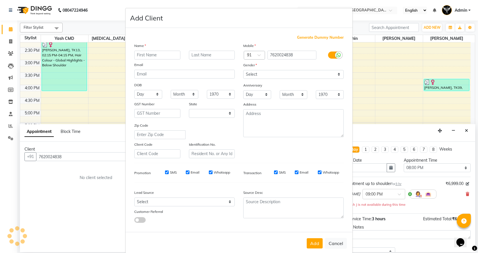
select select "22"
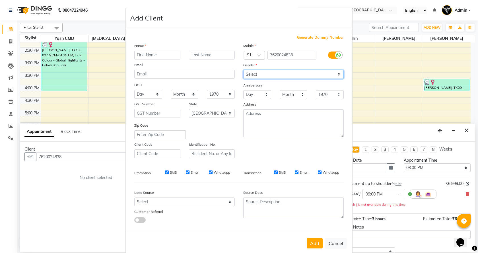
drag, startPoint x: 259, startPoint y: 72, endPoint x: 257, endPoint y: 77, distance: 5.0
click at [259, 72] on select "Select [DEMOGRAPHIC_DATA] [DEMOGRAPHIC_DATA] Other Prefer Not To Say" at bounding box center [293, 74] width 101 height 9
select select "[DEMOGRAPHIC_DATA]"
click at [243, 70] on select "Select [DEMOGRAPHIC_DATA] [DEMOGRAPHIC_DATA] Other Prefer Not To Say" at bounding box center [293, 74] width 101 height 9
click at [158, 59] on input "text" at bounding box center [157, 55] width 46 height 9
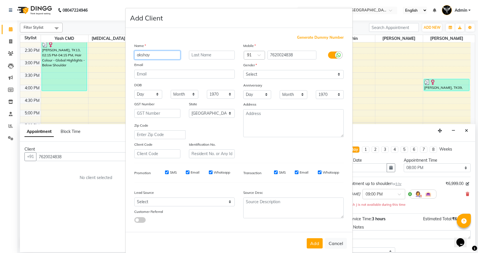
type input "akshay"
type input "[PERSON_NAME]"
click at [311, 239] on button "Add" at bounding box center [315, 243] width 16 height 10
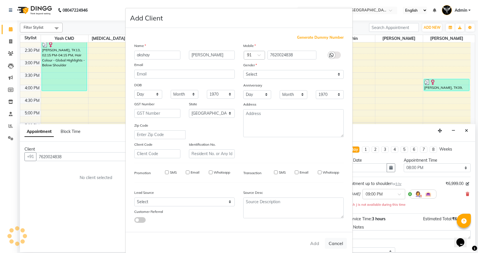
select select
select select "null"
select select
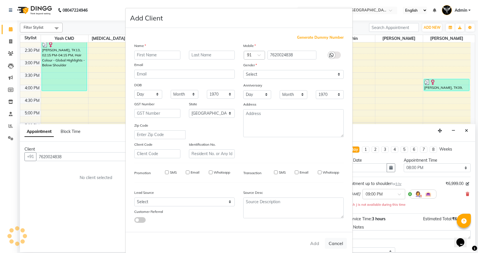
select select
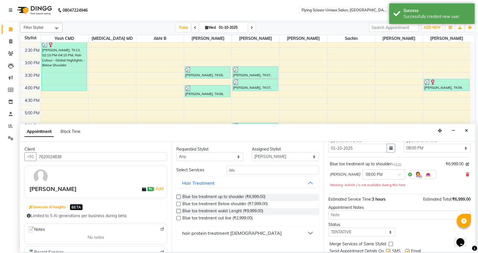
scroll to position [40, 0]
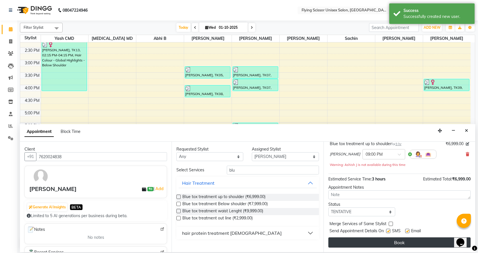
click at [385, 244] on button "Book" at bounding box center [400, 243] width 142 height 10
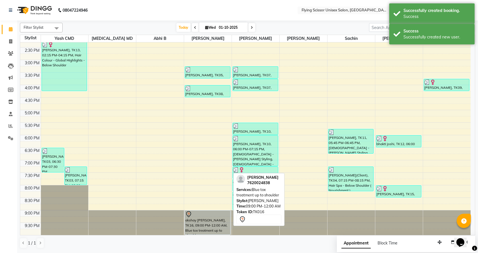
click at [214, 214] on div at bounding box center [207, 214] width 45 height 7
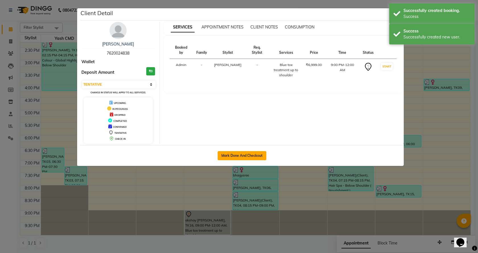
click at [233, 155] on button "Mark Done And Checkout" at bounding box center [242, 155] width 49 height 9
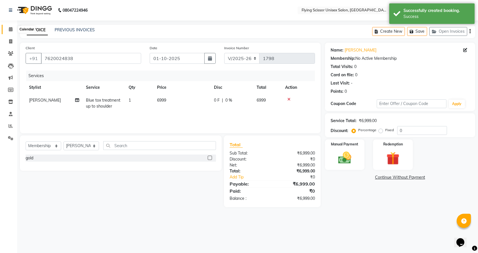
click at [14, 29] on span at bounding box center [11, 29] width 10 height 7
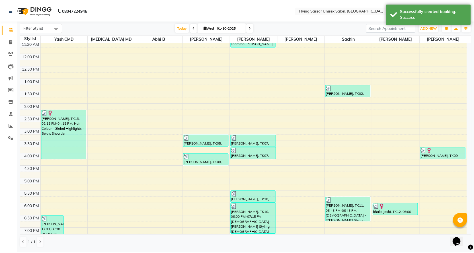
scroll to position [133, 0]
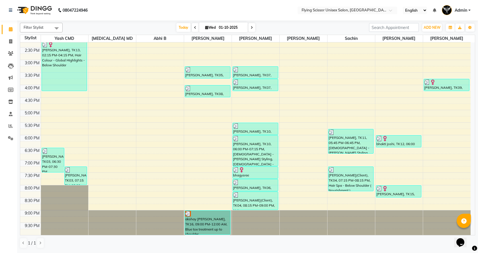
drag, startPoint x: 211, startPoint y: 216, endPoint x: 213, endPoint y: 184, distance: 32.0
click at [213, 184] on div "9:00 AM 9:30 AM 10:00 AM 10:30 AM 11:00 AM 11:30 AM 12:00 PM 12:30 PM 1:00 PM 1…" at bounding box center [245, 73] width 451 height 326
drag, startPoint x: 206, startPoint y: 222, endPoint x: 209, endPoint y: 185, distance: 37.4
click at [209, 185] on div "9:00 AM 9:30 AM 10:00 AM 10:30 AM 11:00 AM 11:30 AM 12:00 PM 12:30 PM 1:00 PM 1…" at bounding box center [245, 73] width 451 height 326
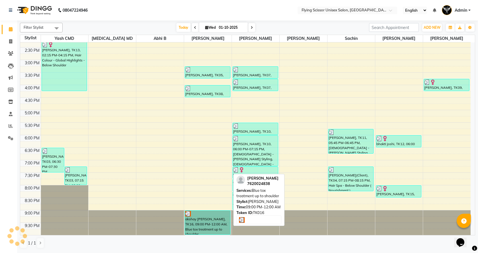
click at [206, 217] on div "akshay [PERSON_NAME], TK16, 09:00 PM-12:00 AM, Blue tox treatment up to shoulder" at bounding box center [207, 223] width 45 height 24
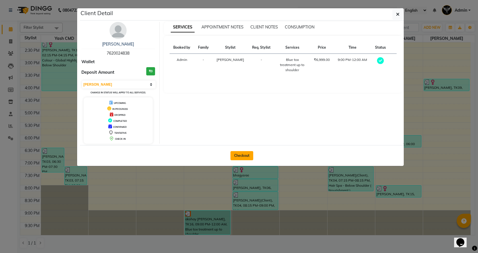
click at [241, 156] on button "Checkout" at bounding box center [242, 155] width 23 height 9
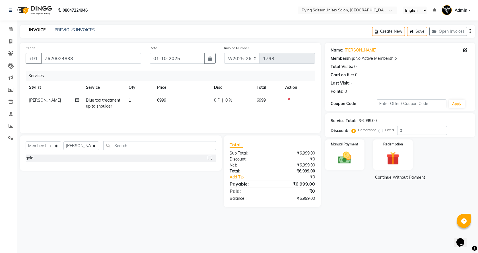
click at [217, 99] on span "0 F" at bounding box center [217, 100] width 6 height 6
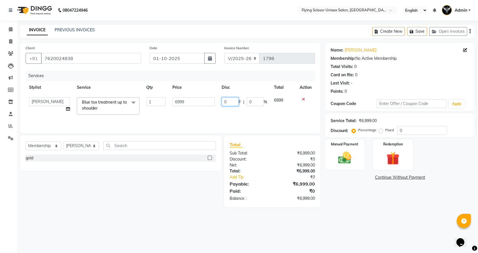
click at [230, 102] on input "0" at bounding box center [230, 101] width 17 height 9
click at [342, 222] on div "08047224946 Select Location × Flying Scissor Unisex Salon, Shivaji Nagar Englis…" at bounding box center [239, 126] width 478 height 253
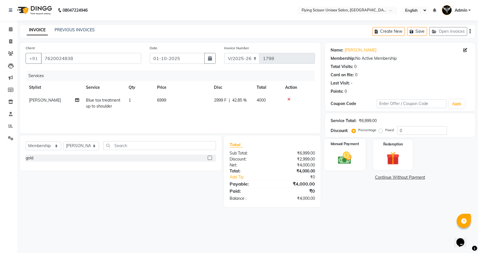
click at [339, 149] on div "Manual Payment" at bounding box center [344, 155] width 41 height 32
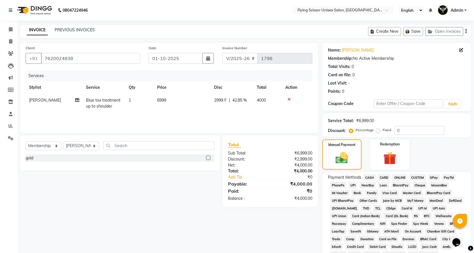
click at [404, 176] on span "ONLINE" at bounding box center [399, 177] width 15 height 7
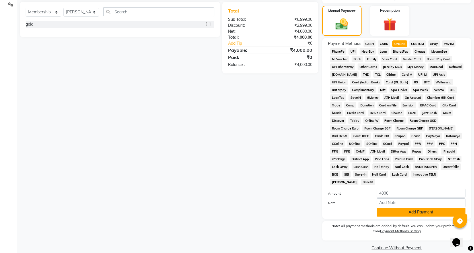
click at [402, 208] on button "Add Payment" at bounding box center [421, 212] width 89 height 9
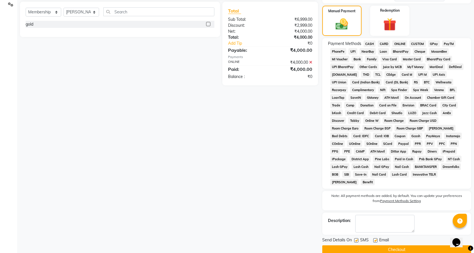
scroll to position [136, 0]
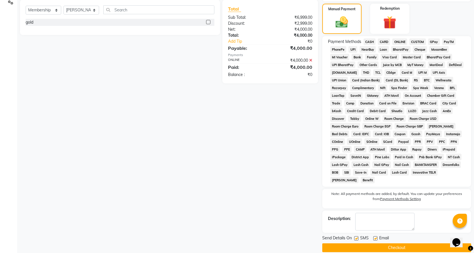
click at [393, 243] on button "Checkout" at bounding box center [396, 247] width 149 height 9
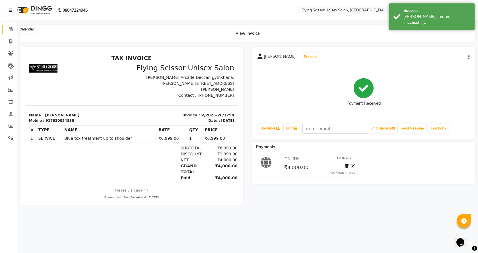
click at [10, 29] on icon at bounding box center [11, 29] width 4 height 4
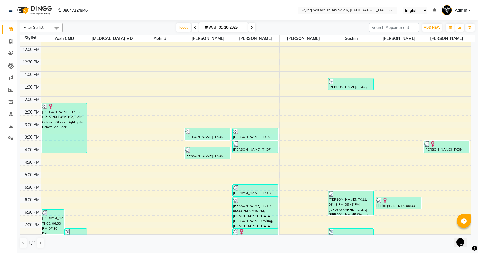
scroll to position [133, 0]
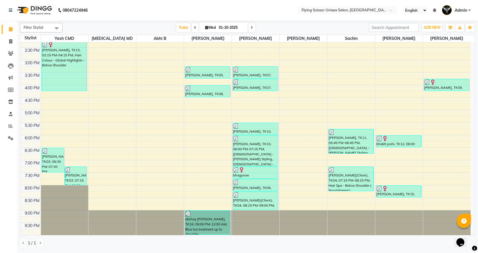
click at [183, 23] on div "Filter Stylist Select All Yash CMD [MEDICAL_DATA] MD [PERSON_NAME] J [PERSON_NA…" at bounding box center [248, 28] width 456 height 10
click at [182, 26] on span "Today" at bounding box center [184, 27] width 14 height 9
click at [12, 124] on icon at bounding box center [11, 126] width 4 height 4
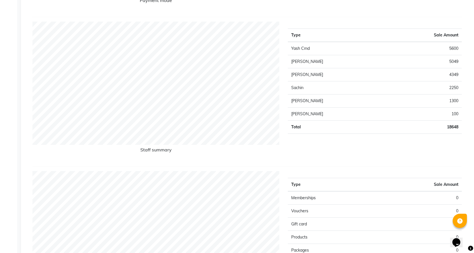
scroll to position [142, 0]
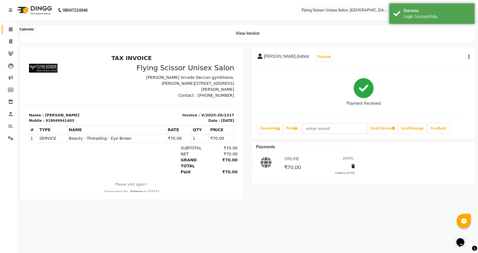
click at [10, 30] on icon at bounding box center [11, 29] width 4 height 4
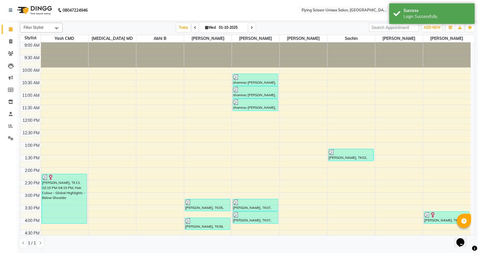
click at [194, 26] on icon at bounding box center [195, 27] width 2 height 3
type input "[DATE]"
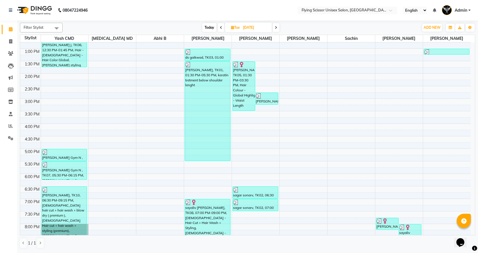
scroll to position [133, 0]
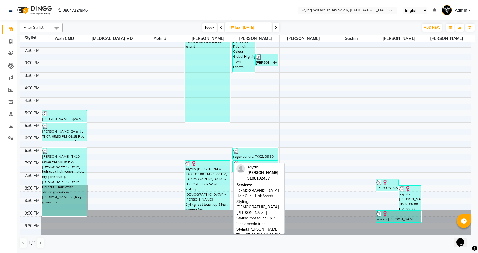
click at [206, 177] on div "sayaliv nigade, TK08, 07:00 PM-09:00 PM, Male - Hair Cut + Hair Wash + Styling,…" at bounding box center [207, 185] width 45 height 49
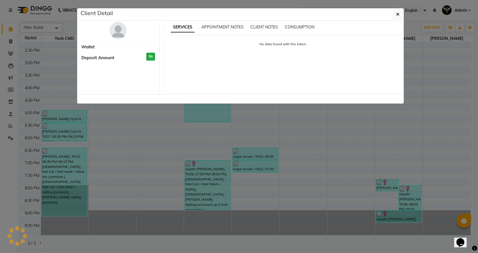
select select "3"
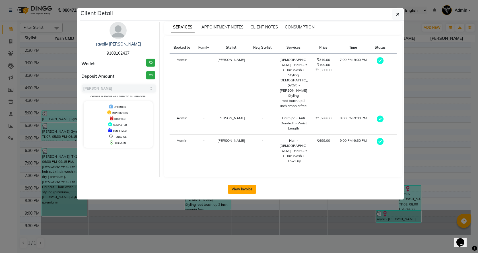
click at [240, 185] on button "View Invoice" at bounding box center [242, 189] width 28 height 9
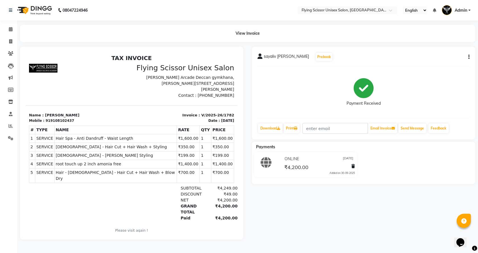
click at [469, 57] on icon "button" at bounding box center [469, 57] width 1 height 0
click at [448, 53] on div "Split Service Amount" at bounding box center [440, 49] width 39 height 7
select select "70618"
select select "15730"
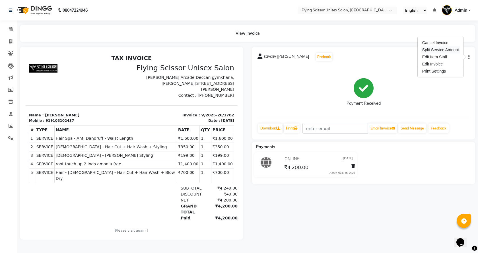
select select "15730"
select select "70618"
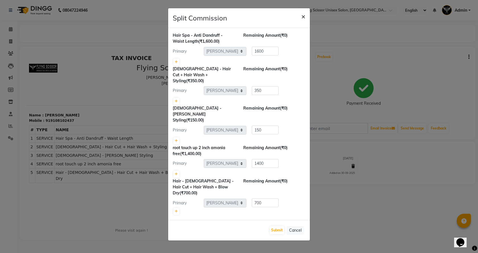
click at [304, 18] on span "×" at bounding box center [304, 16] width 4 height 9
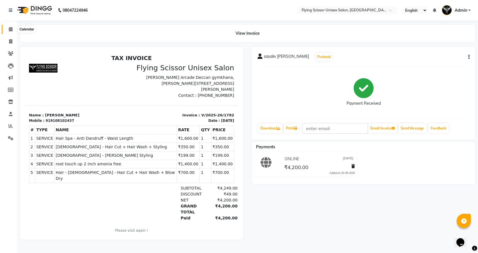
click at [10, 27] on span at bounding box center [11, 29] width 10 height 7
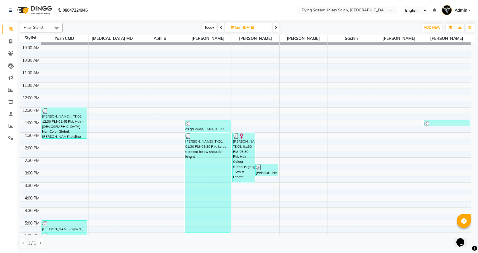
scroll to position [19, 0]
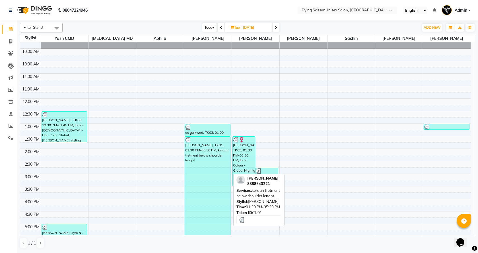
click at [210, 160] on div "vinayak salunkhe, TK01, 01:30 PM-05:30 PM, keratin tretment below shoulder leng…" at bounding box center [207, 186] width 45 height 99
select select "3"
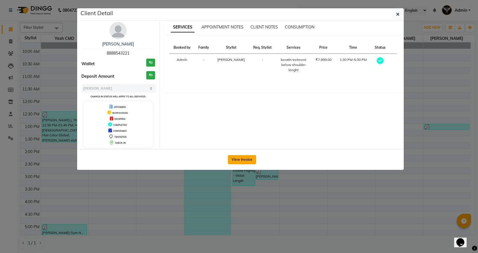
click at [239, 156] on button "View Invoice" at bounding box center [242, 159] width 28 height 9
